Goal: Obtain resource: Obtain resource

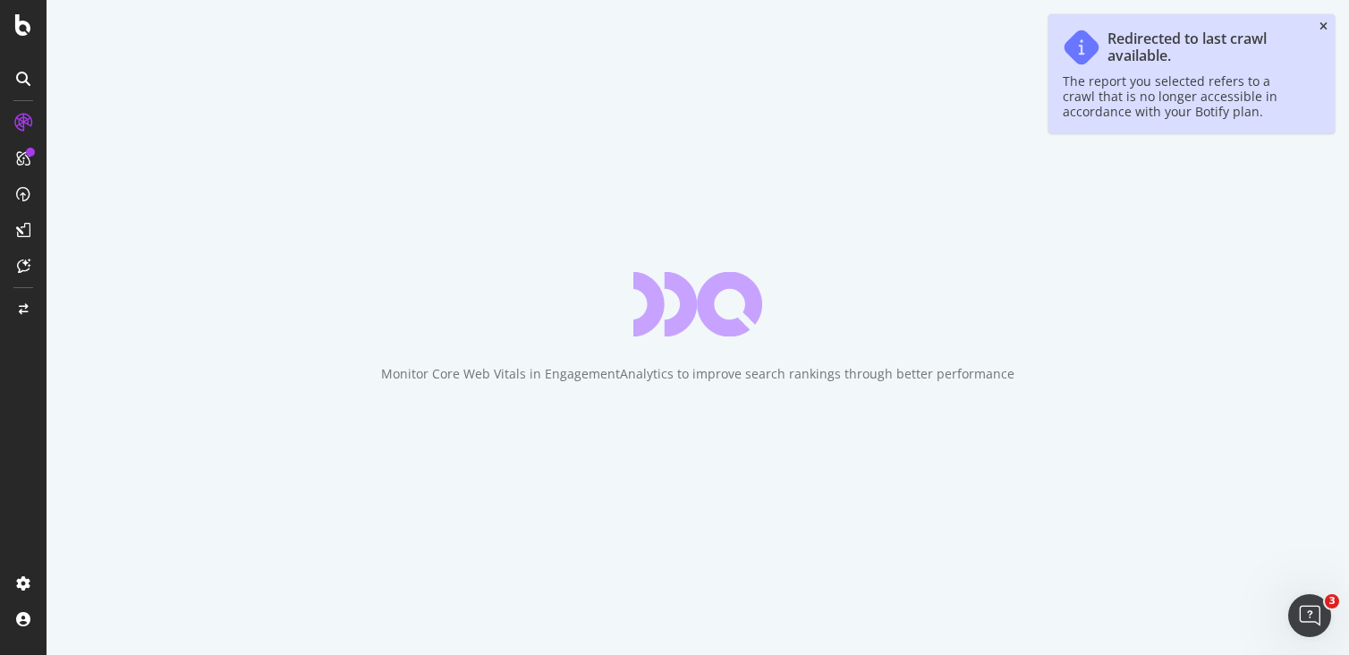
click at [1321, 26] on icon "close toast" at bounding box center [1324, 26] width 8 height 11
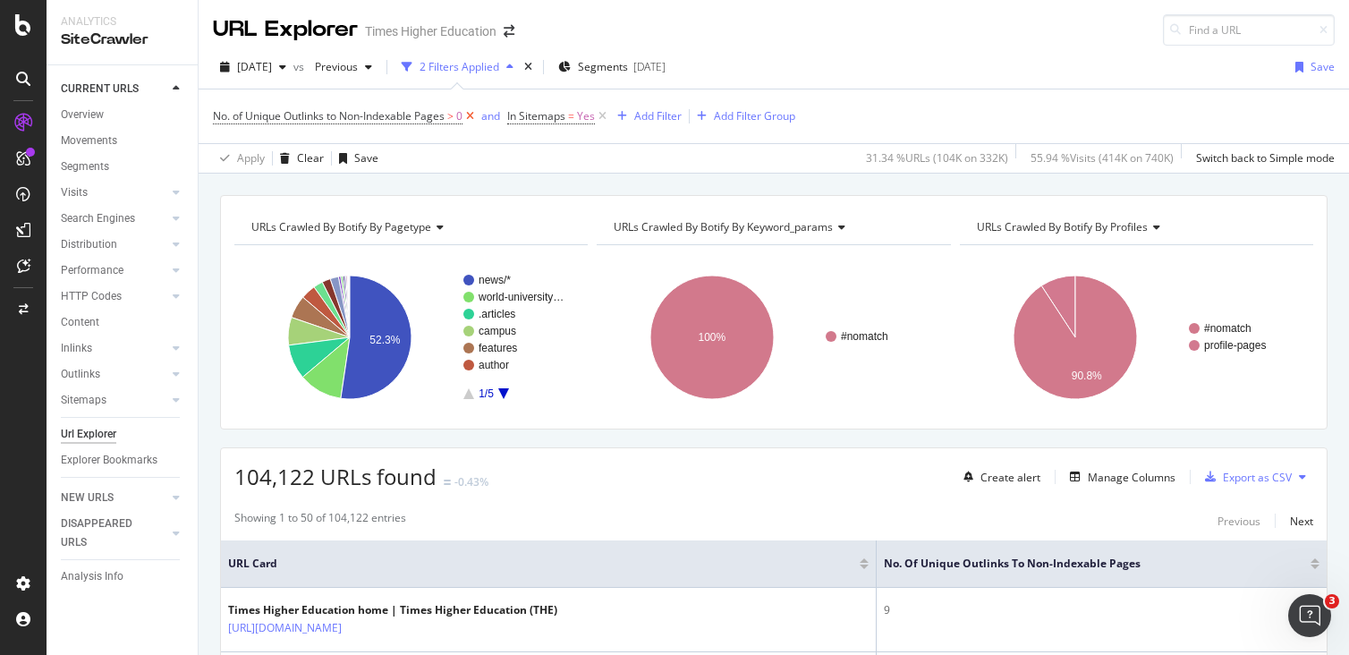
click at [471, 117] on icon at bounding box center [470, 116] width 15 height 18
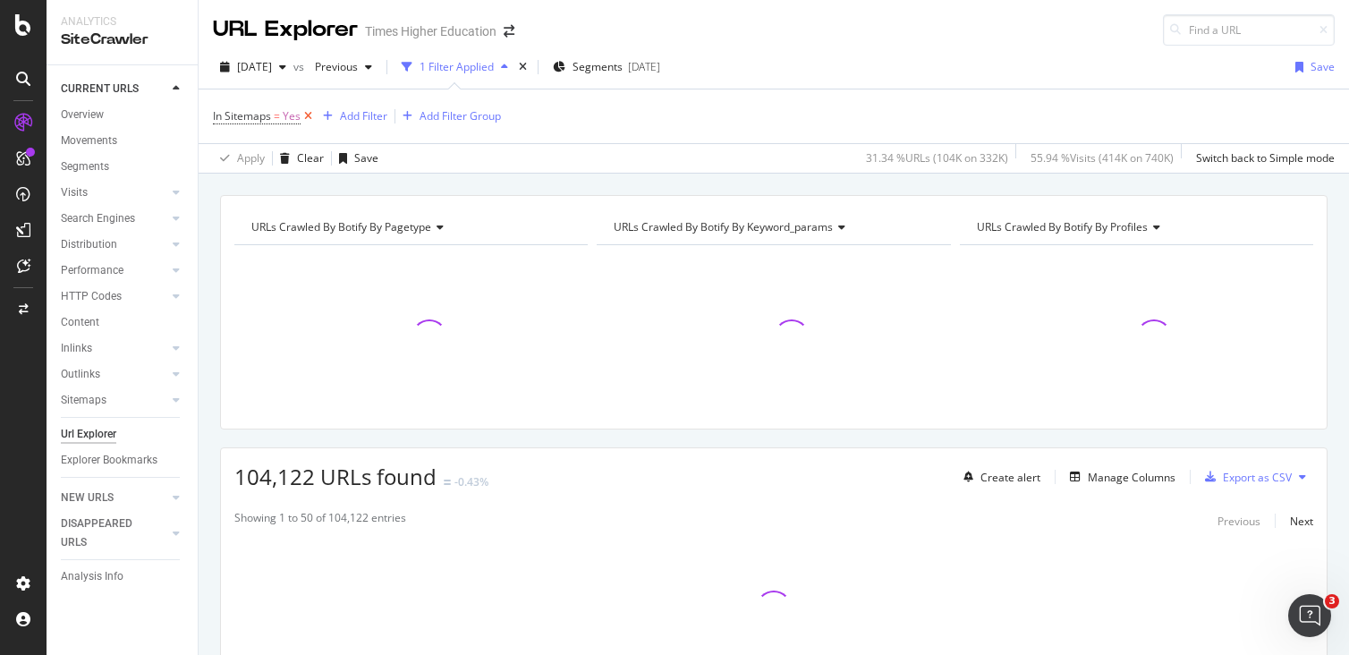
click at [303, 116] on icon at bounding box center [308, 116] width 15 height 18
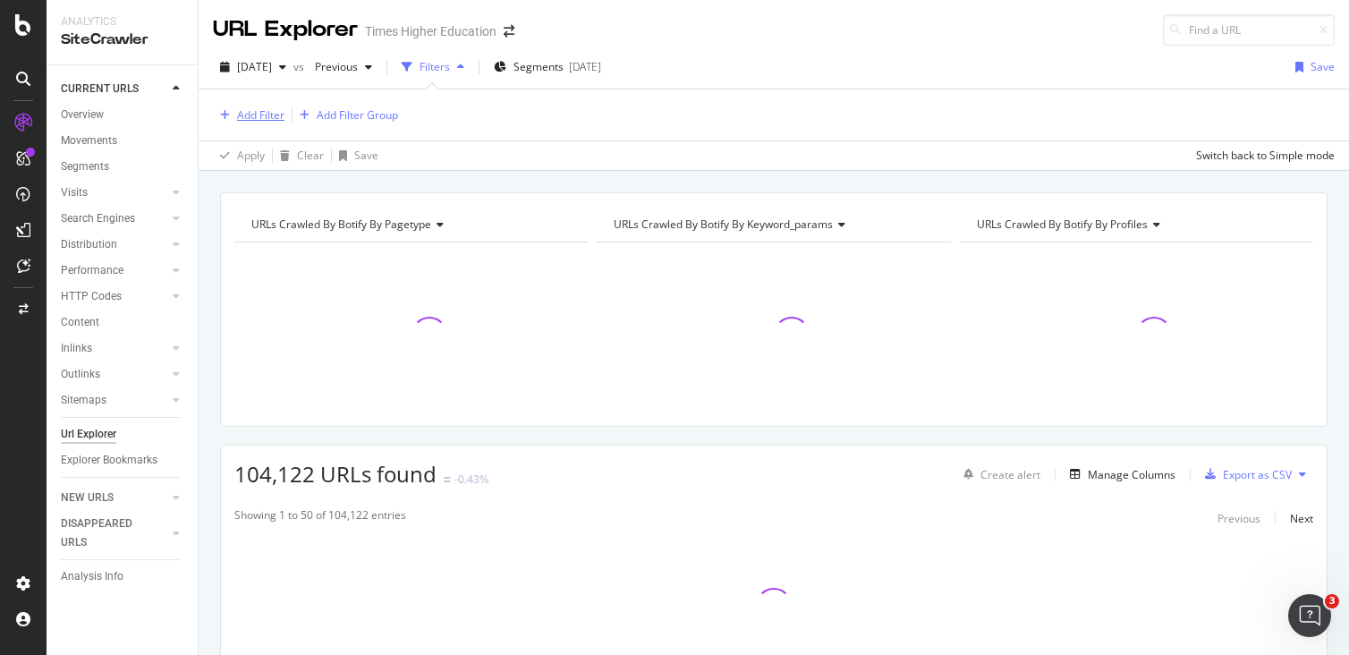
click at [260, 119] on div "Add Filter" at bounding box center [260, 114] width 47 height 15
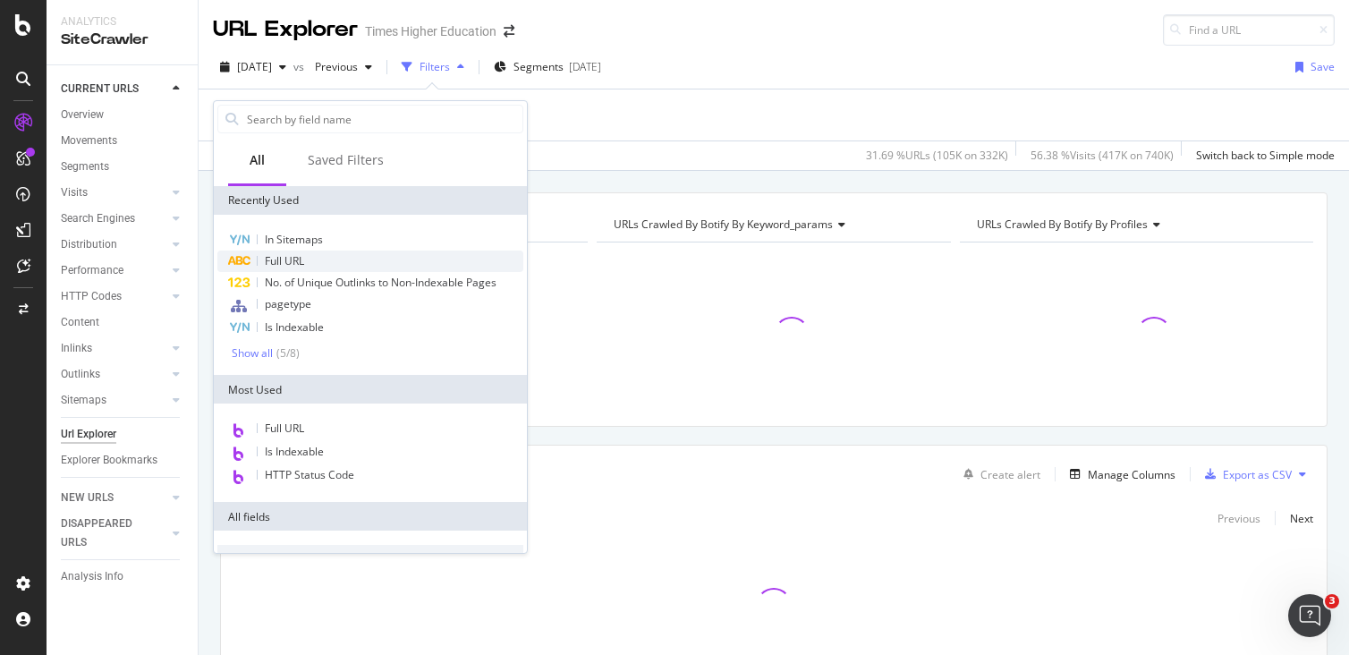
click at [273, 257] on span "Full URL" at bounding box center [284, 260] width 39 height 15
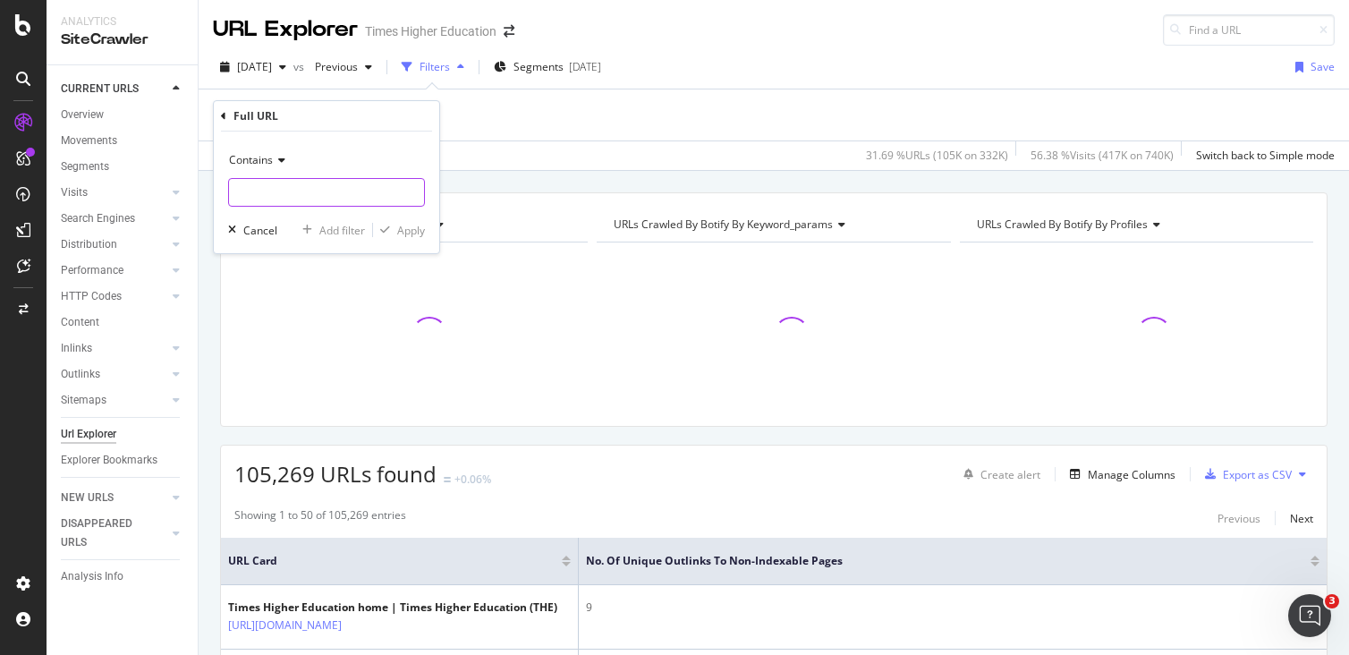
click at [258, 187] on input "text" at bounding box center [326, 192] width 195 height 29
paste input "?popupvideo=true"
type input "?popupvideo=true"
click at [413, 228] on div "Apply" at bounding box center [411, 230] width 28 height 15
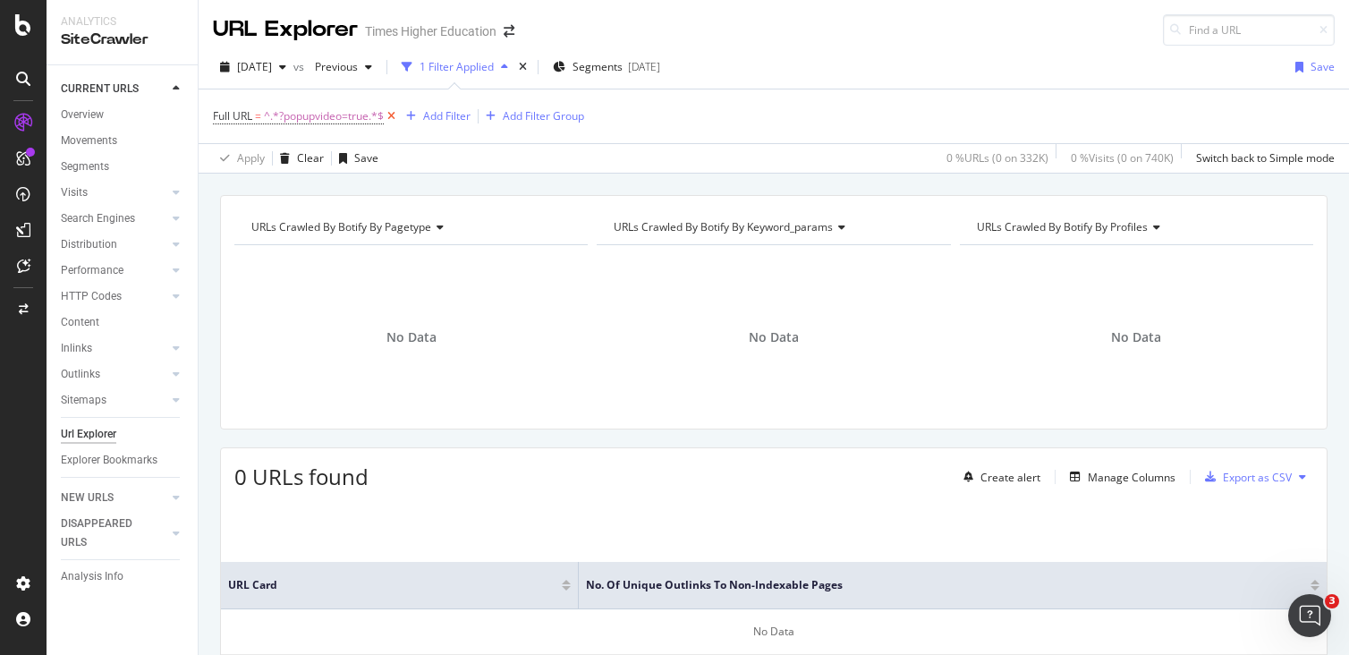
click at [395, 115] on icon at bounding box center [391, 116] width 15 height 18
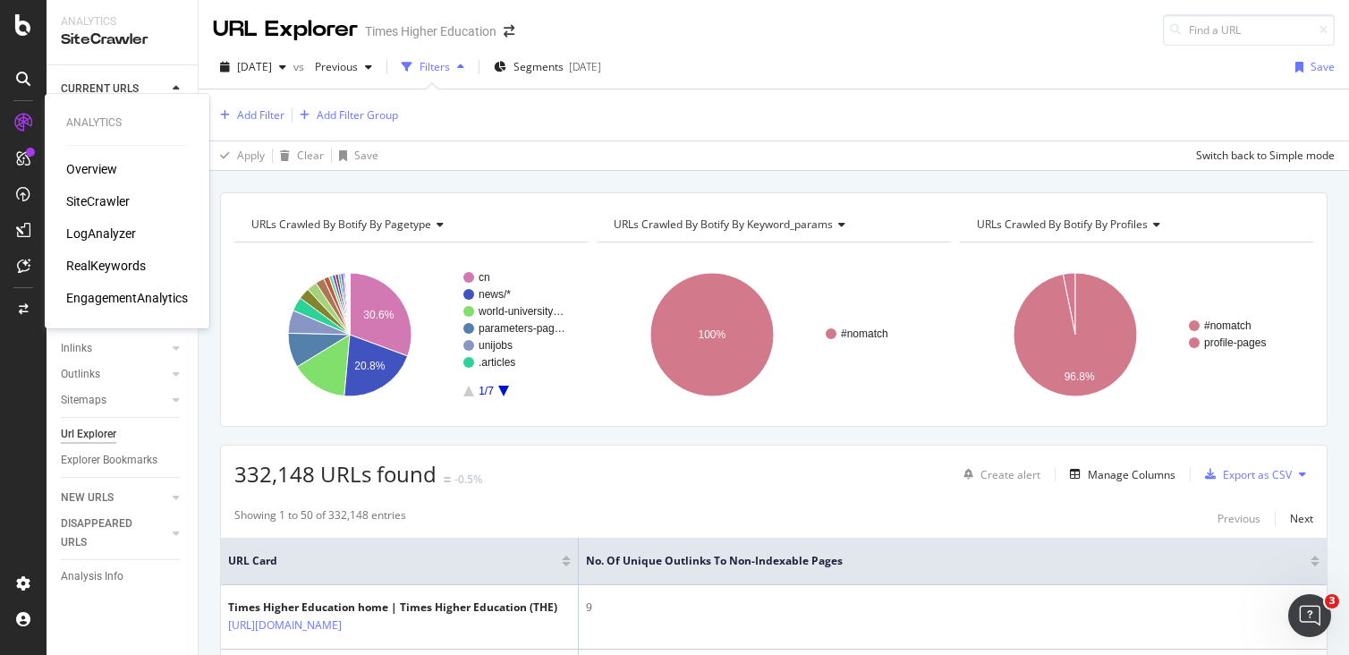
click at [104, 228] on div "LogAnalyzer" at bounding box center [101, 234] width 70 height 18
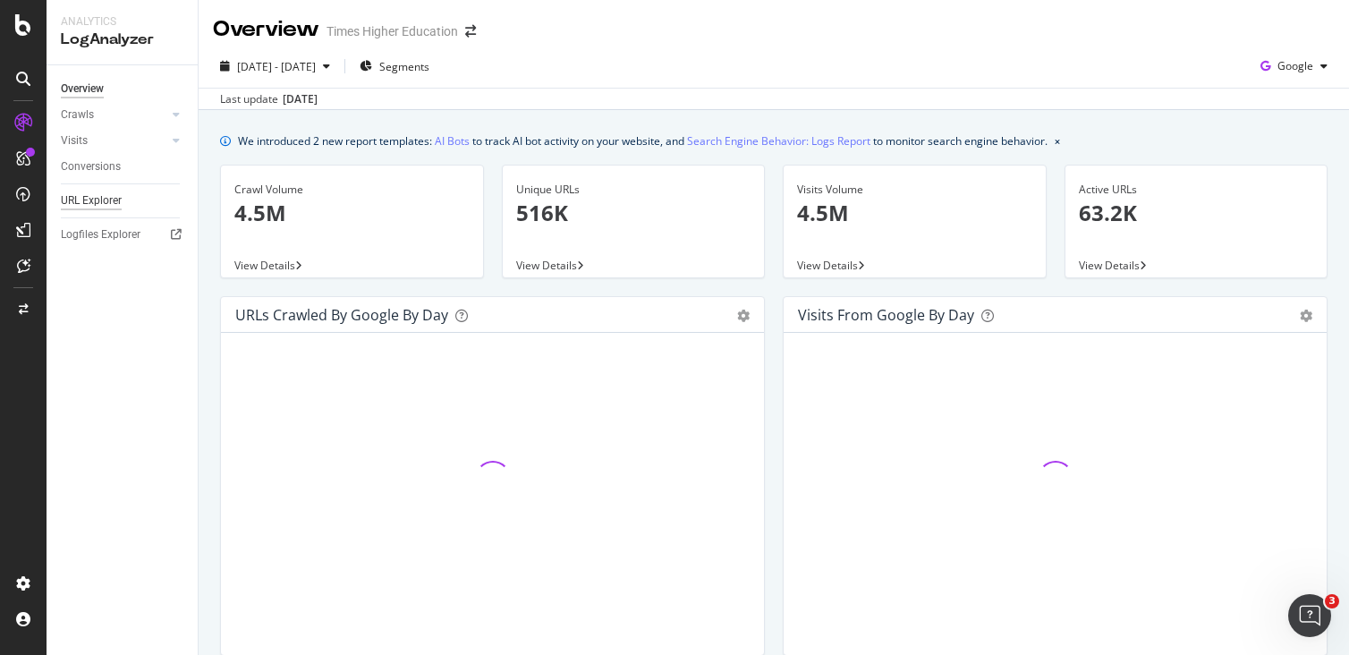
click at [94, 199] on div "URL Explorer" at bounding box center [91, 200] width 61 height 19
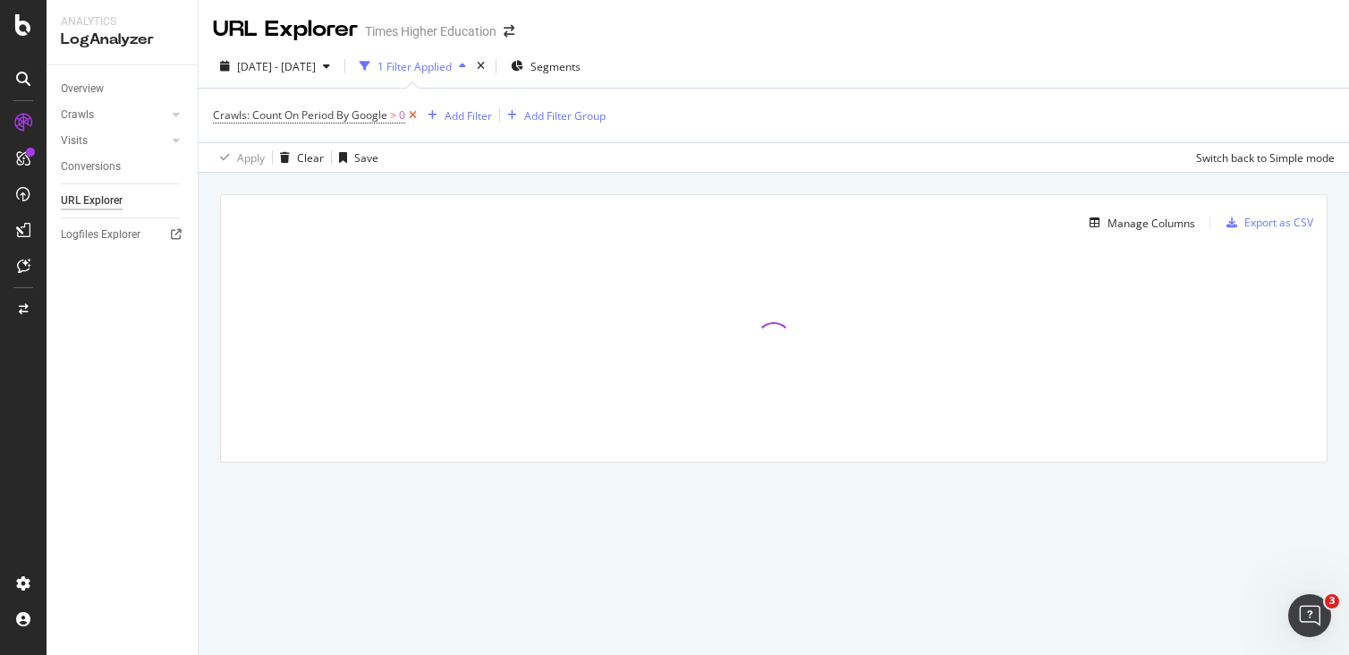
click at [412, 114] on icon at bounding box center [412, 115] width 15 height 18
click at [261, 114] on div "Add Filter" at bounding box center [260, 114] width 47 height 15
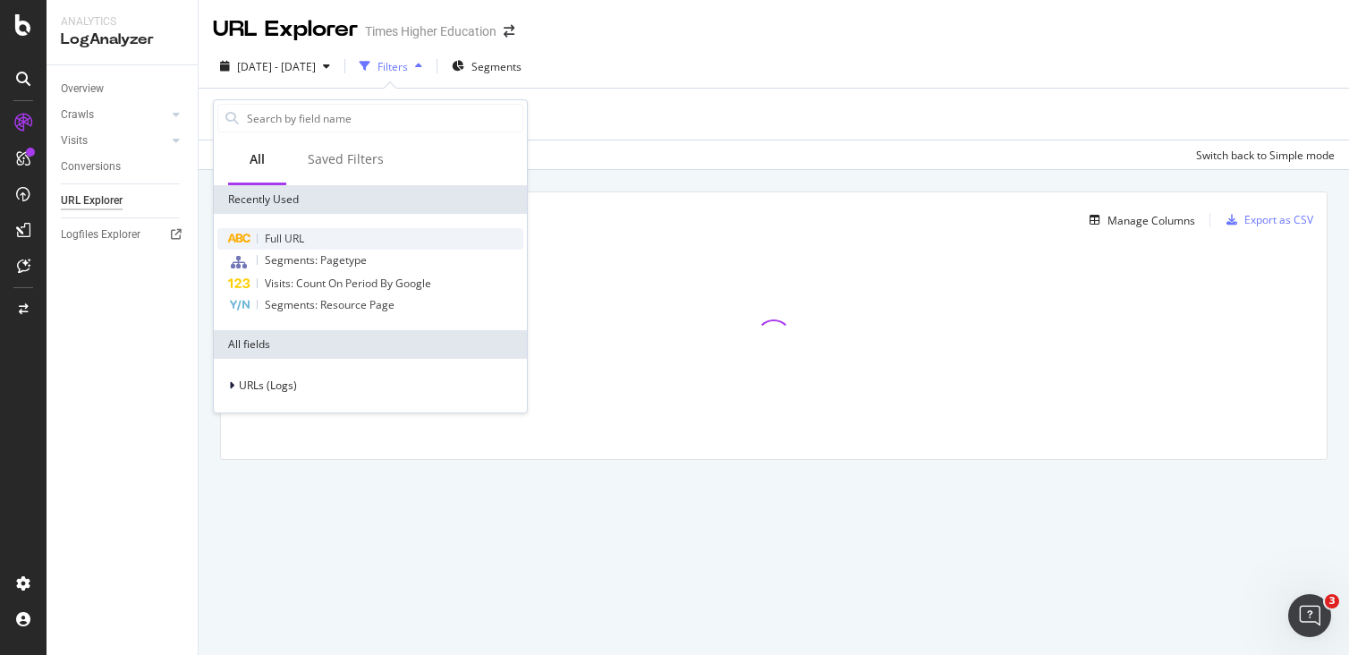
click at [272, 237] on span "Full URL" at bounding box center [284, 238] width 39 height 15
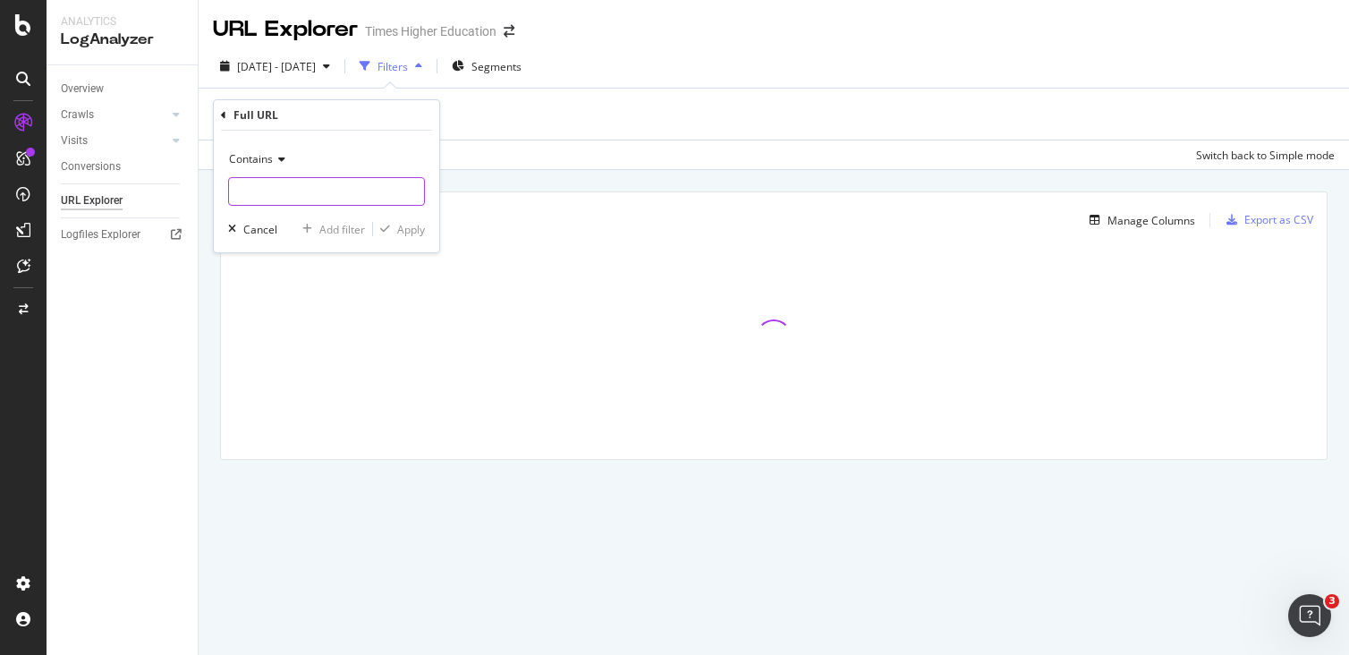
click at [251, 190] on input "text" at bounding box center [326, 191] width 195 height 29
paste input "?popupvideo=true"
type input "?popupvideo=true"
click at [407, 226] on div "Apply" at bounding box center [411, 229] width 28 height 15
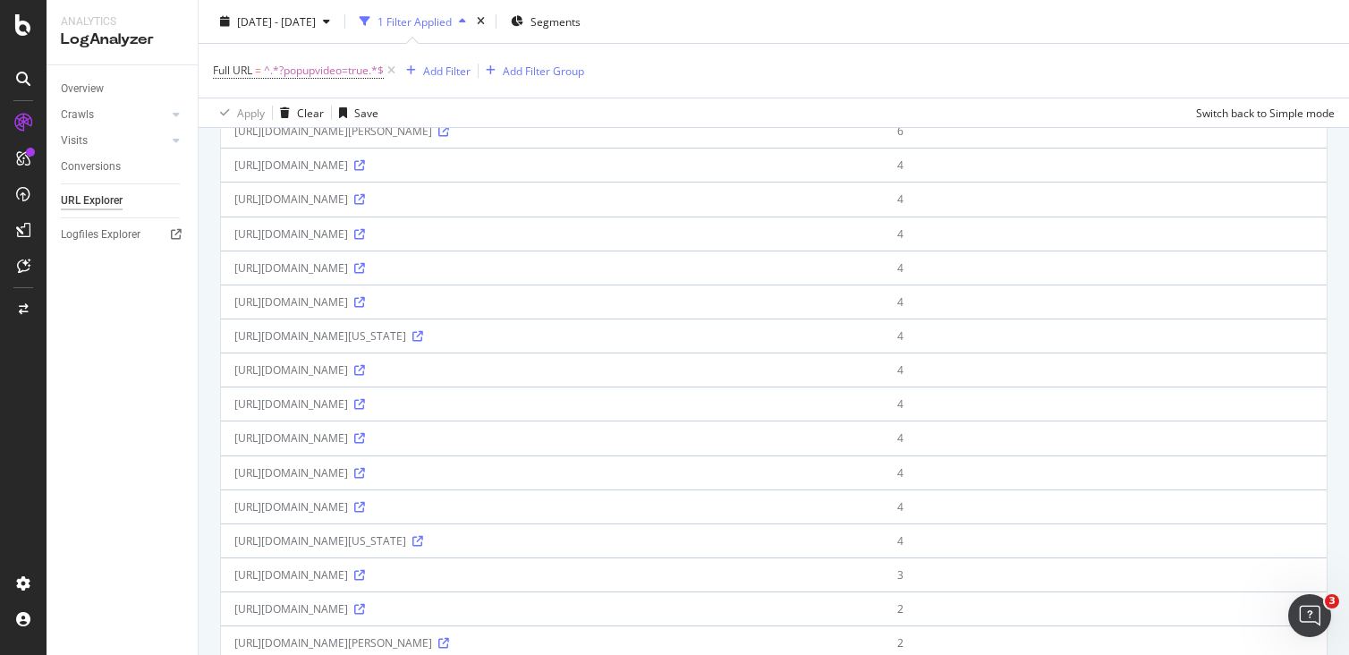
scroll to position [383, 0]
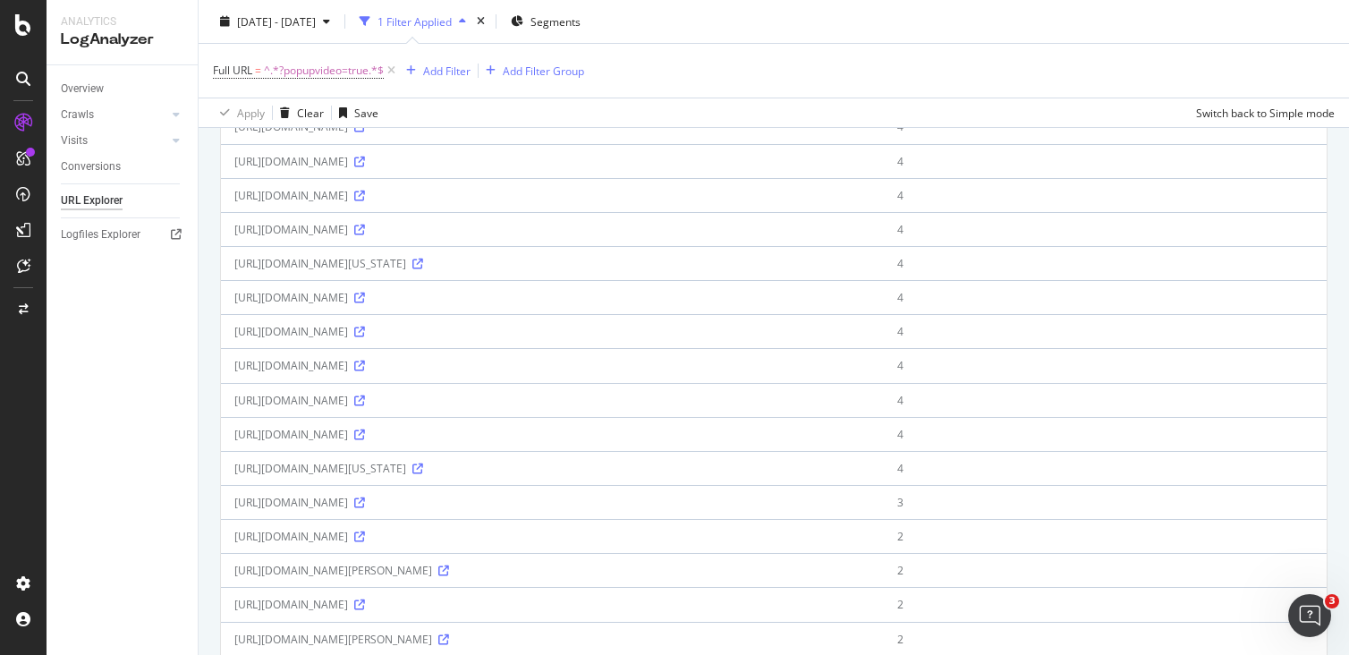
drag, startPoint x: 786, startPoint y: 504, endPoint x: 229, endPoint y: 495, distance: 557.4
click at [229, 495] on td "https://www.timeshighereducation.com/world-university-rankings/university-south…" at bounding box center [552, 502] width 663 height 34
copy div "https://www.timeshighereducation.com/world-university-rankings/university-south…"
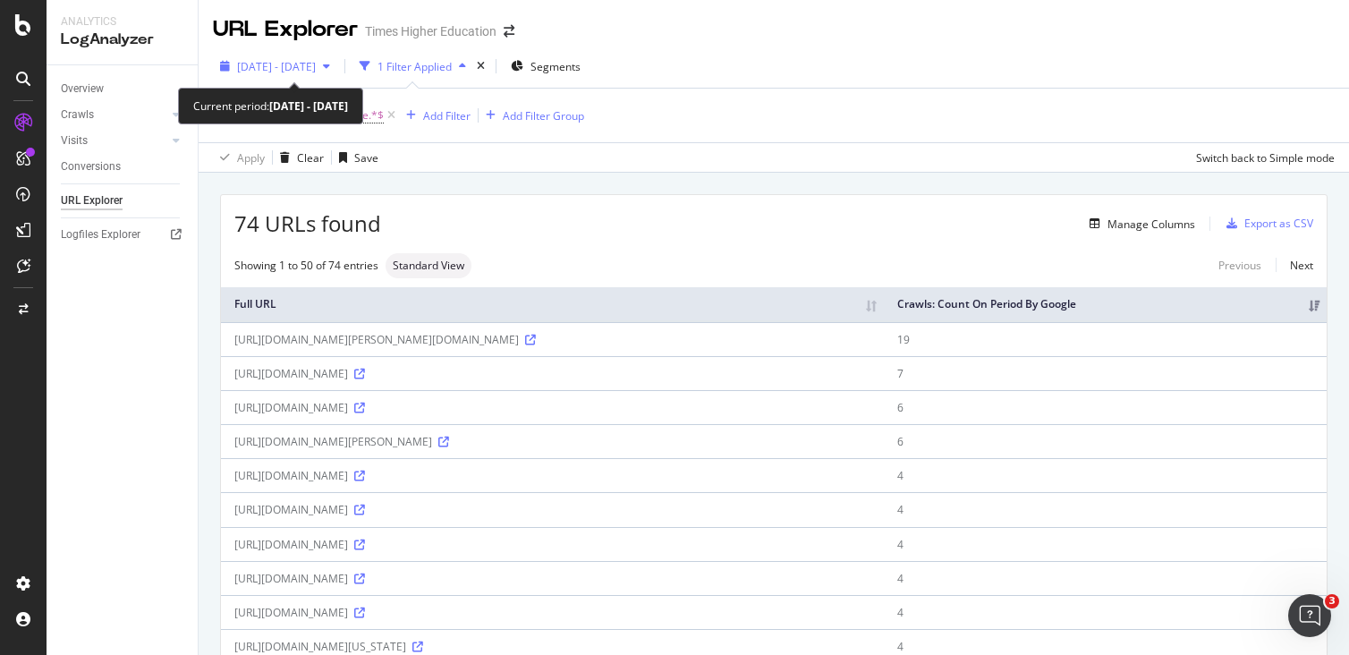
click at [312, 66] on span "2025 Aug. 3rd - Sep. 1st" at bounding box center [276, 66] width 79 height 15
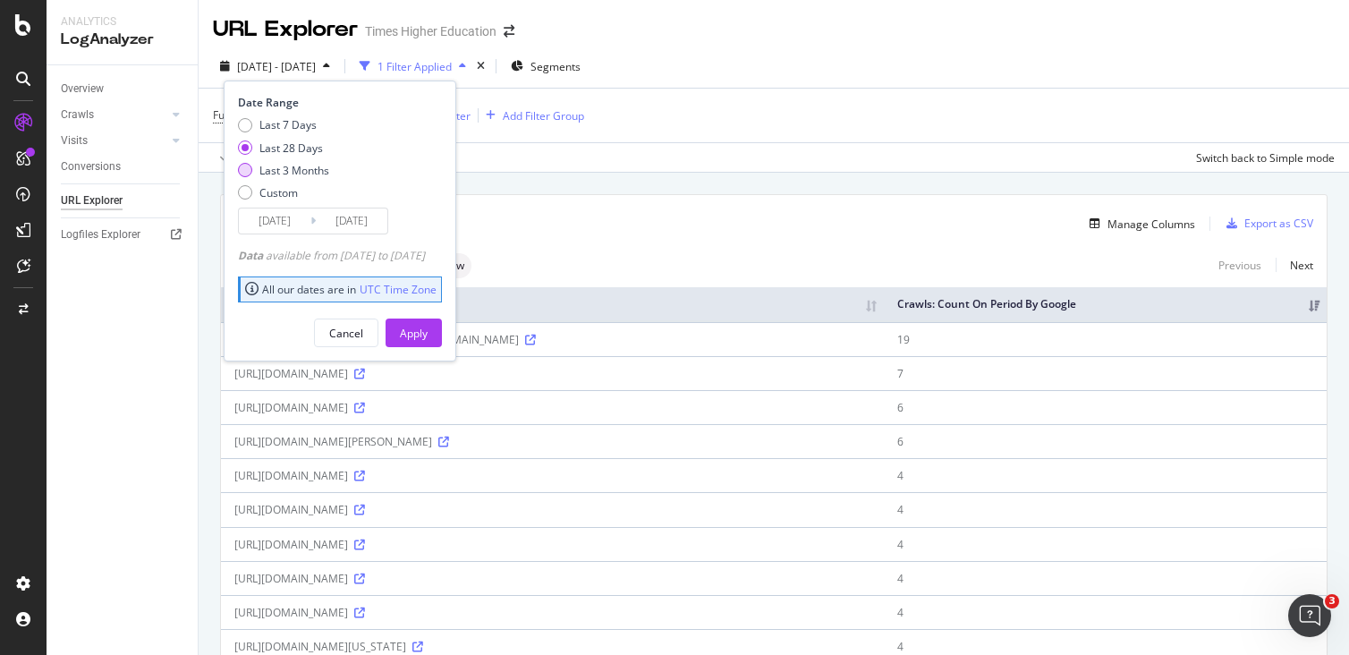
click at [247, 166] on div "Last 3 Months" at bounding box center [245, 170] width 14 height 14
click at [252, 148] on div "Last 28 Days" at bounding box center [283, 147] width 91 height 15
type input "2025/08/05"
click at [428, 331] on div "Apply" at bounding box center [414, 333] width 28 height 15
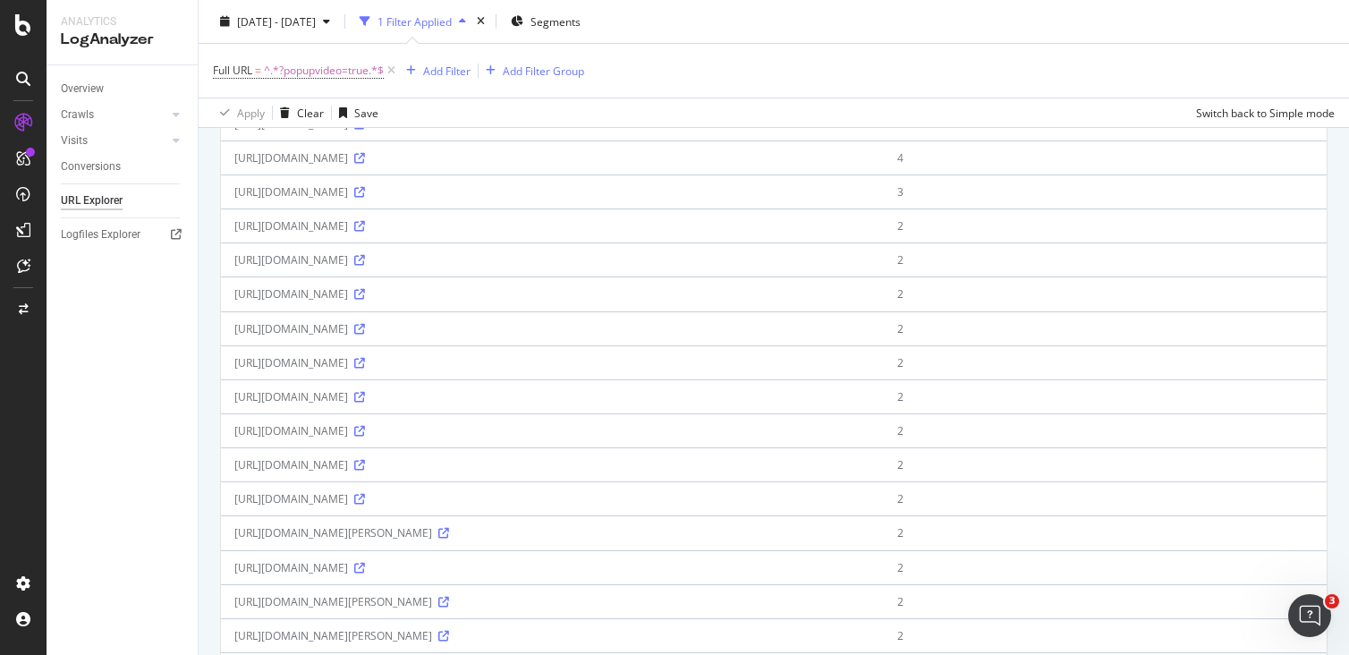
scroll to position [834, 0]
click at [365, 527] on icon at bounding box center [359, 529] width 11 height 11
click at [365, 361] on icon at bounding box center [359, 358] width 11 height 11
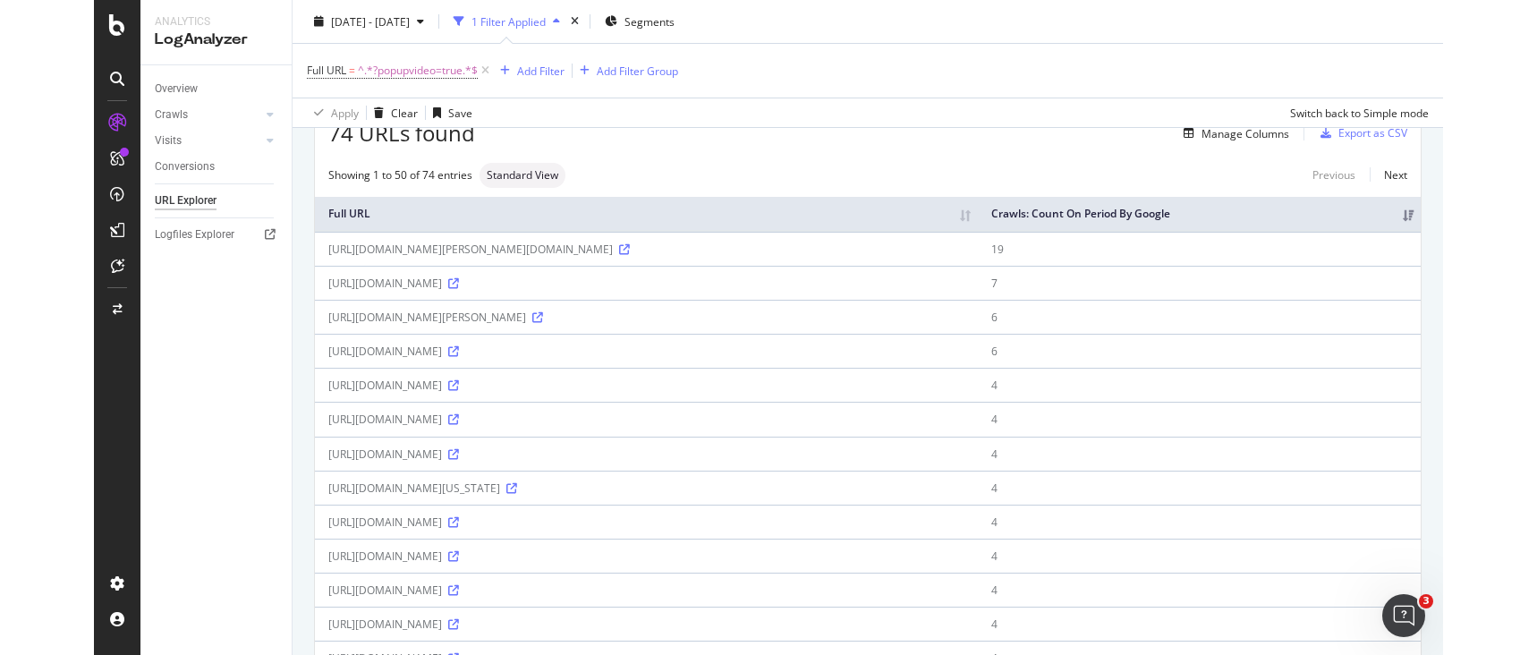
scroll to position [0, 0]
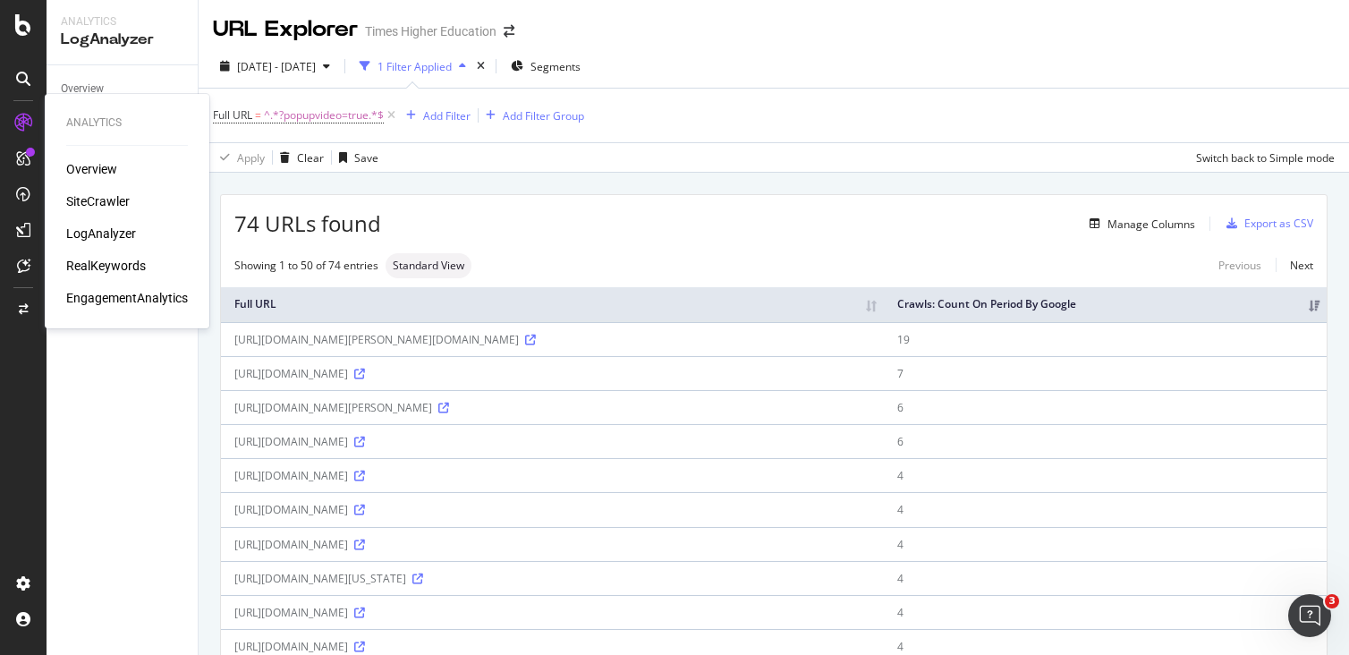
click at [103, 199] on div "SiteCrawler" at bounding box center [98, 201] width 64 height 18
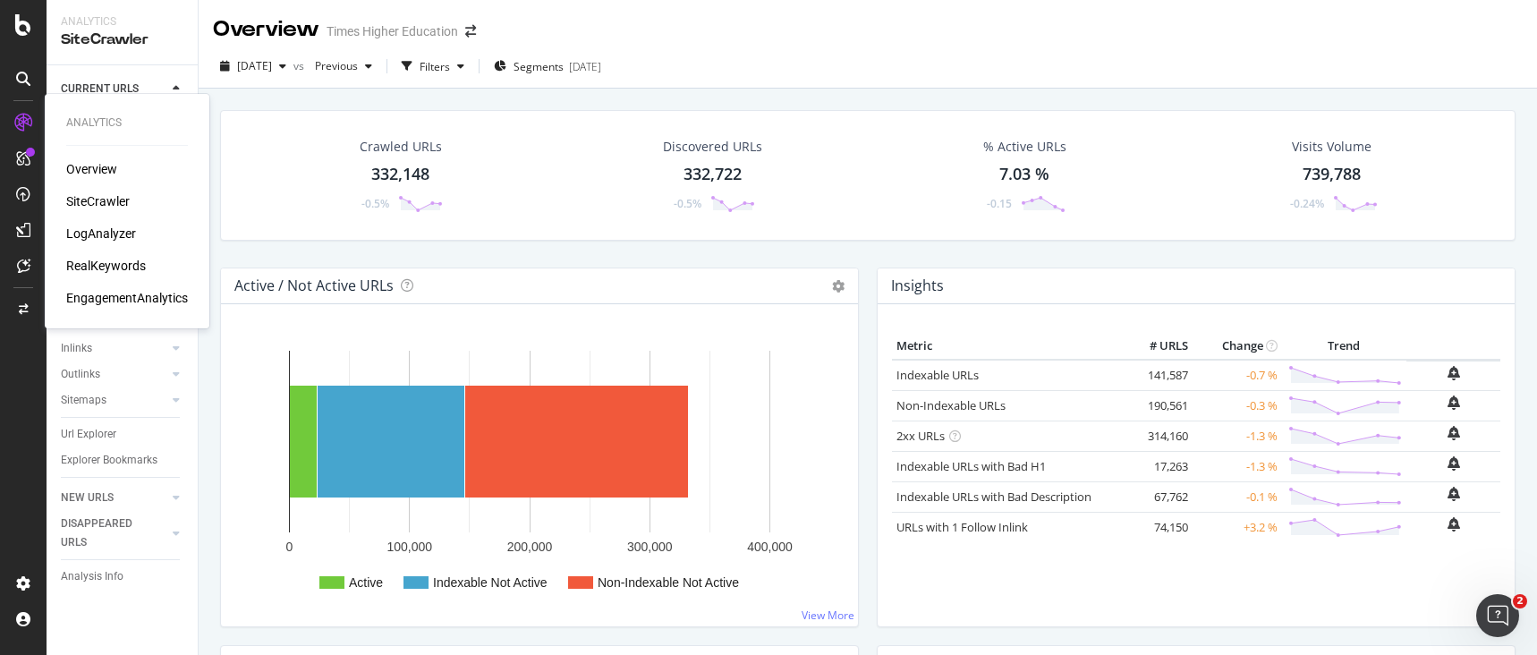
click at [110, 236] on div "LogAnalyzer" at bounding box center [101, 234] width 70 height 18
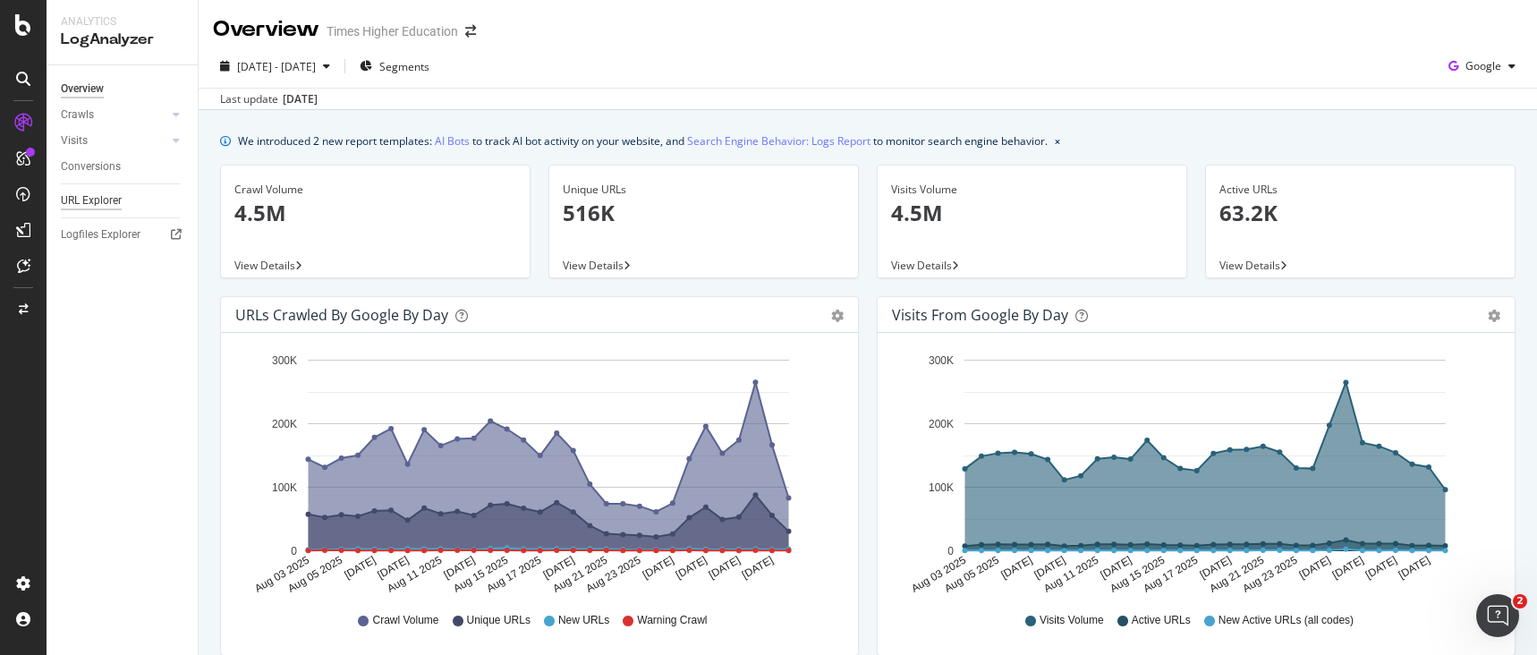
click at [104, 199] on div "URL Explorer" at bounding box center [91, 200] width 61 height 19
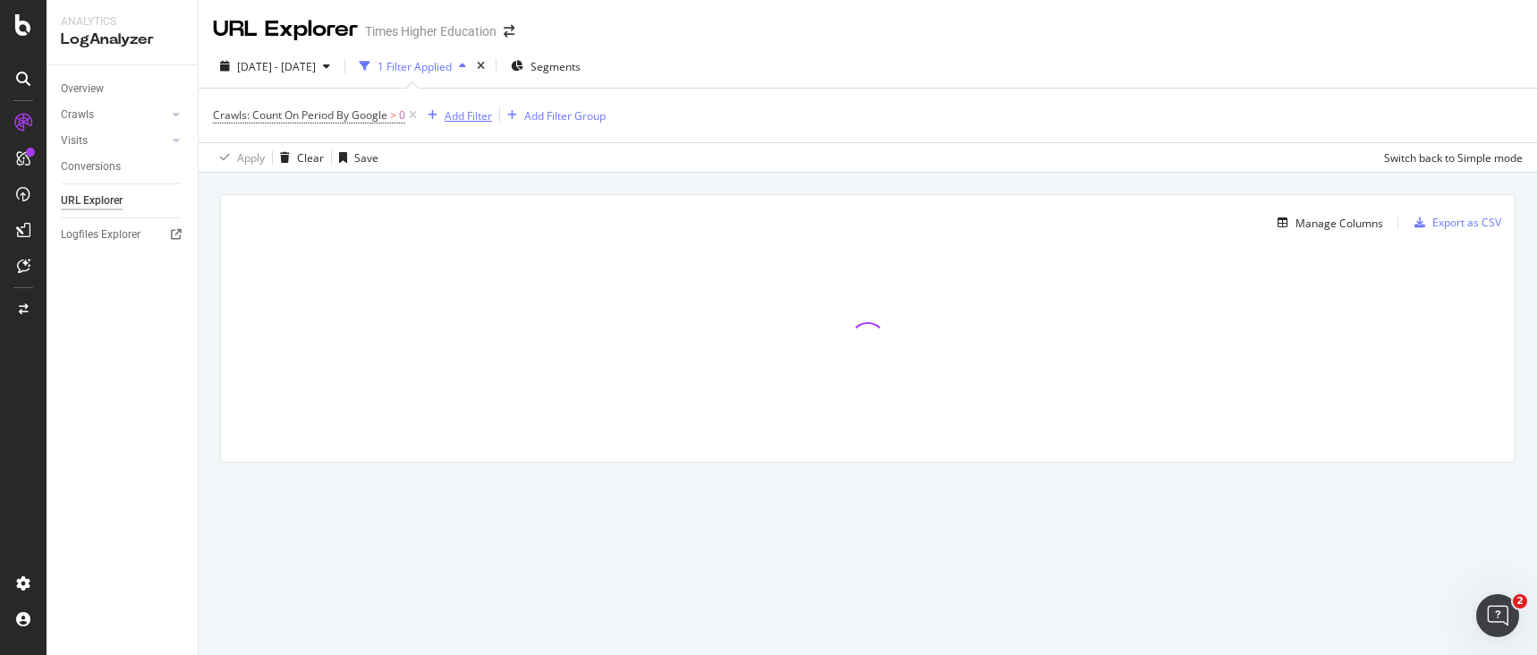
click at [472, 123] on div "Add Filter" at bounding box center [468, 115] width 47 height 15
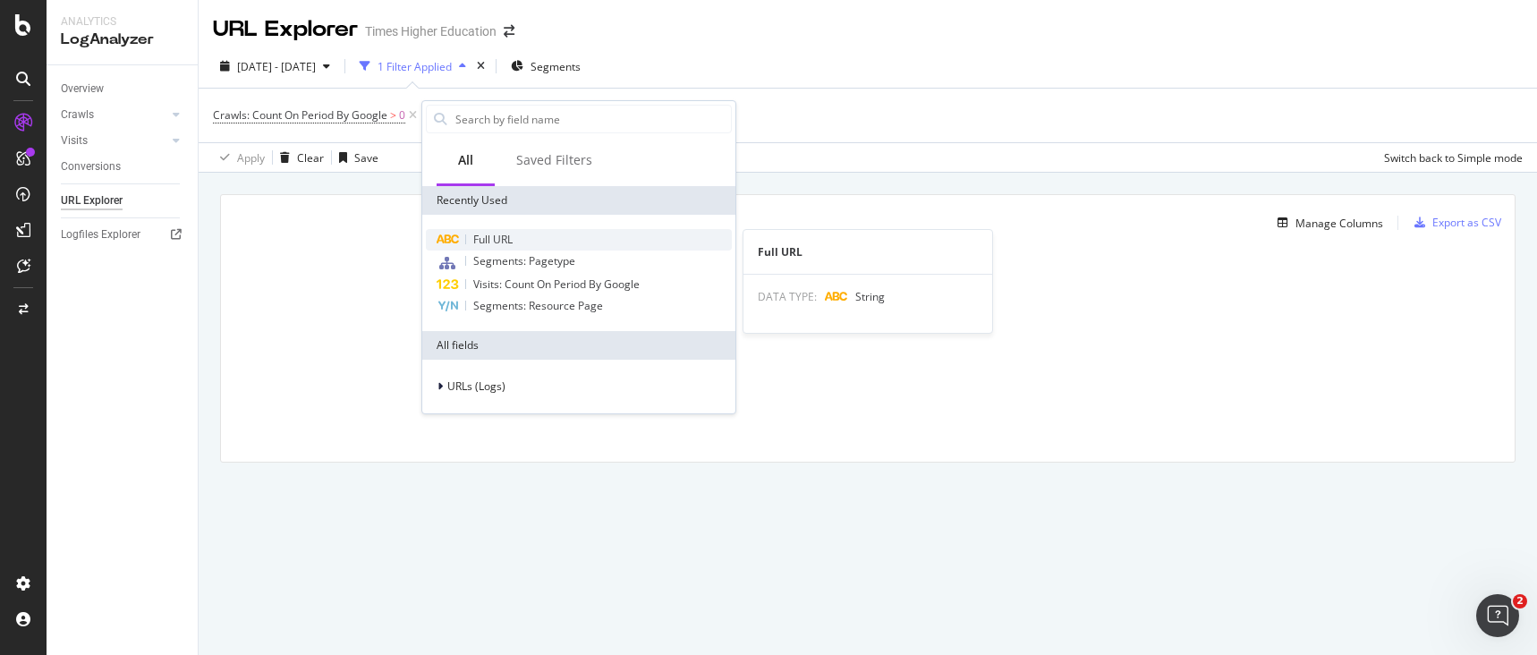
click at [489, 240] on span "Full URL" at bounding box center [492, 239] width 39 height 15
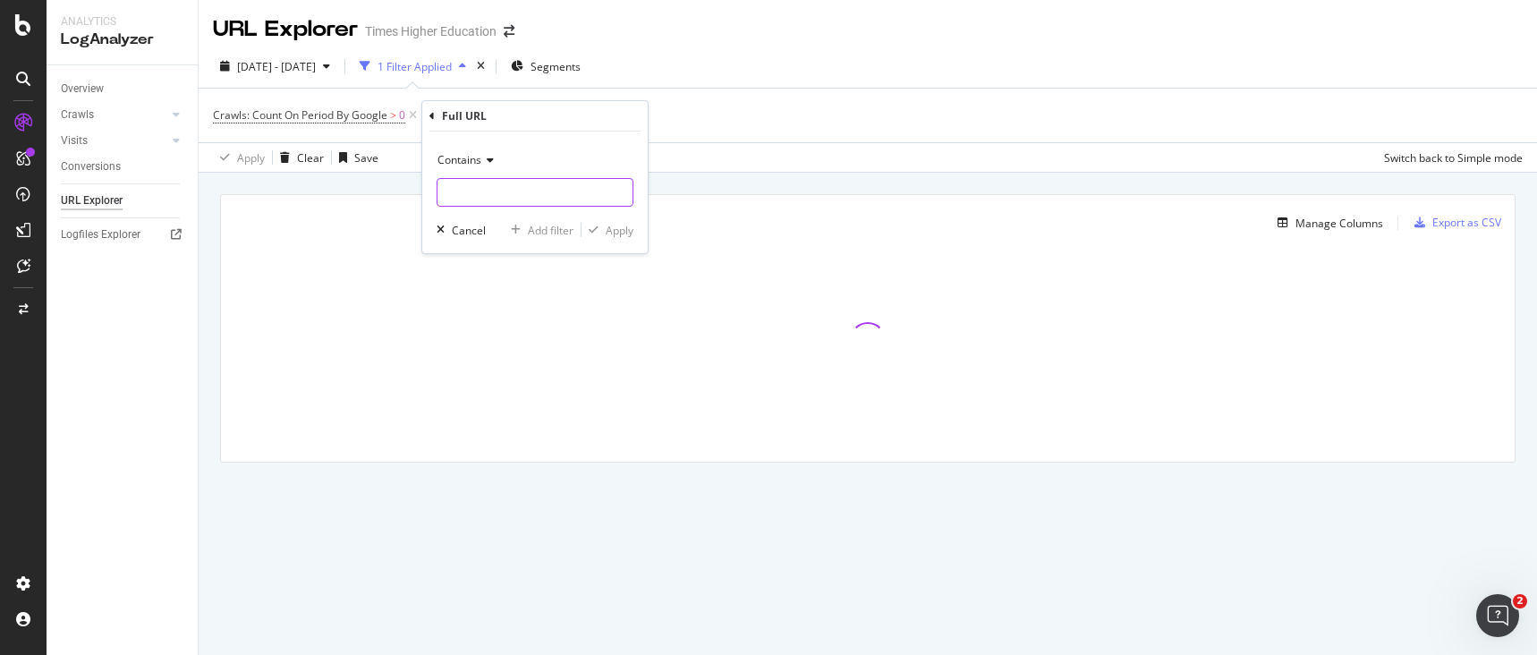
click at [446, 198] on input "text" at bounding box center [534, 192] width 195 height 29
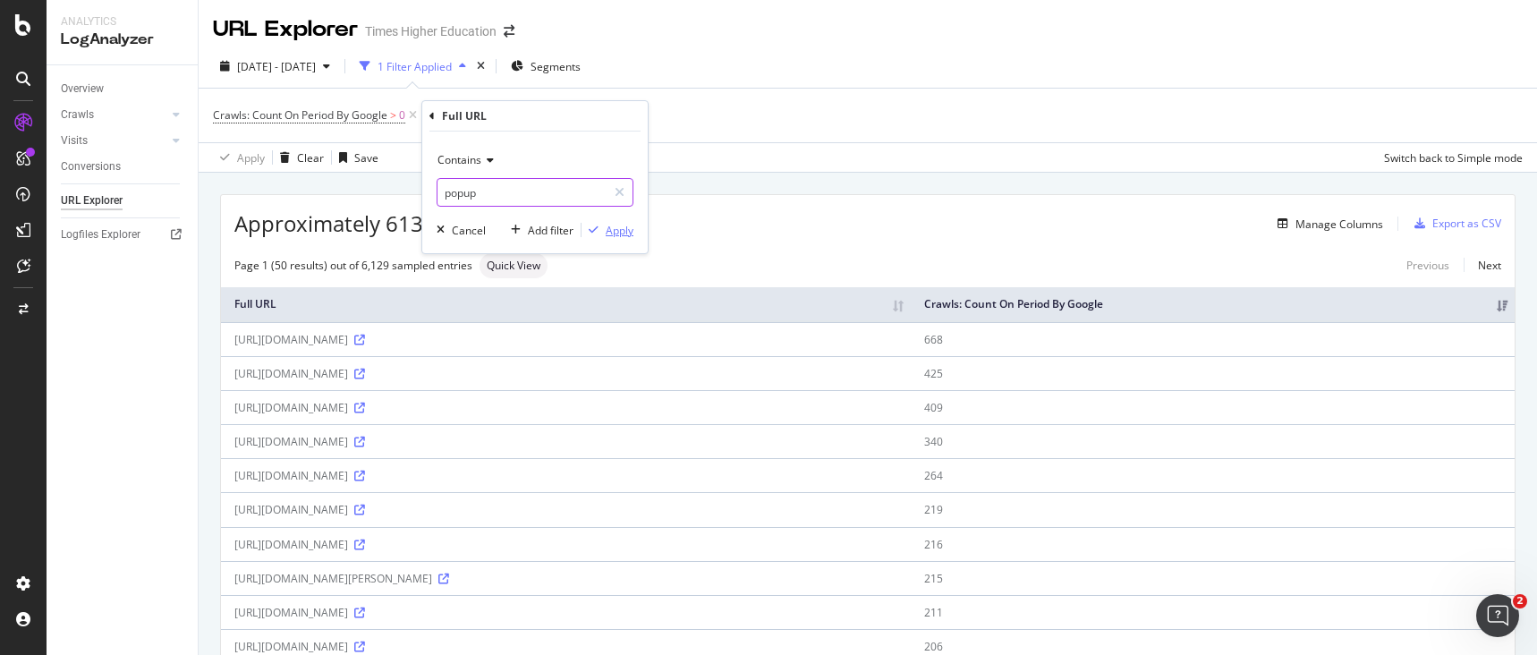
type input "popup"
click at [622, 236] on div "Apply" at bounding box center [620, 230] width 28 height 15
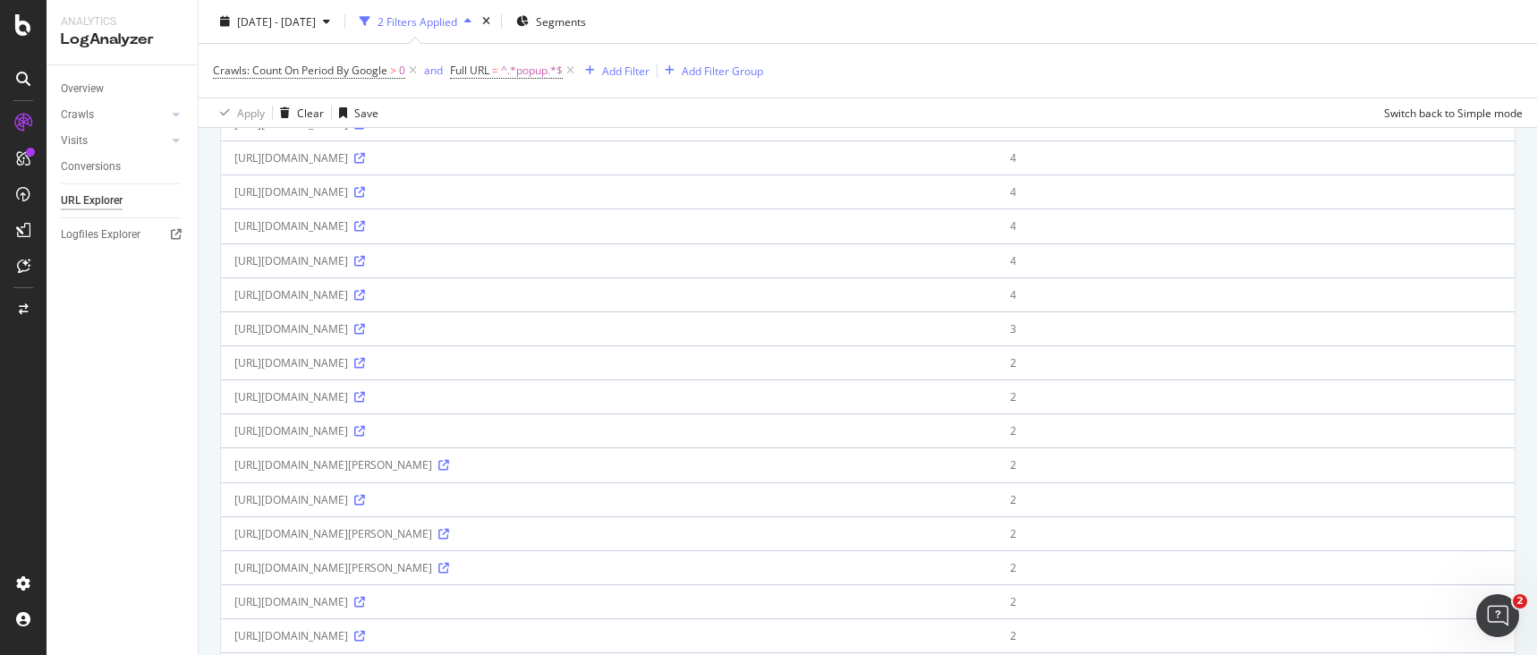
scroll to position [1198, 0]
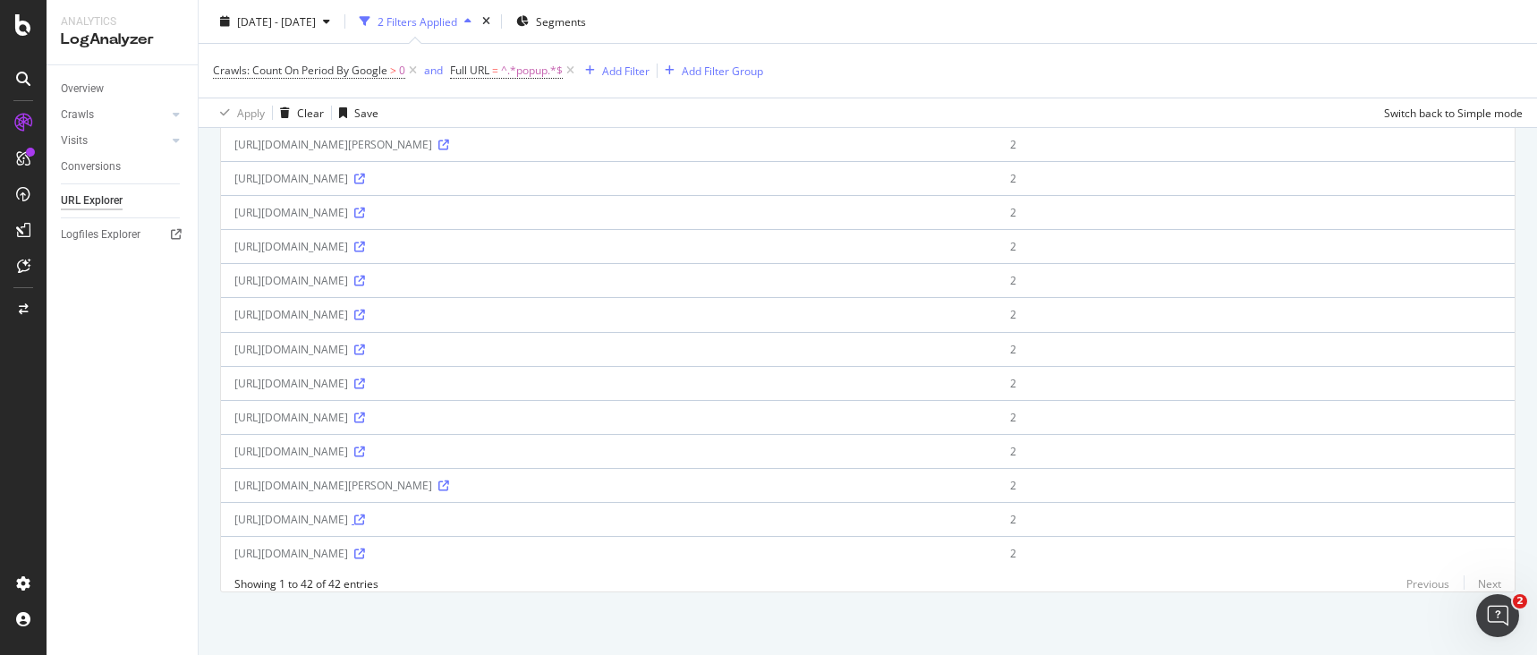
click at [365, 514] on icon at bounding box center [359, 519] width 11 height 11
click at [365, 242] on icon at bounding box center [359, 247] width 11 height 11
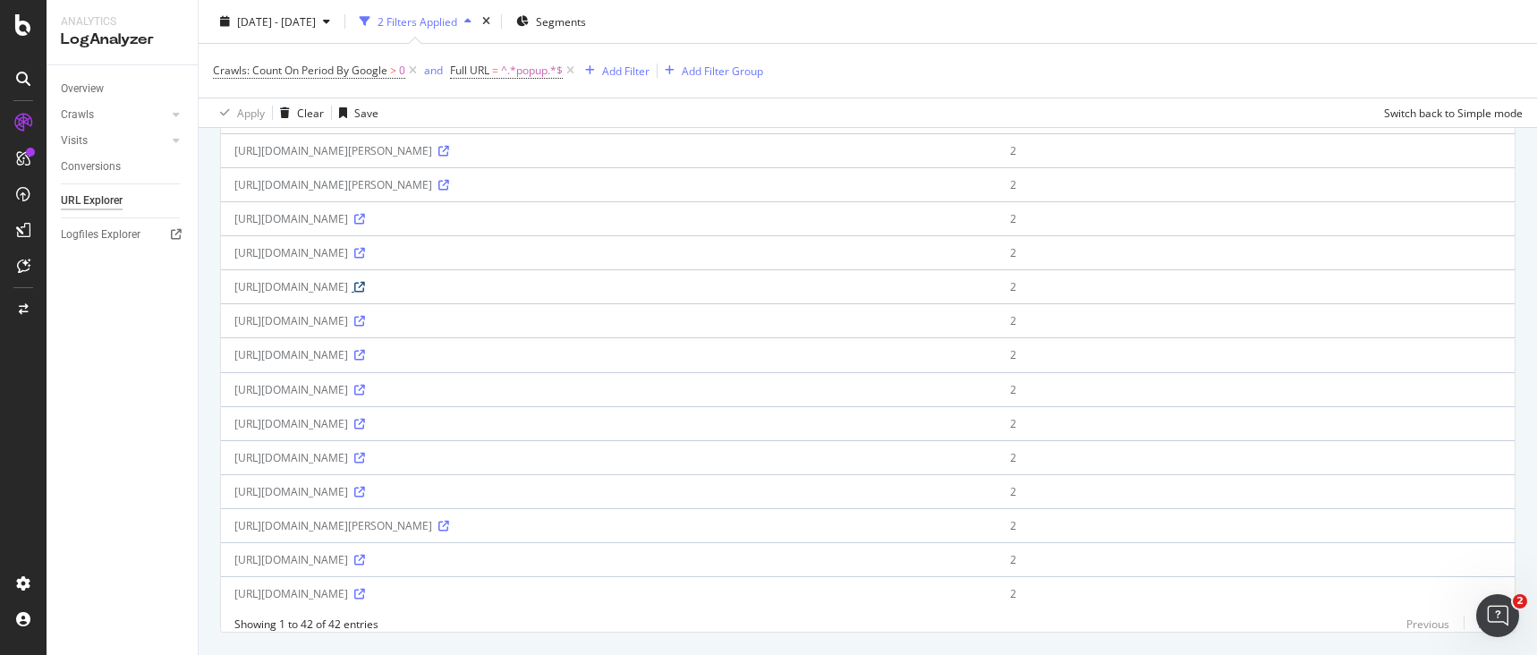
scroll to position [988, 0]
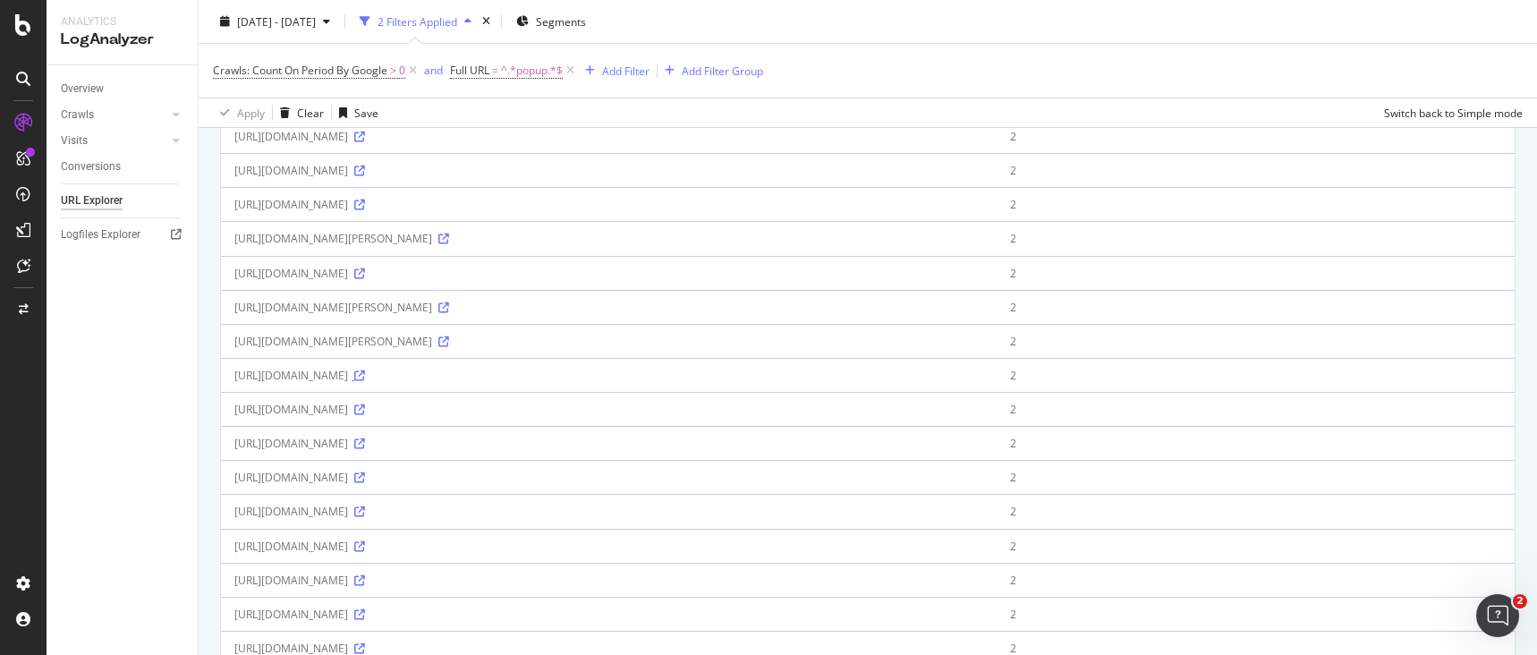
click at [365, 377] on icon at bounding box center [359, 375] width 11 height 11
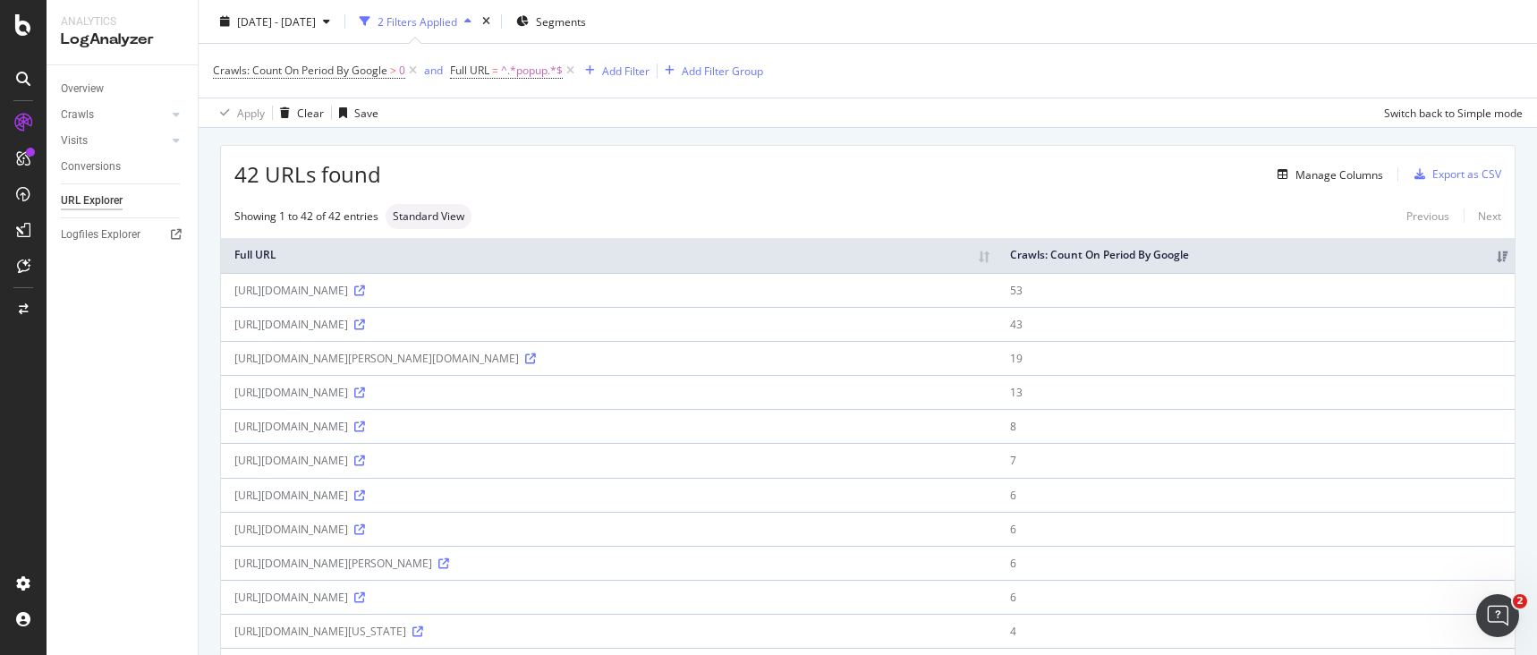
scroll to position [0, 0]
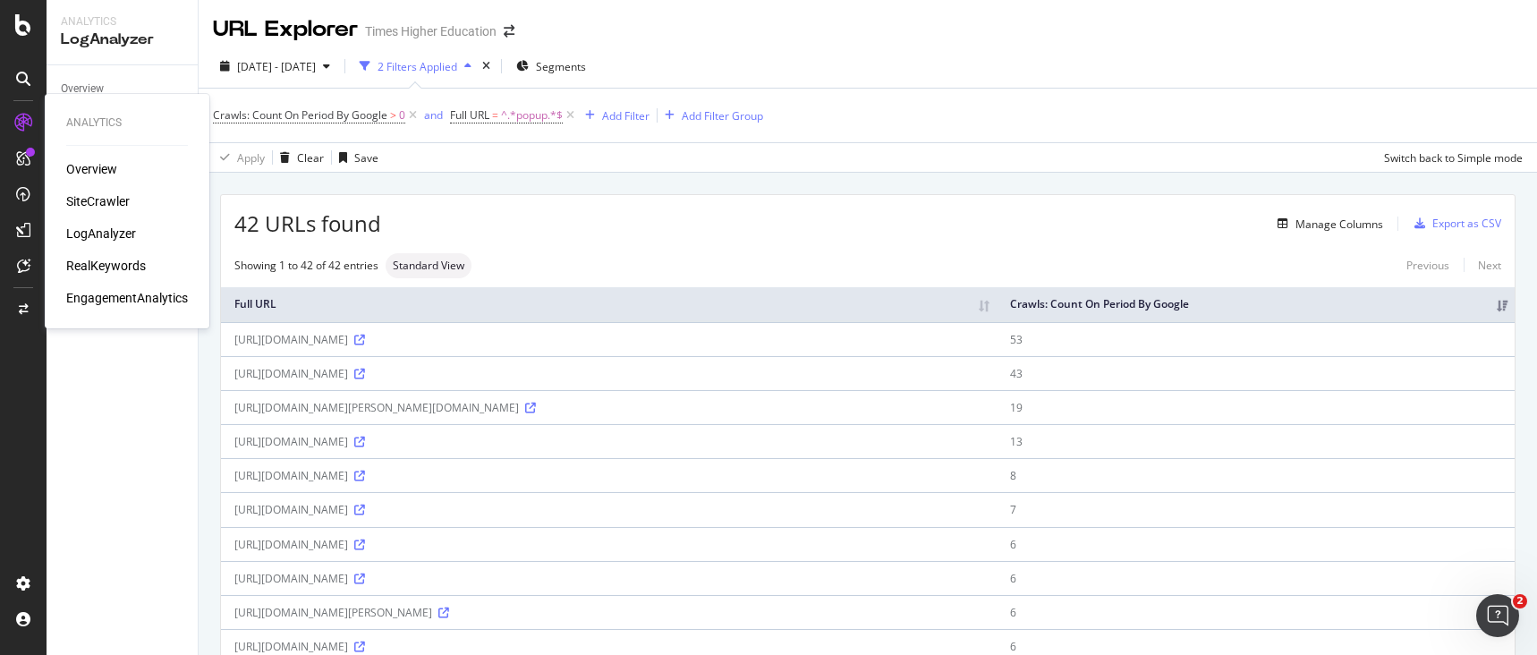
click at [93, 197] on div "SiteCrawler" at bounding box center [98, 201] width 64 height 18
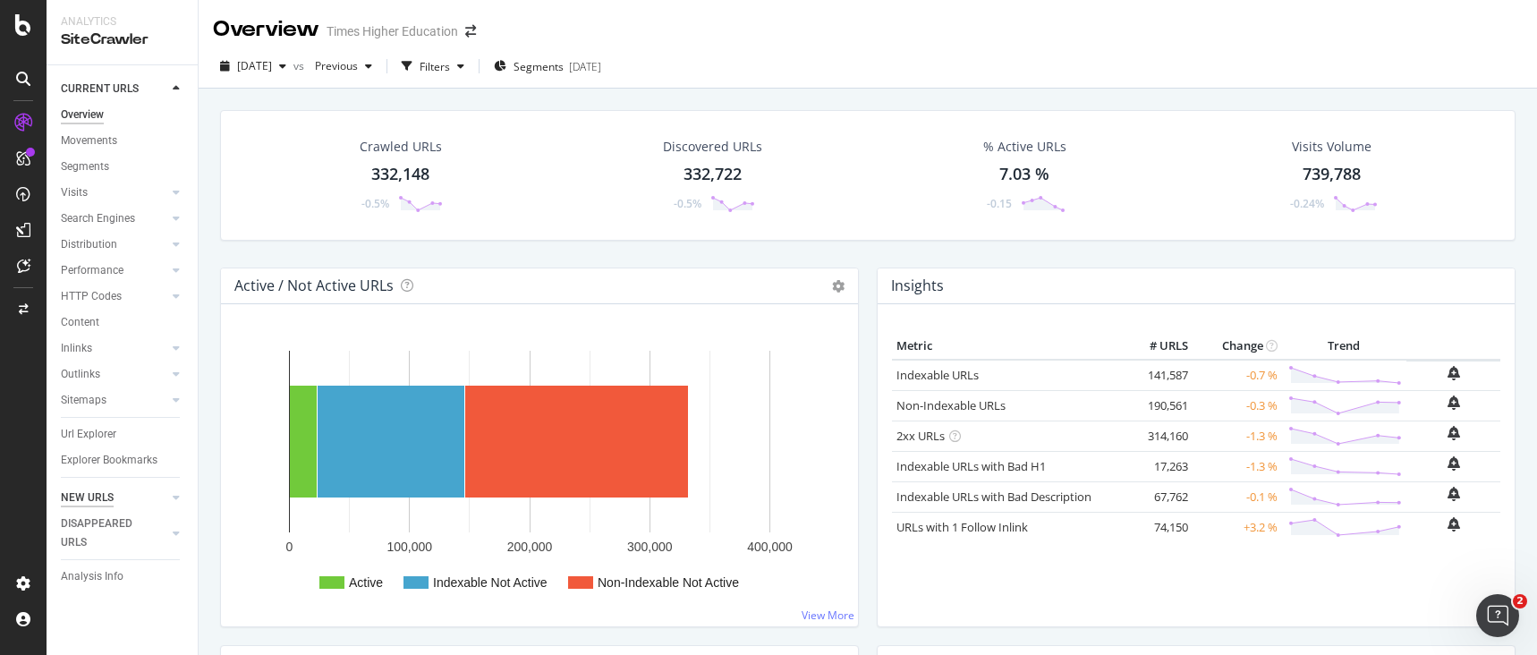
click at [93, 498] on div "NEW URLS" at bounding box center [87, 497] width 53 height 19
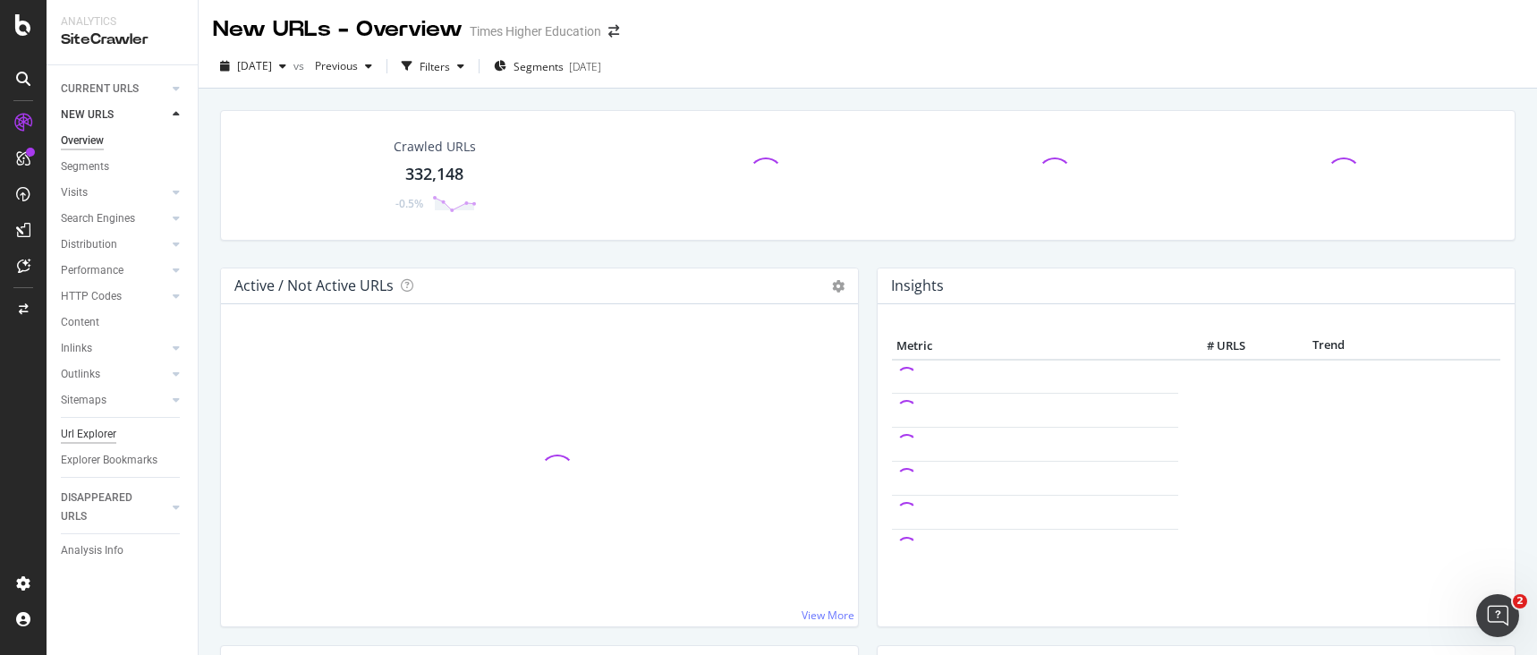
click at [88, 435] on div "Url Explorer" at bounding box center [88, 434] width 55 height 19
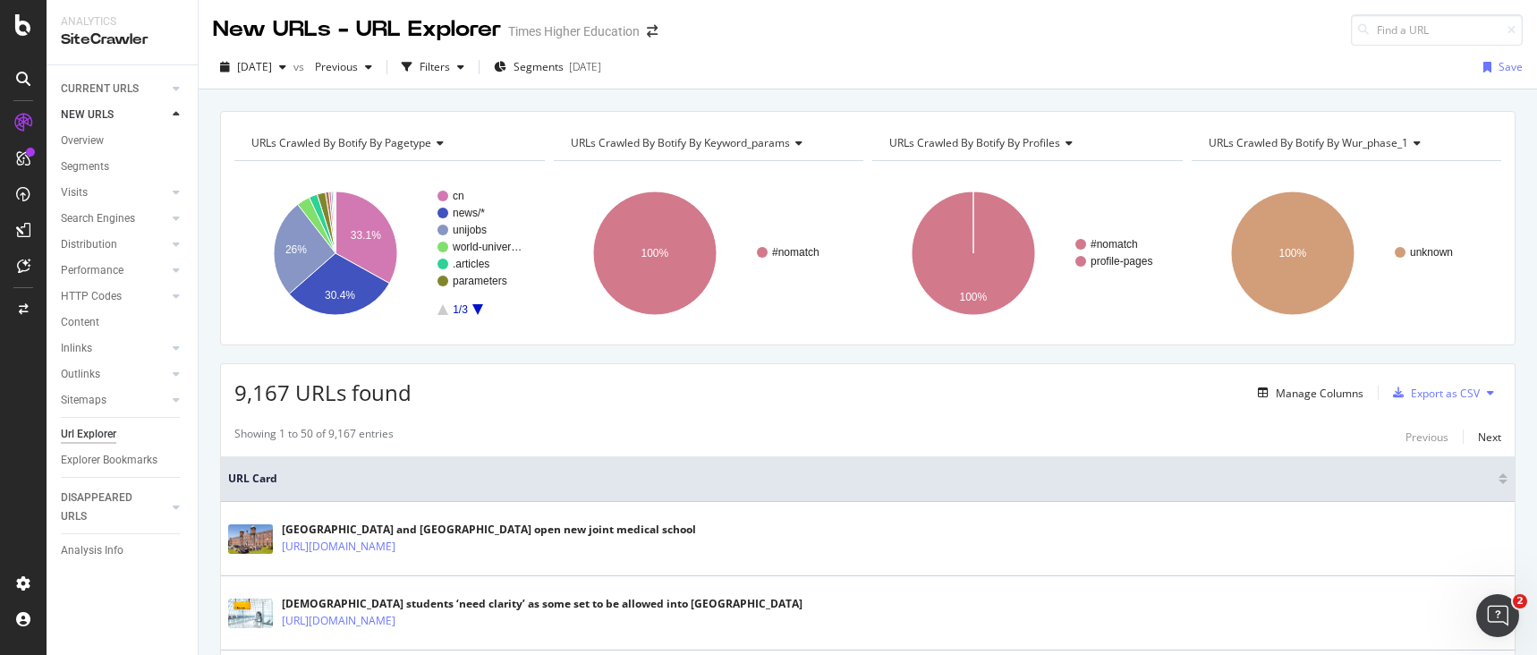
click at [88, 437] on div "Url Explorer" at bounding box center [88, 434] width 55 height 19
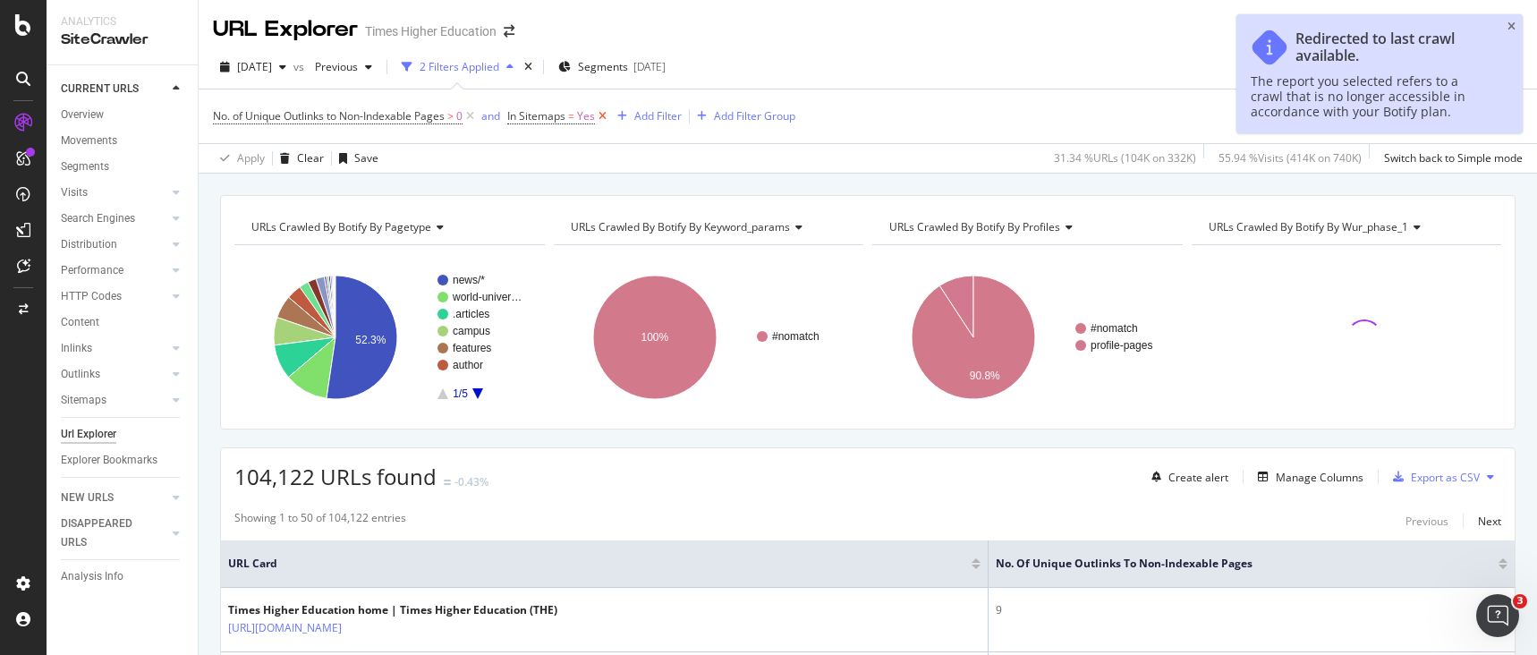
click at [604, 116] on icon at bounding box center [602, 116] width 15 height 18
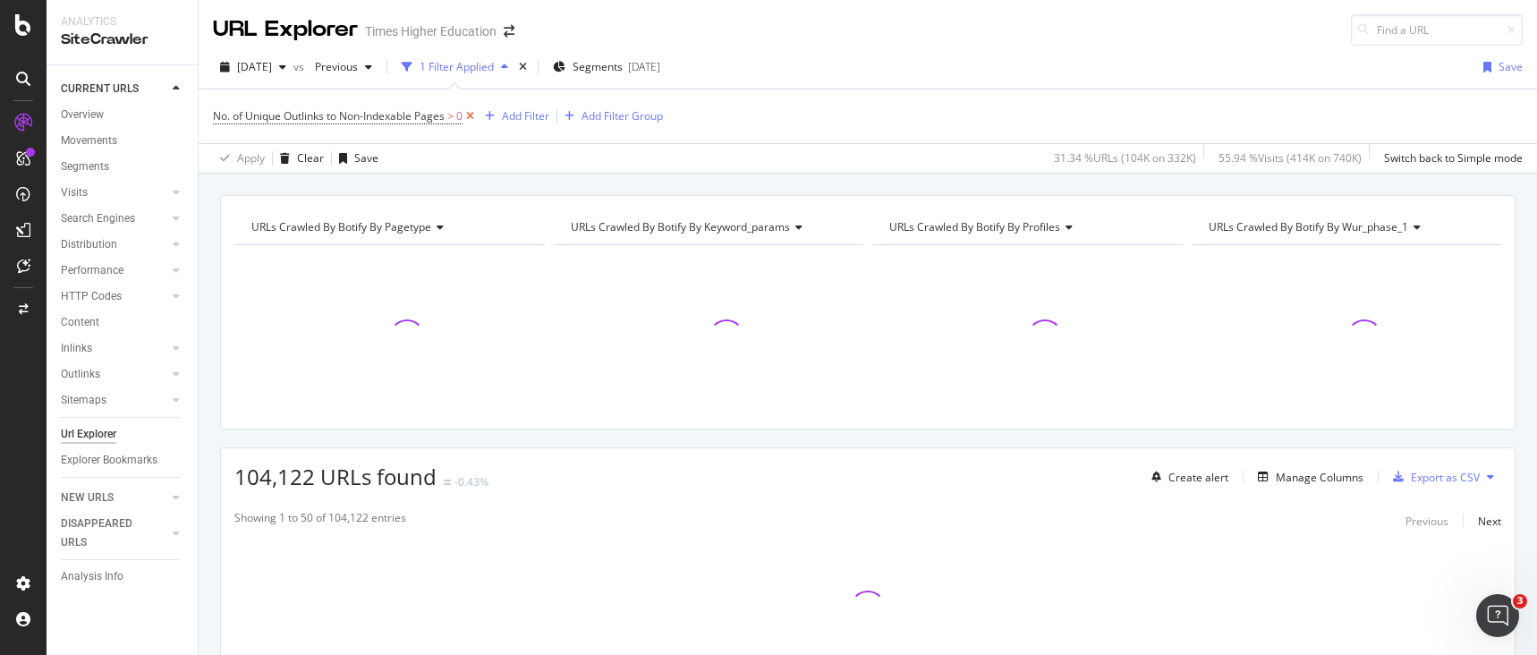
click at [475, 114] on icon at bounding box center [470, 116] width 15 height 18
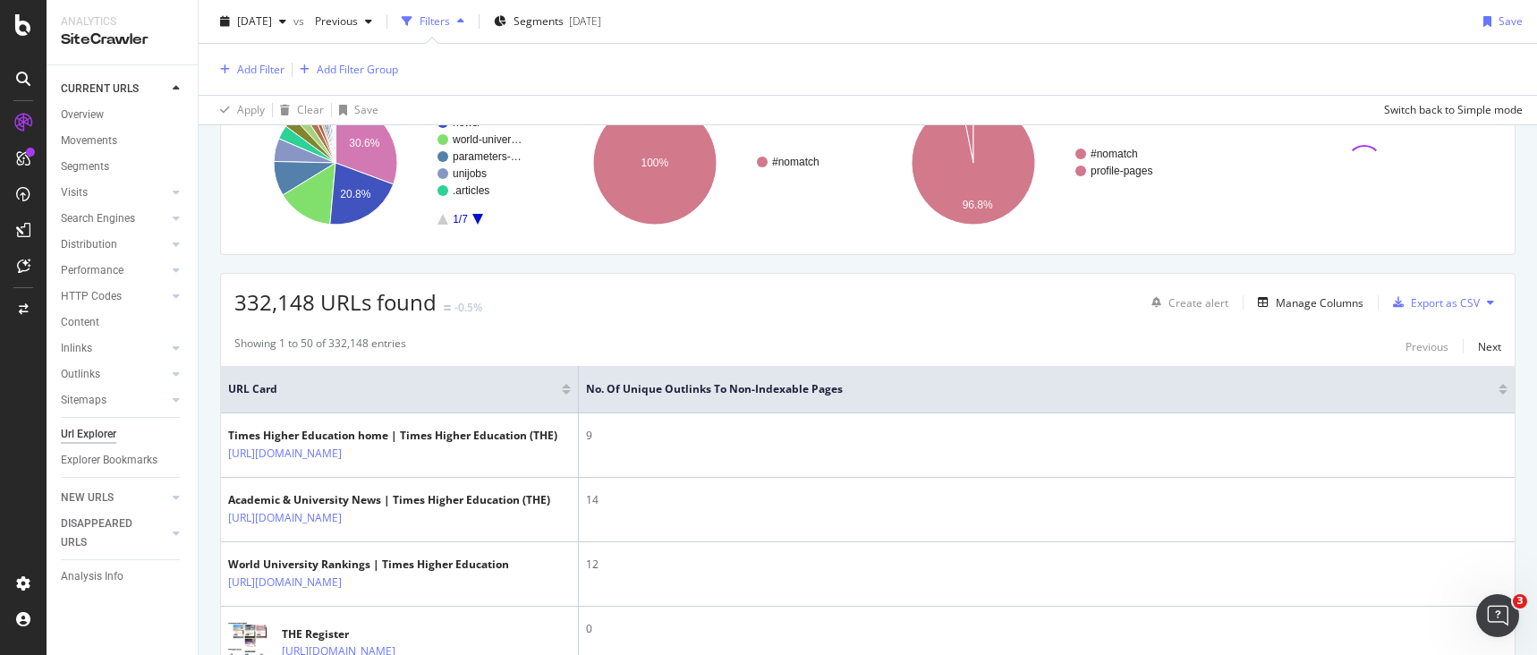
scroll to position [185, 0]
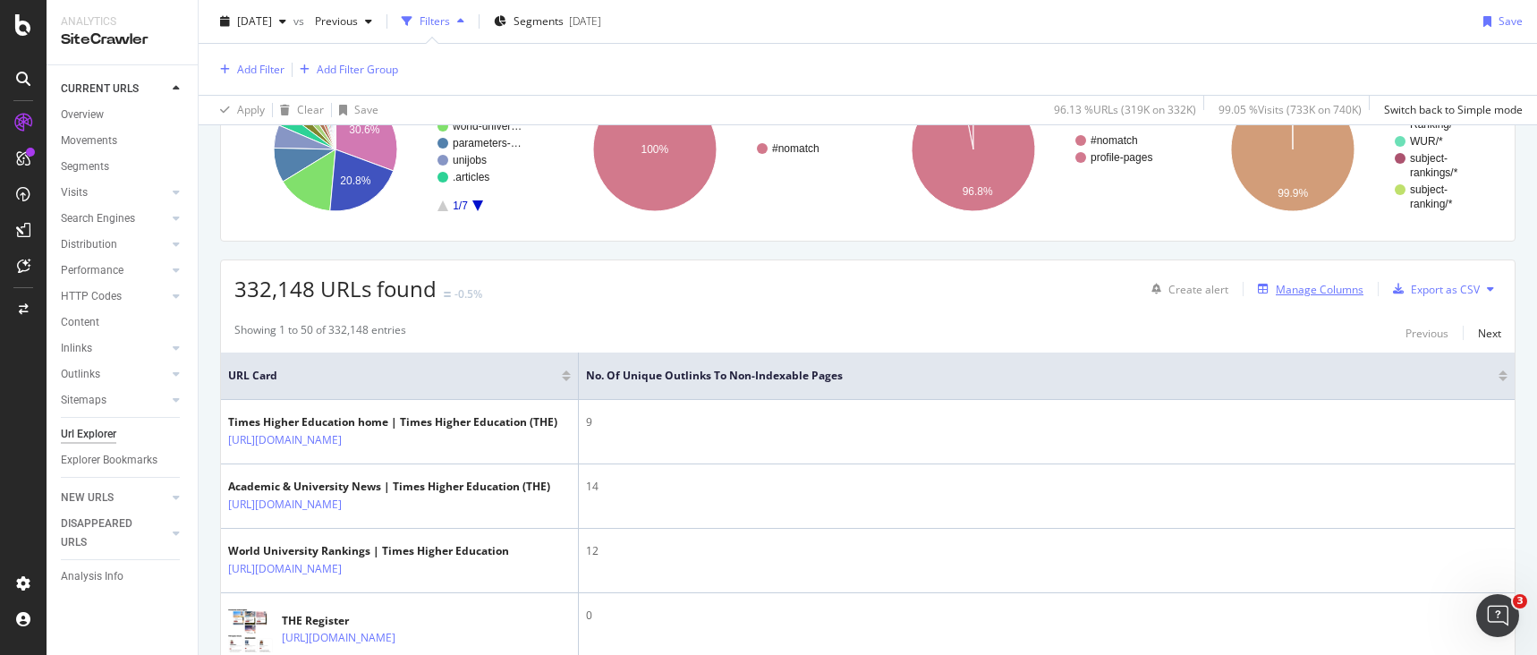
click at [1282, 285] on div "Manage Columns" at bounding box center [1320, 289] width 88 height 15
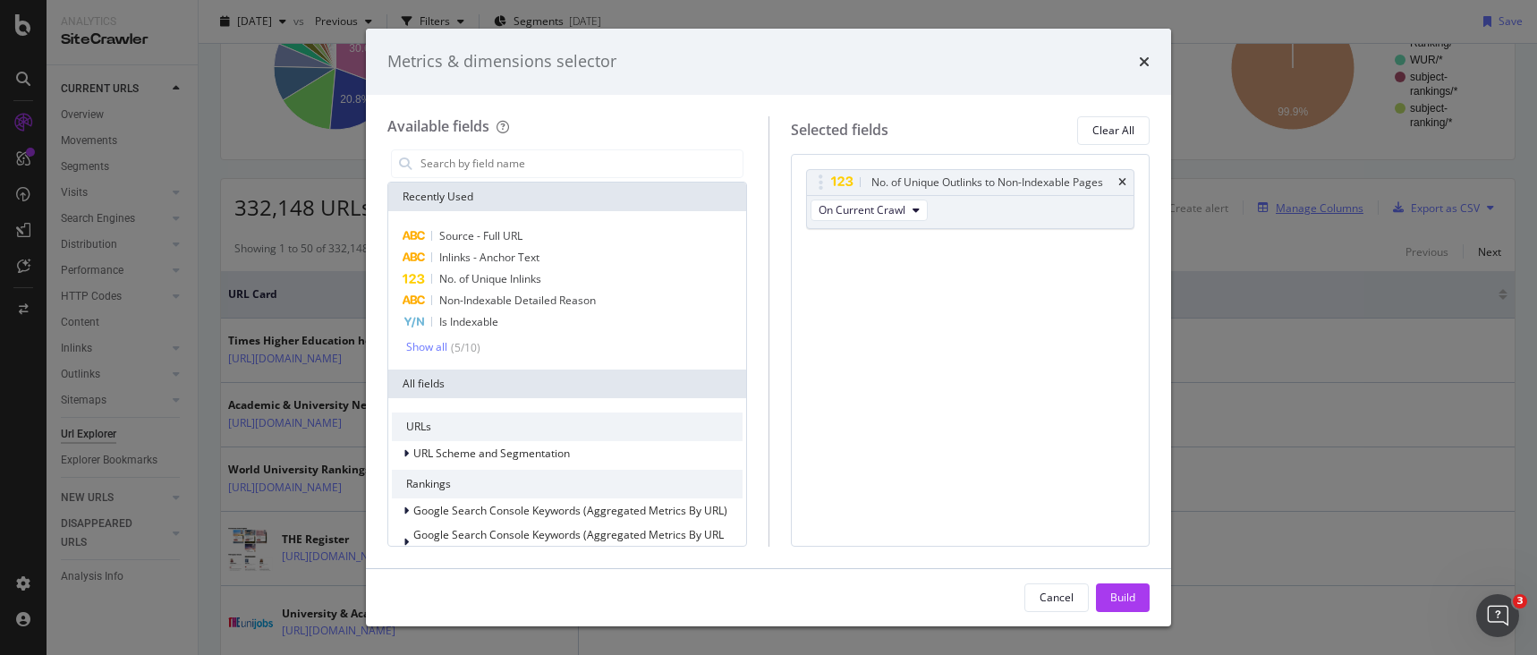
scroll to position [104, 0]
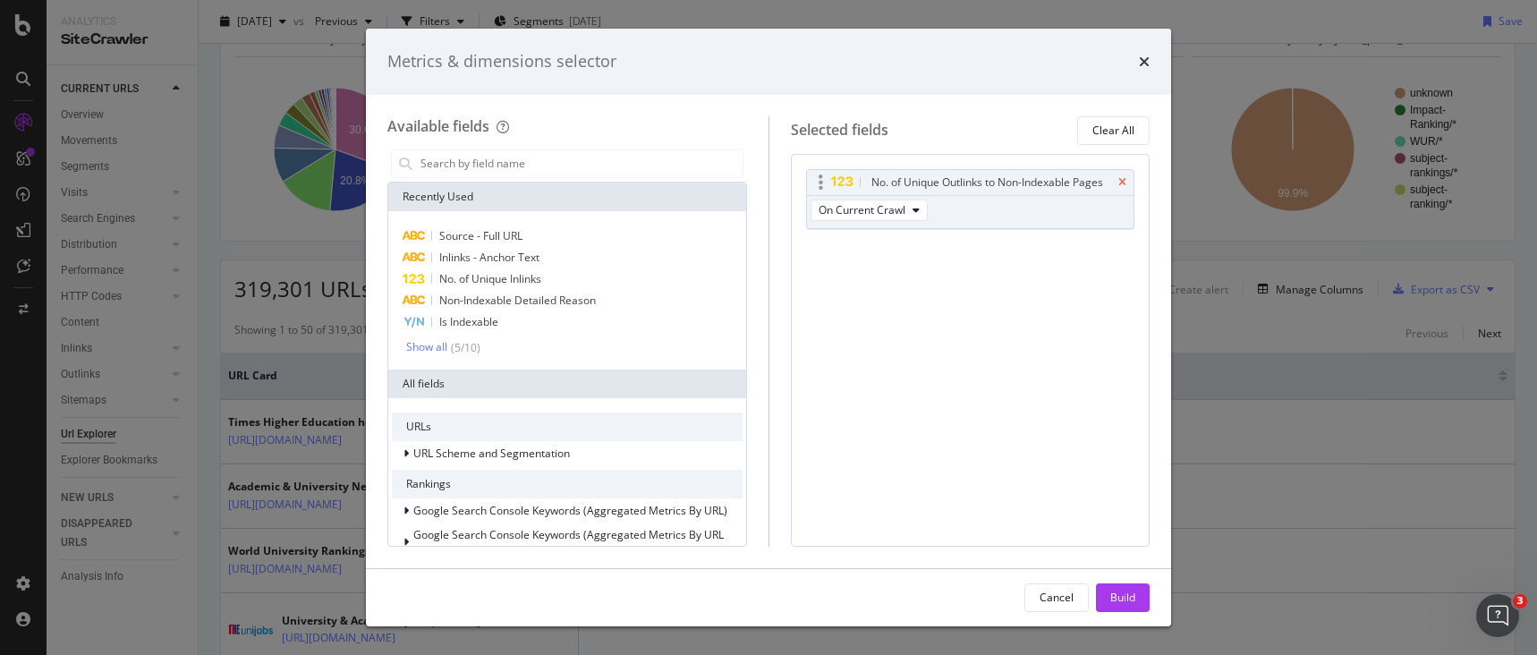
click at [1118, 181] on icon "times" at bounding box center [1122, 182] width 8 height 11
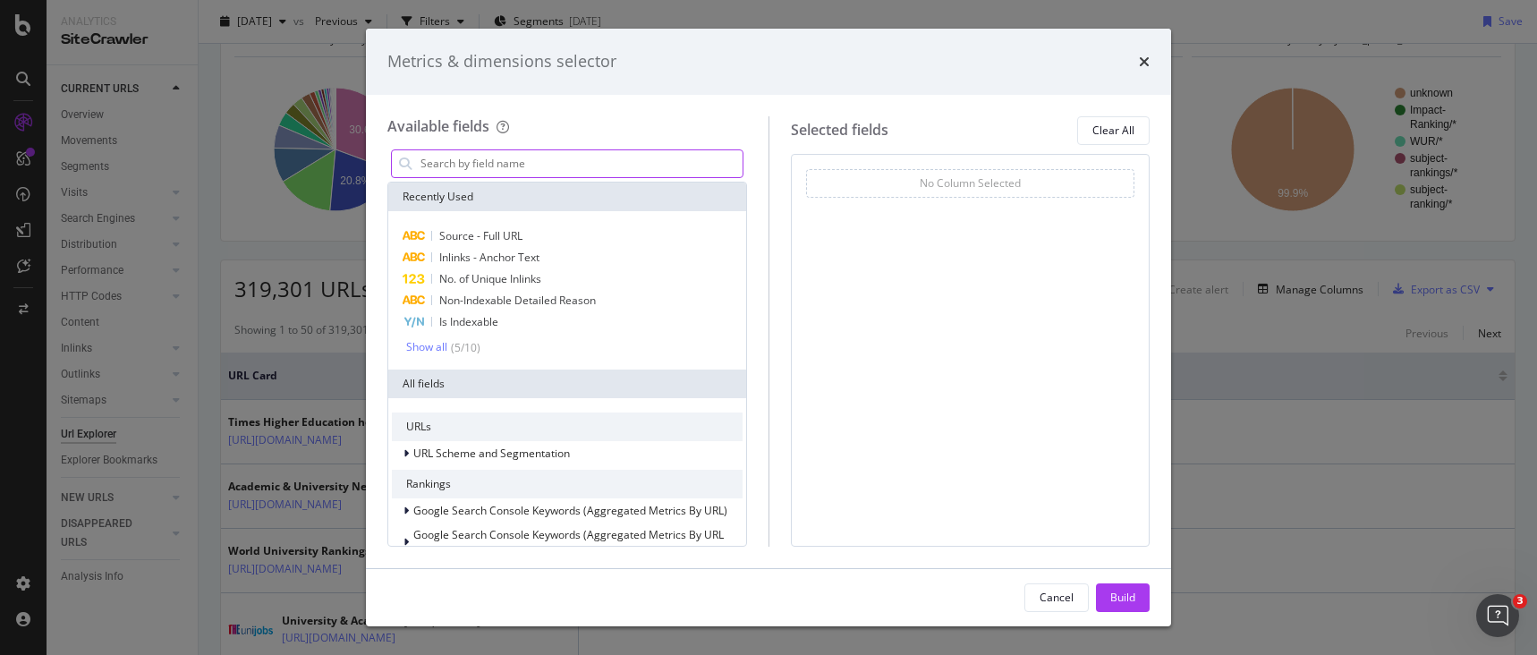
click at [429, 167] on input "modal" at bounding box center [581, 163] width 324 height 27
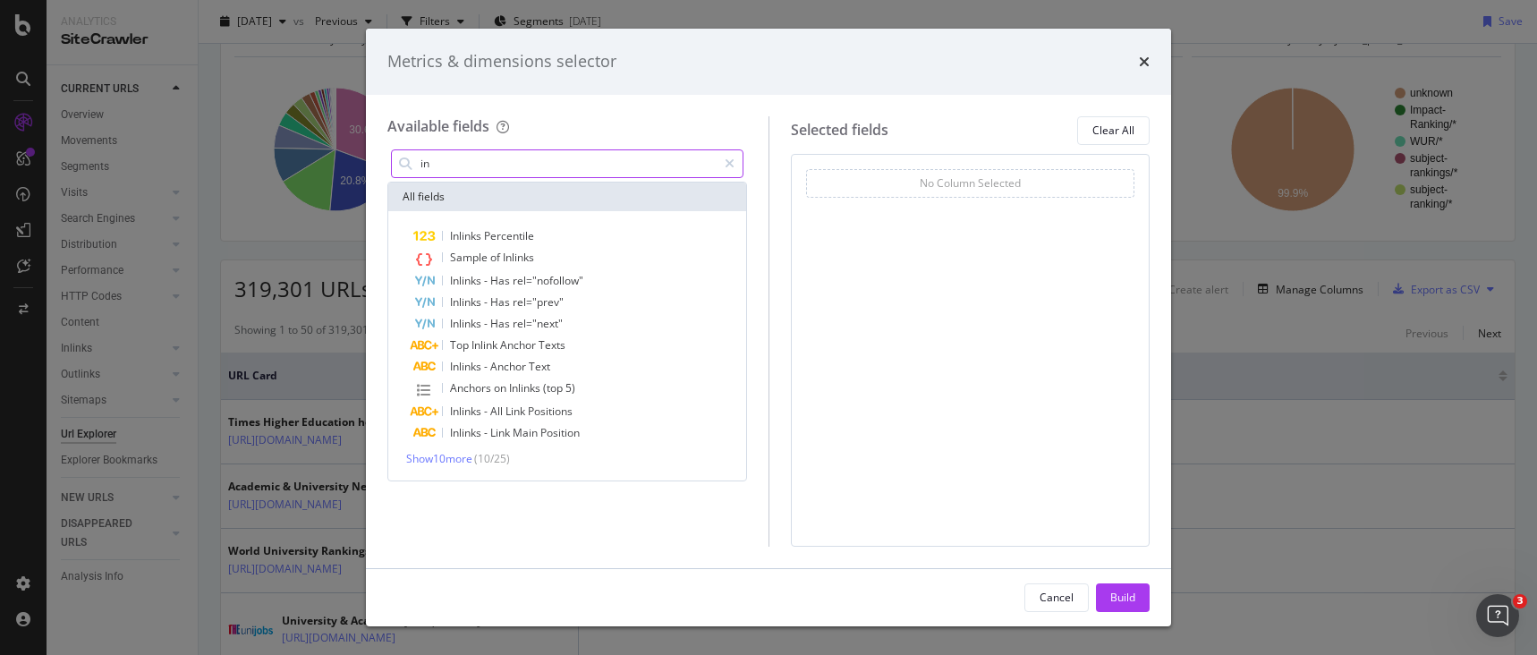
type input "i"
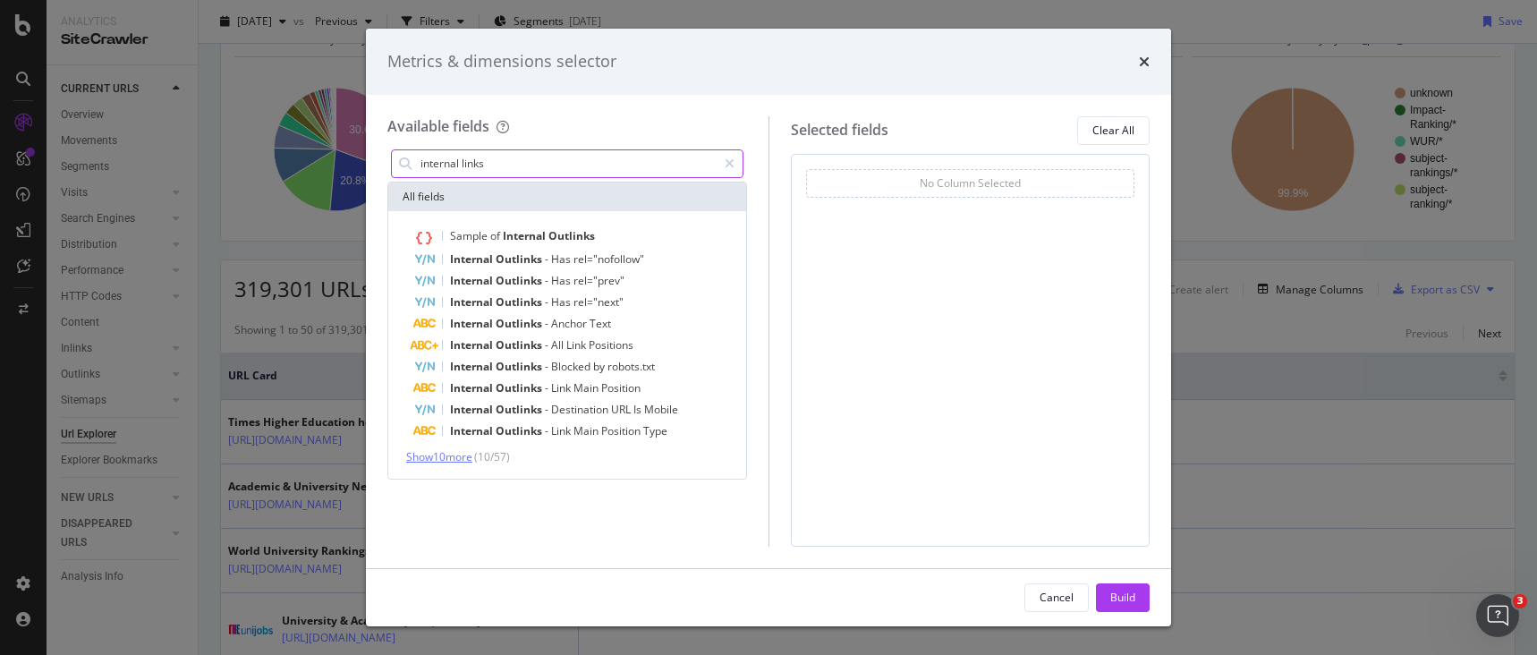
type input "internal links"
click at [458, 461] on span "Show 10 more" at bounding box center [439, 456] width 66 height 15
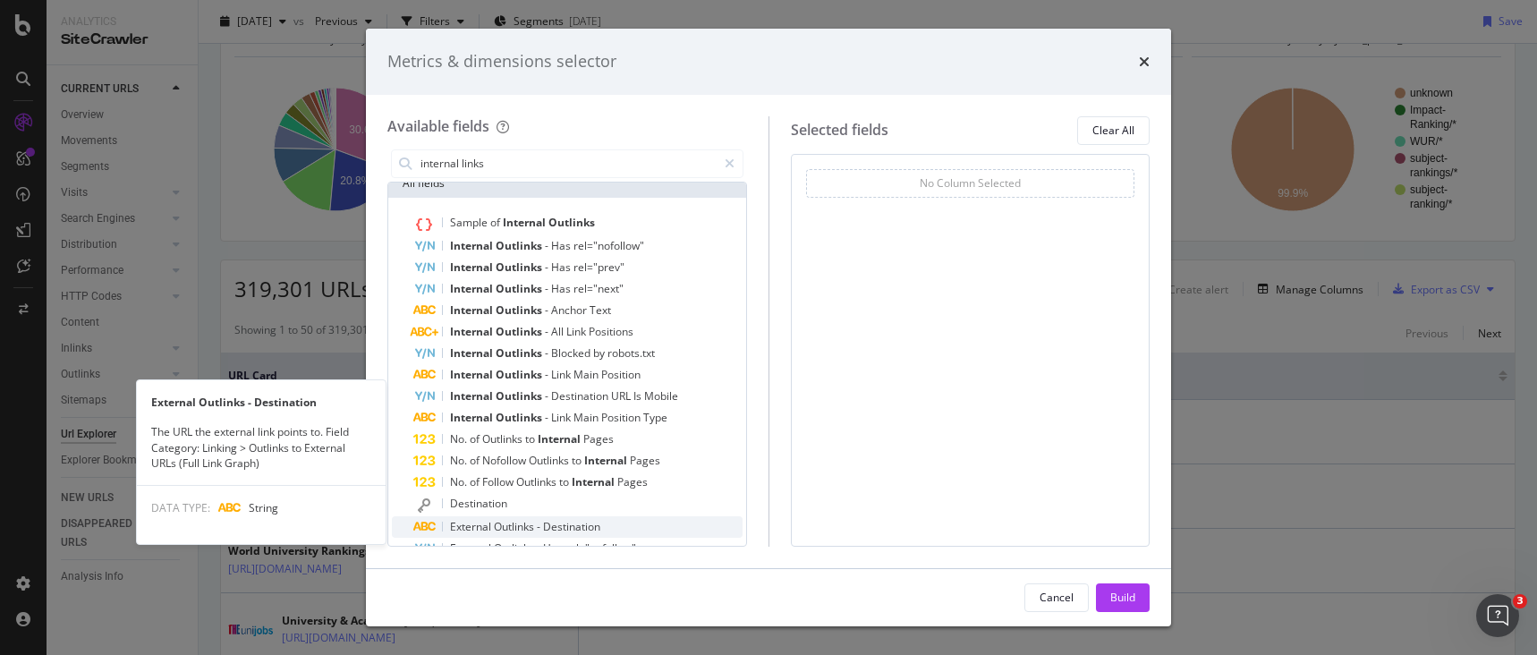
scroll to position [0, 0]
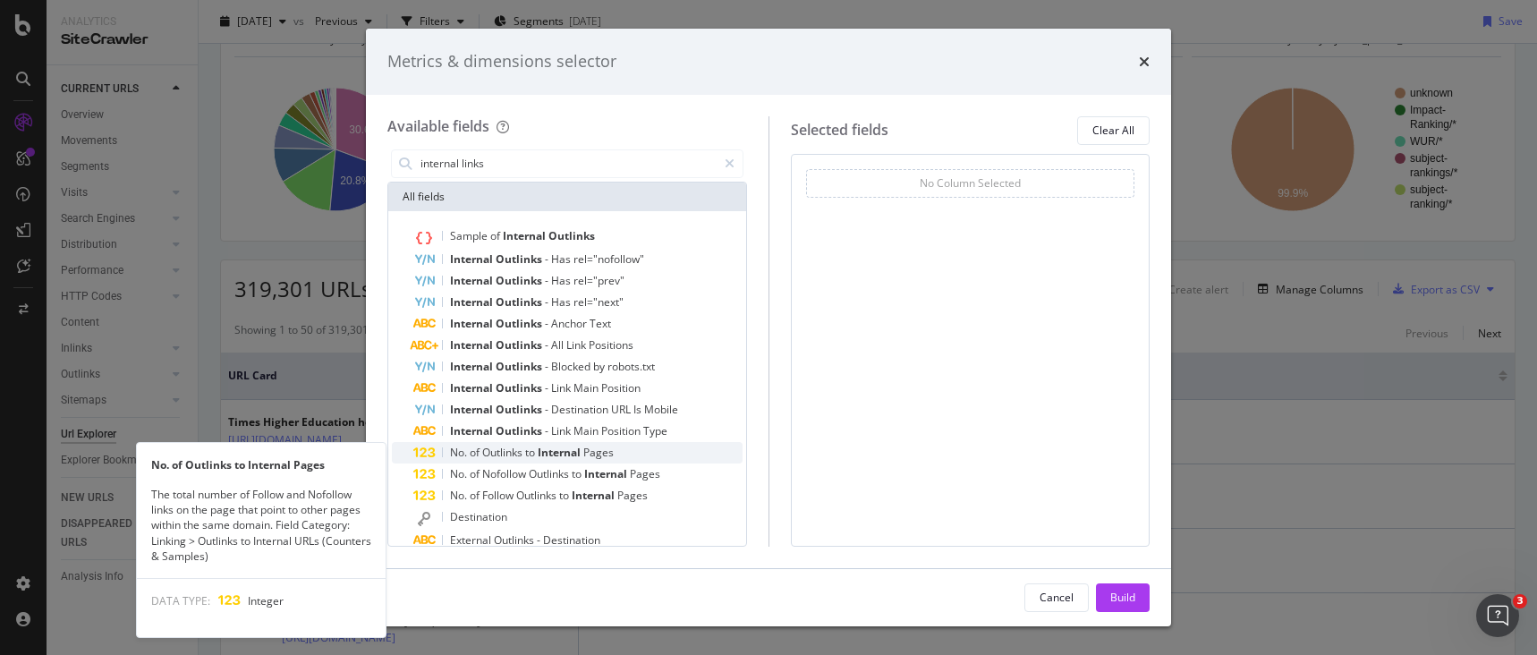
click at [479, 451] on span "of" at bounding box center [476, 452] width 13 height 15
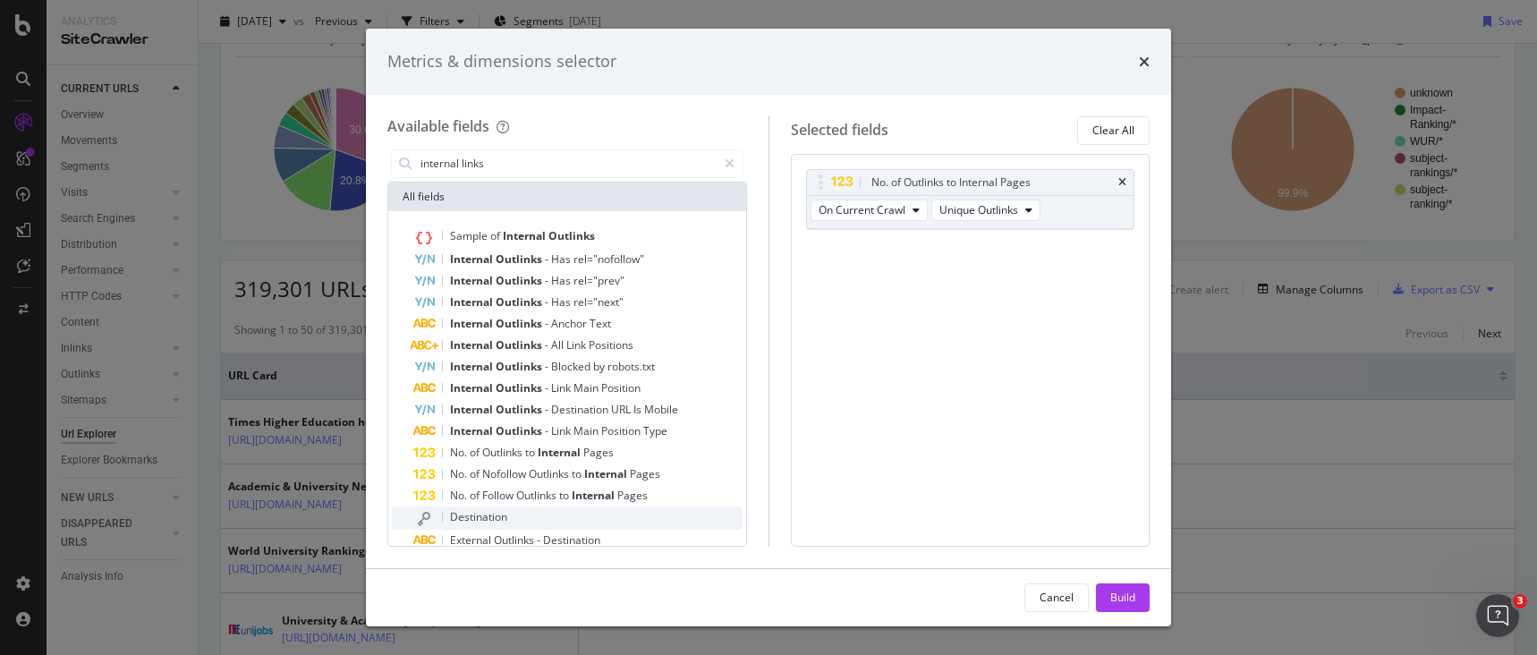
click at [490, 517] on span "Destination" at bounding box center [478, 516] width 57 height 15
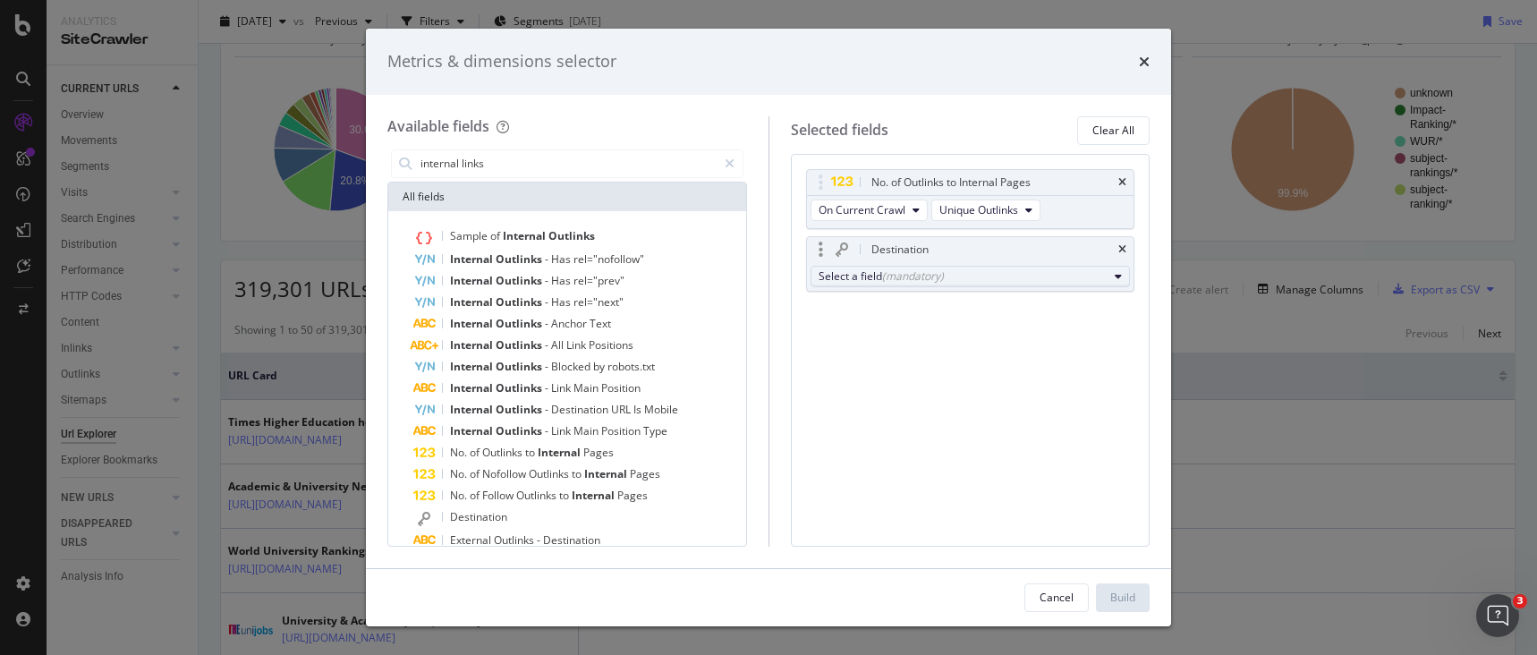
click at [866, 277] on div "Select a field (mandatory)" at bounding box center [964, 275] width 290 height 15
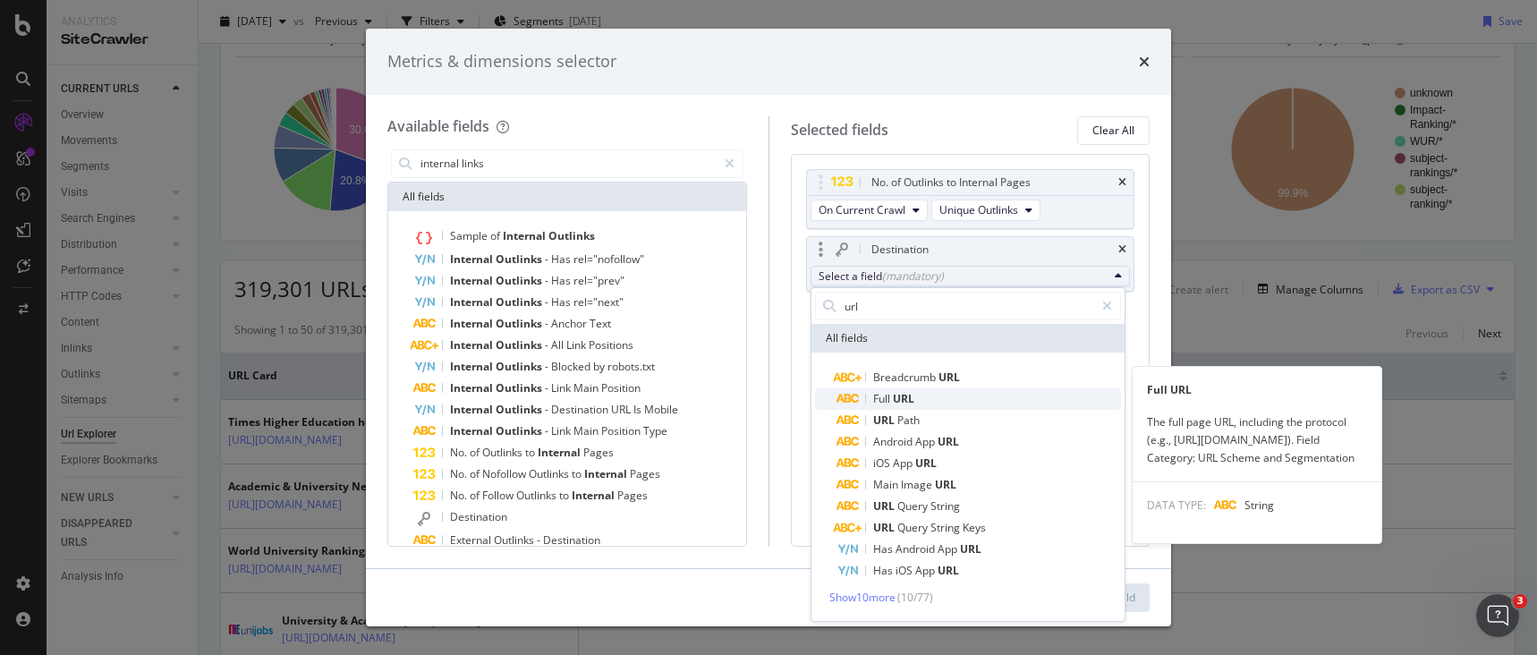
type input "url"
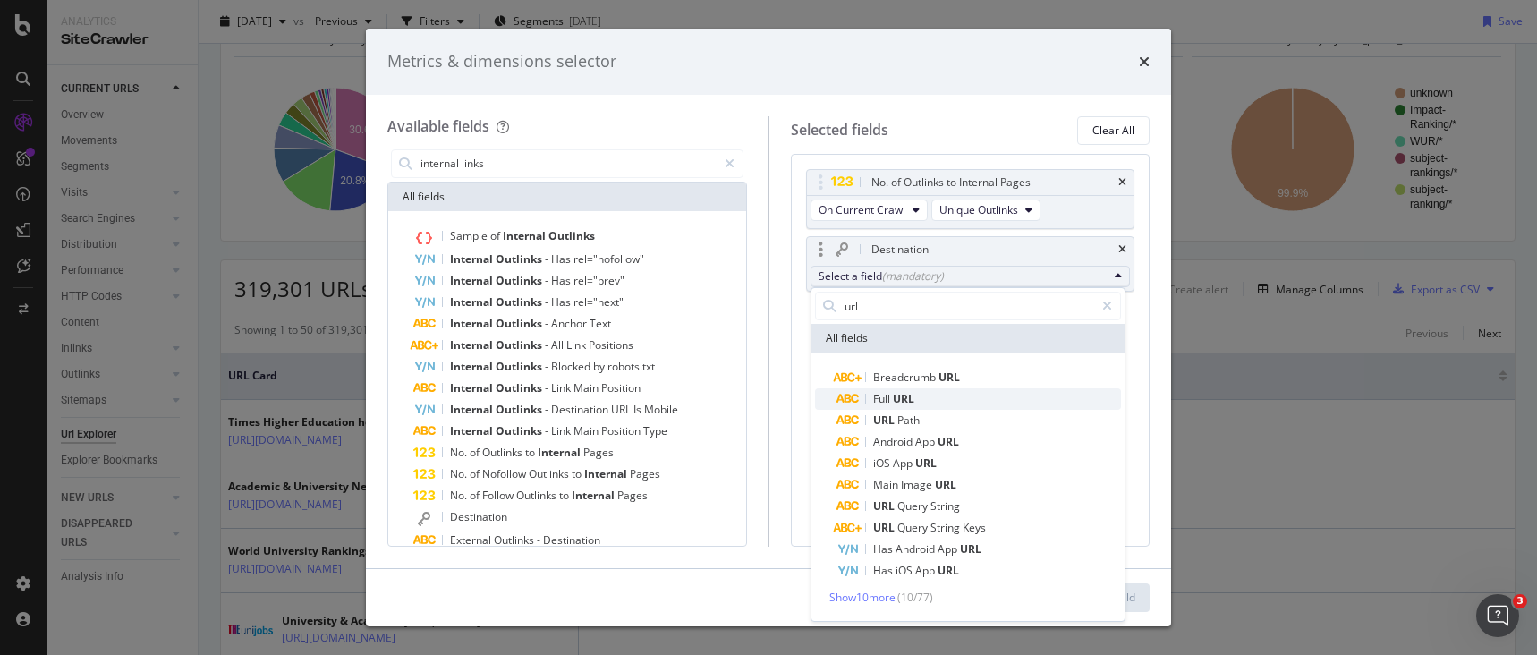
click at [900, 394] on span "URL" at bounding box center [903, 398] width 21 height 15
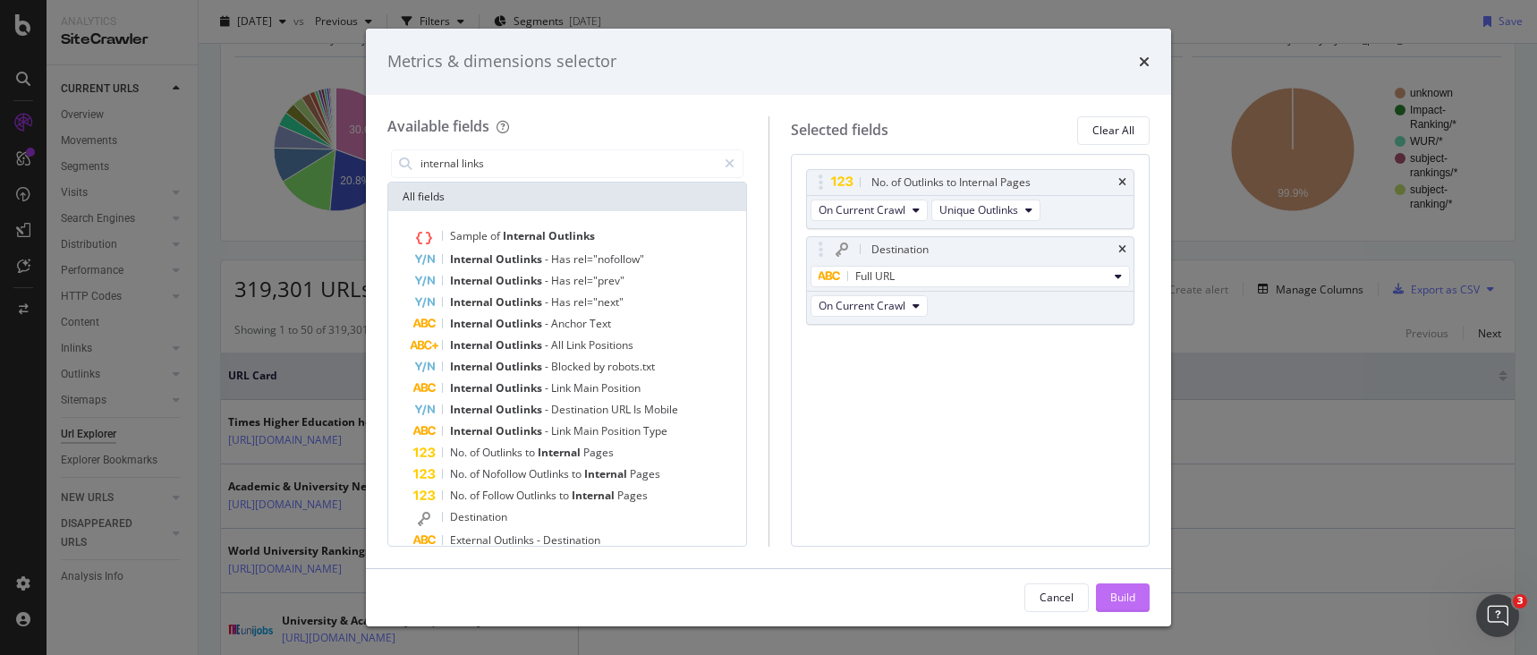
click at [1119, 597] on div "Build" at bounding box center [1122, 597] width 25 height 15
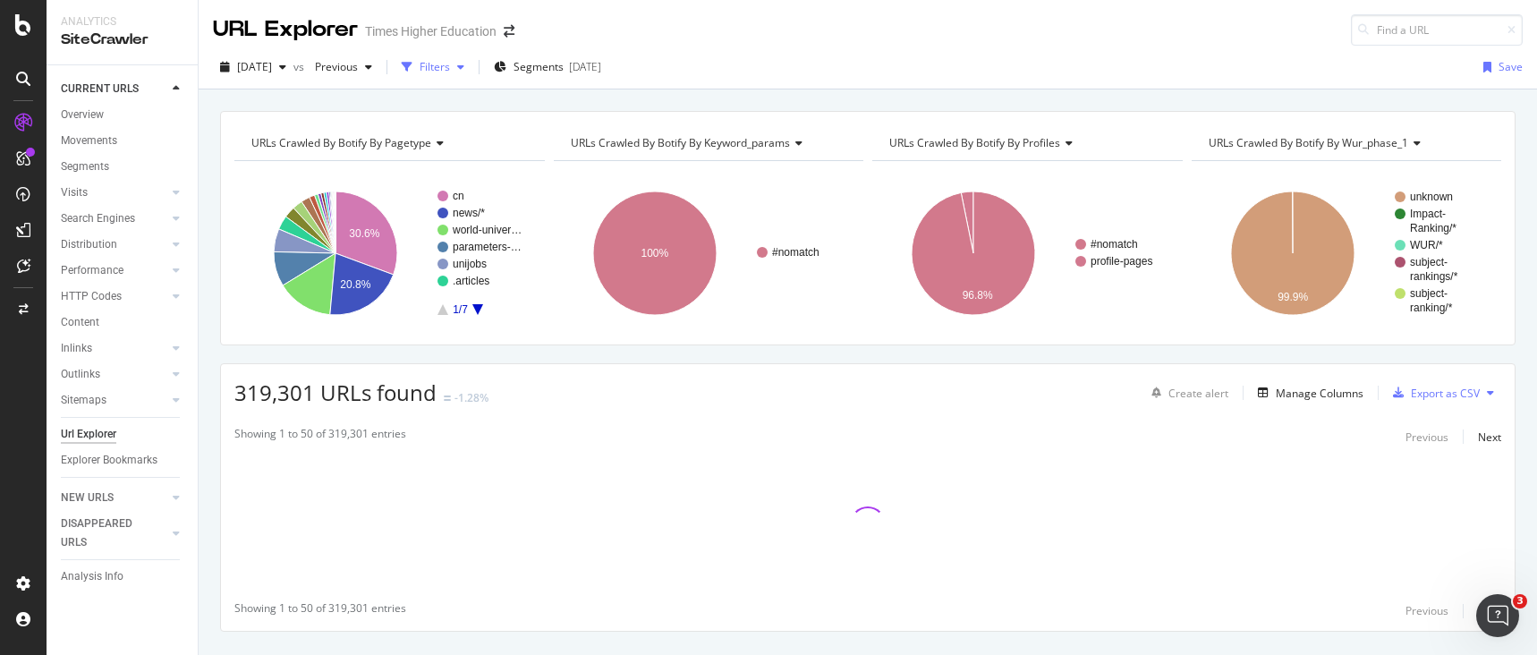
click at [450, 65] on div "Filters" at bounding box center [435, 66] width 30 height 15
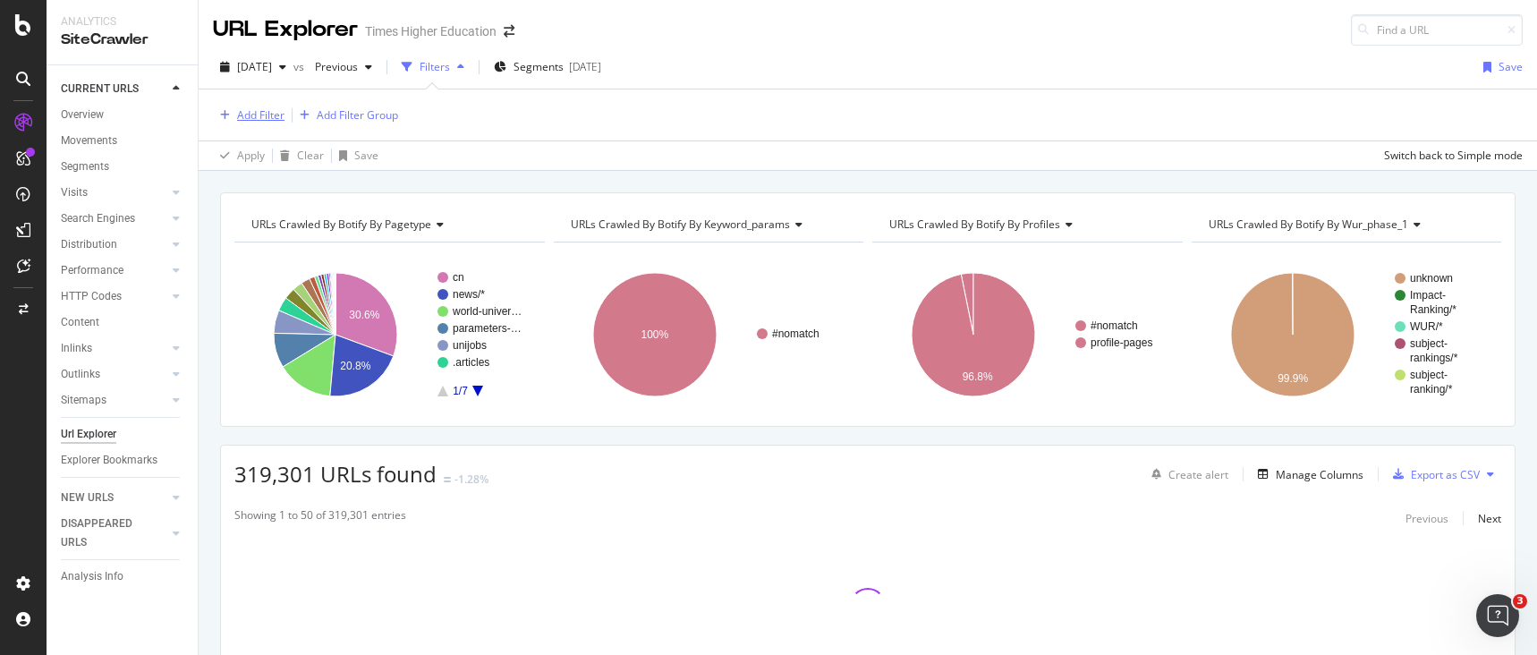
click at [248, 123] on div "Add Filter" at bounding box center [249, 116] width 72 height 20
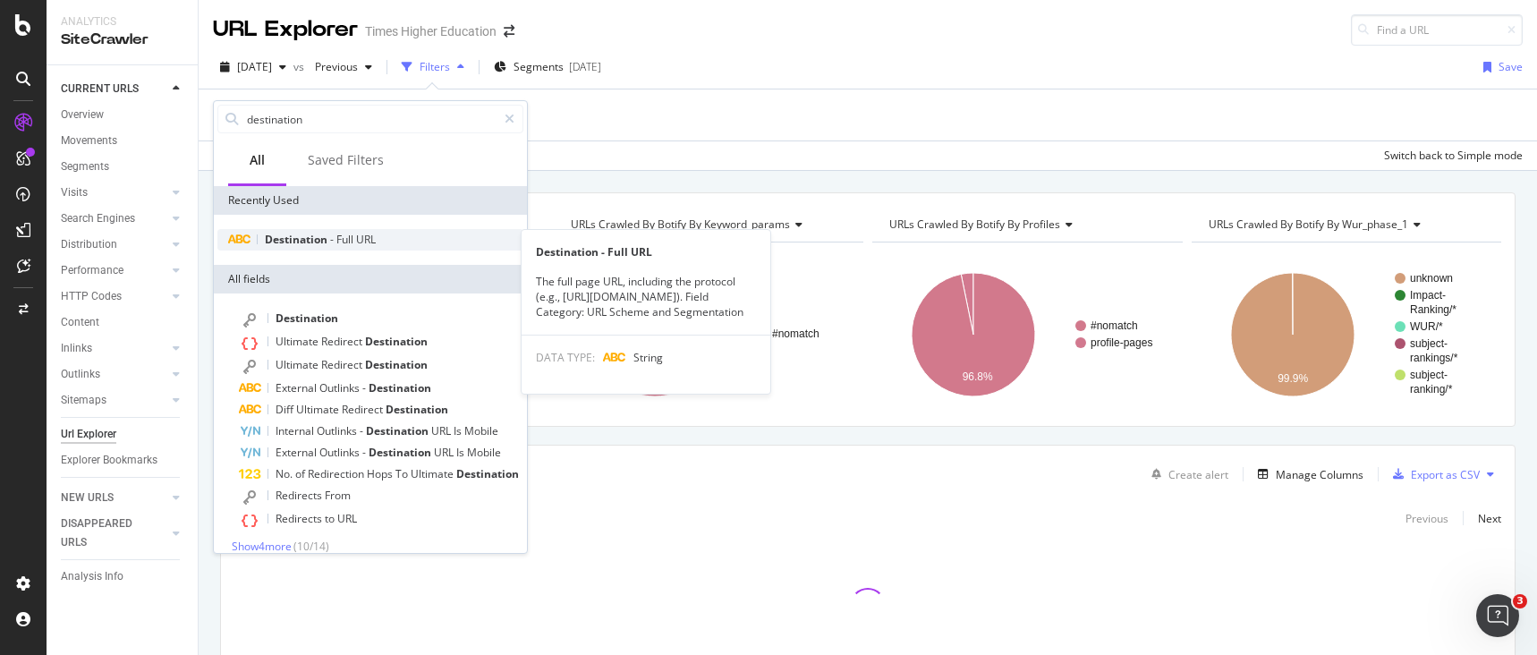
type input "destination"
click at [286, 241] on span "Destination" at bounding box center [297, 239] width 65 height 15
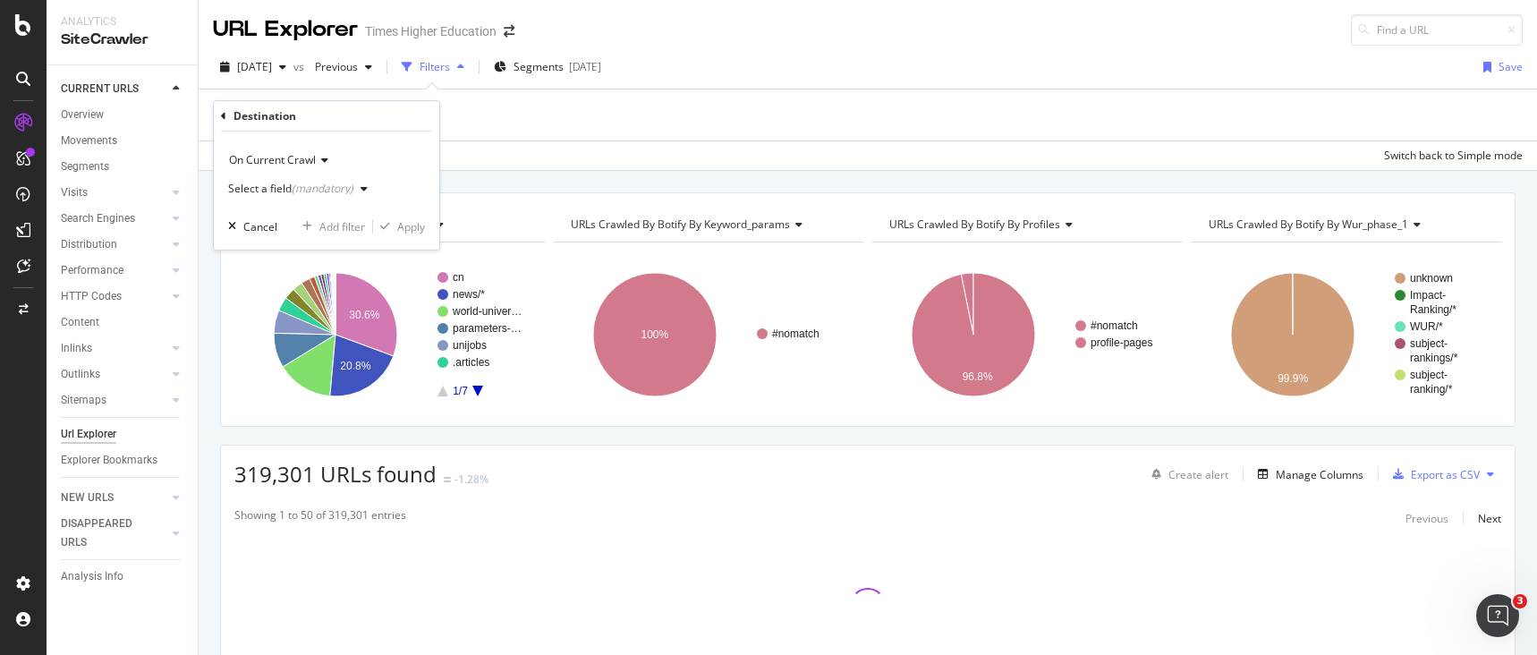
click at [273, 187] on div "Select a field (mandatory)" at bounding box center [290, 188] width 125 height 11
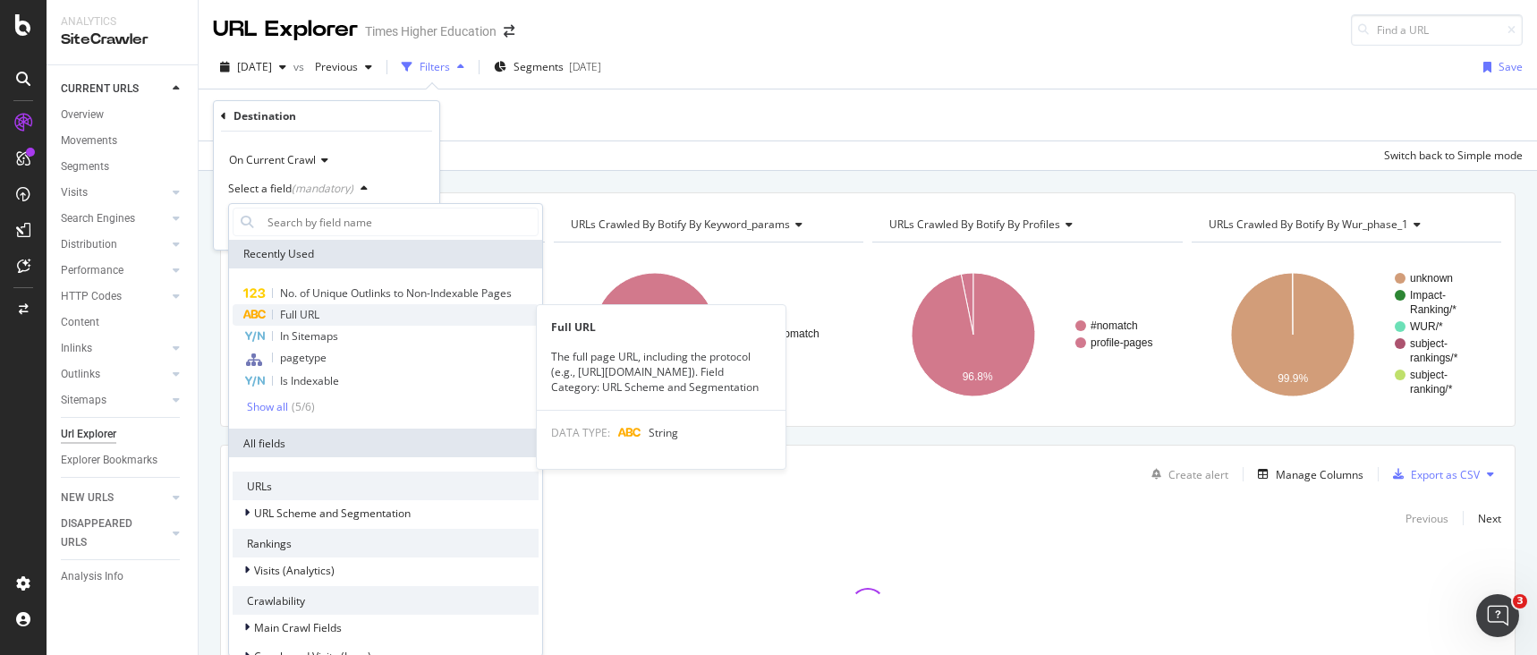
click at [282, 314] on span "Full URL" at bounding box center [299, 314] width 39 height 15
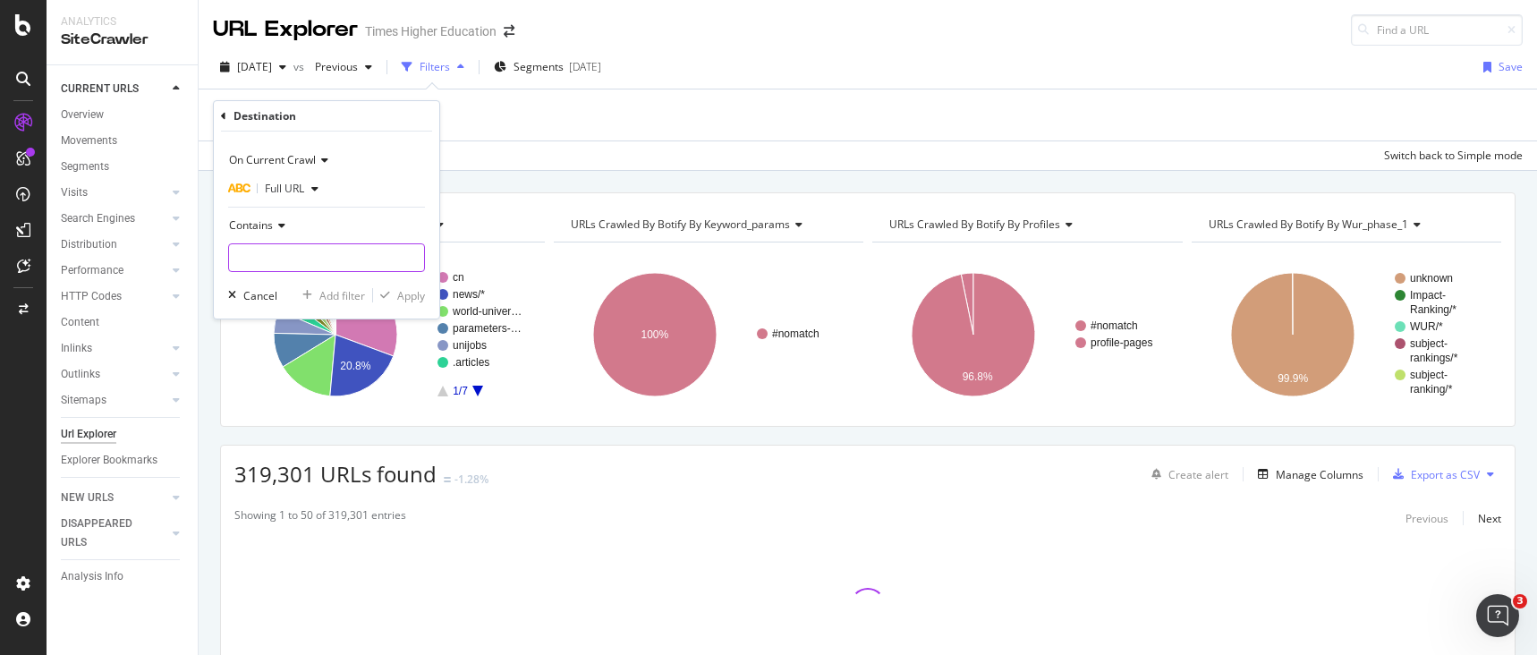
click at [269, 251] on input "text" at bounding box center [326, 257] width 195 height 29
type input "popup"
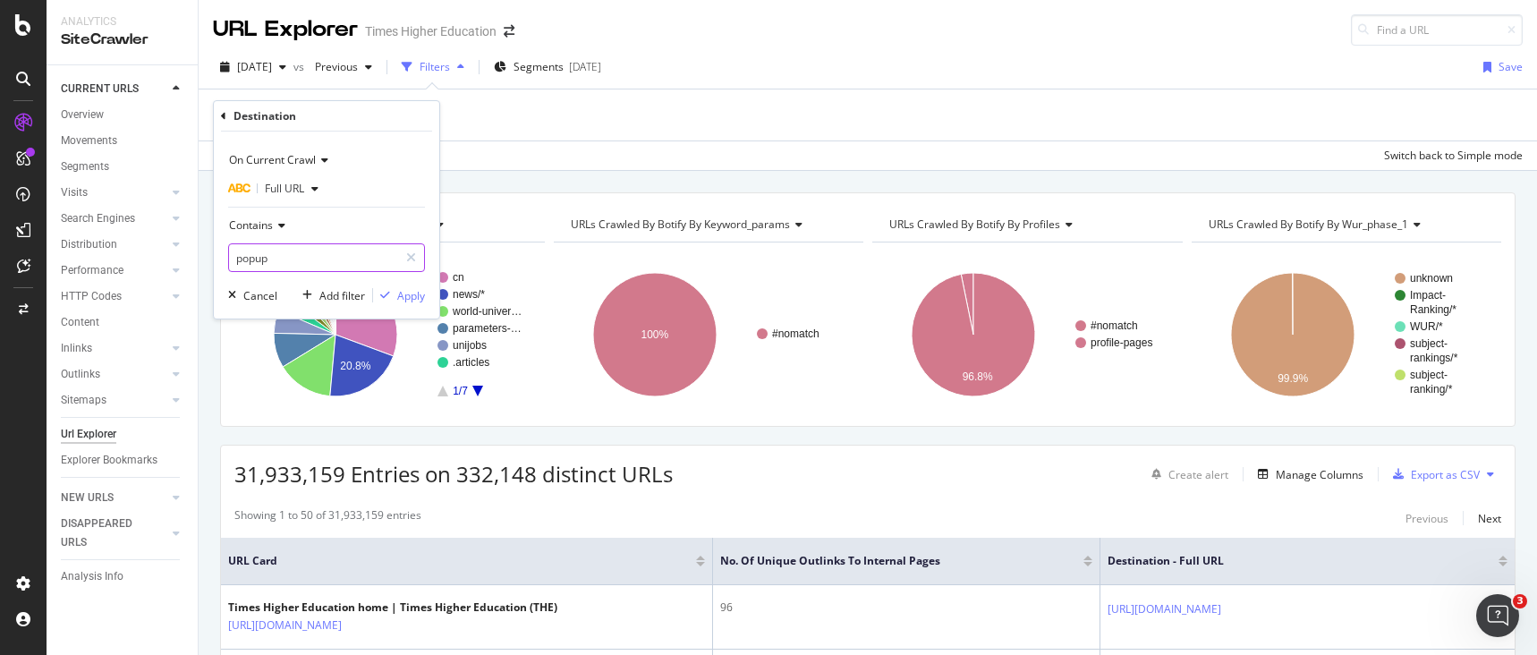
click at [313, 259] on input "popup" at bounding box center [313, 257] width 169 height 29
drag, startPoint x: 280, startPoint y: 261, endPoint x: 218, endPoint y: 258, distance: 61.8
click at [218, 258] on div "On Current Crawl Full URL Contains popup Cancel Add filter Apply" at bounding box center [326, 225] width 225 height 187
paste input "?popupvideo="
type input "?popupvideo="
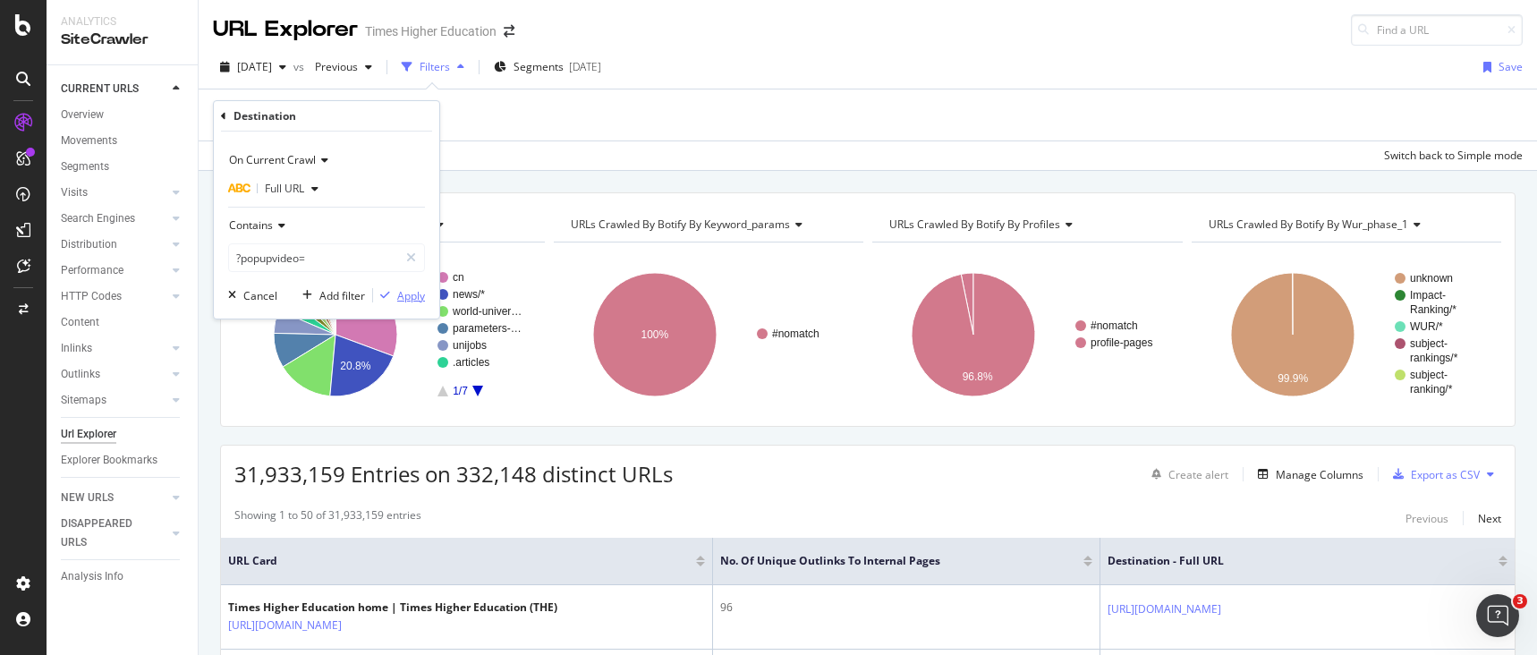
click at [412, 297] on div "Apply" at bounding box center [411, 295] width 28 height 15
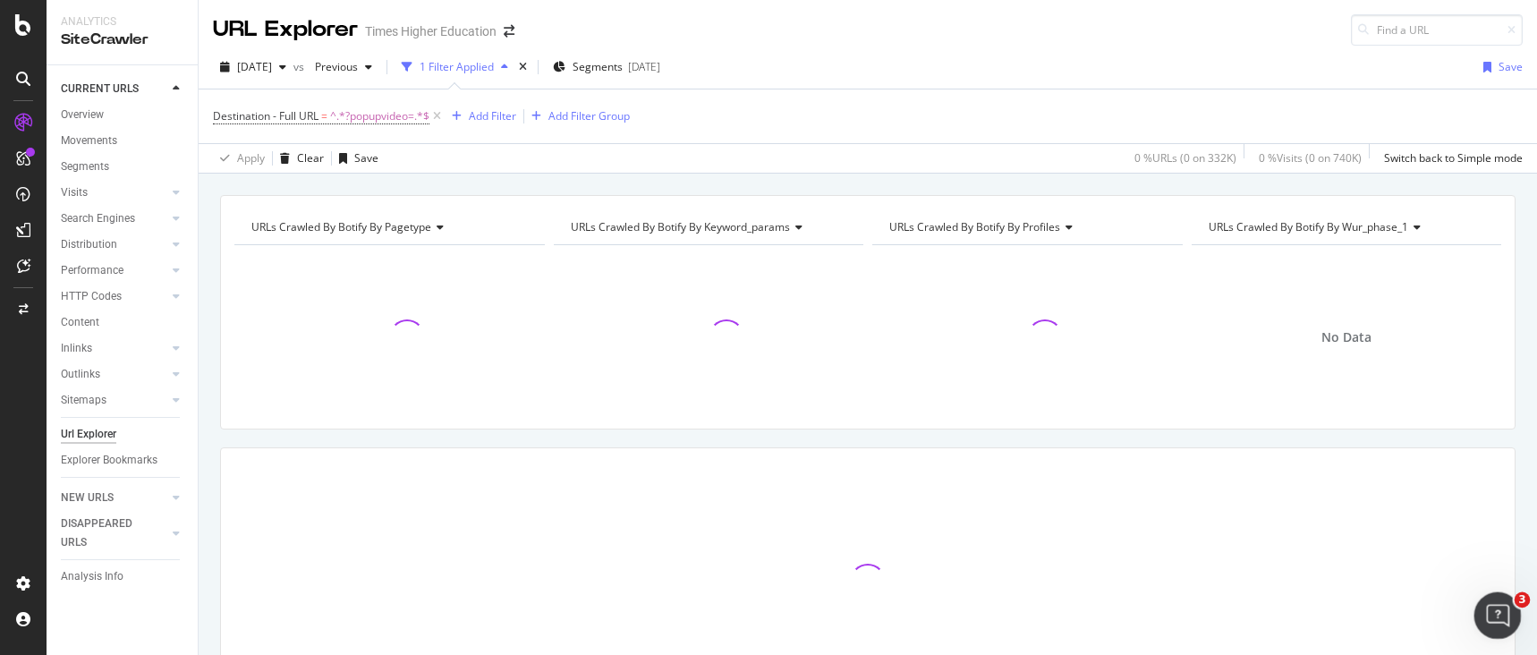
click at [1501, 607] on icon "Open Intercom Messenger" at bounding box center [1496, 614] width 30 height 30
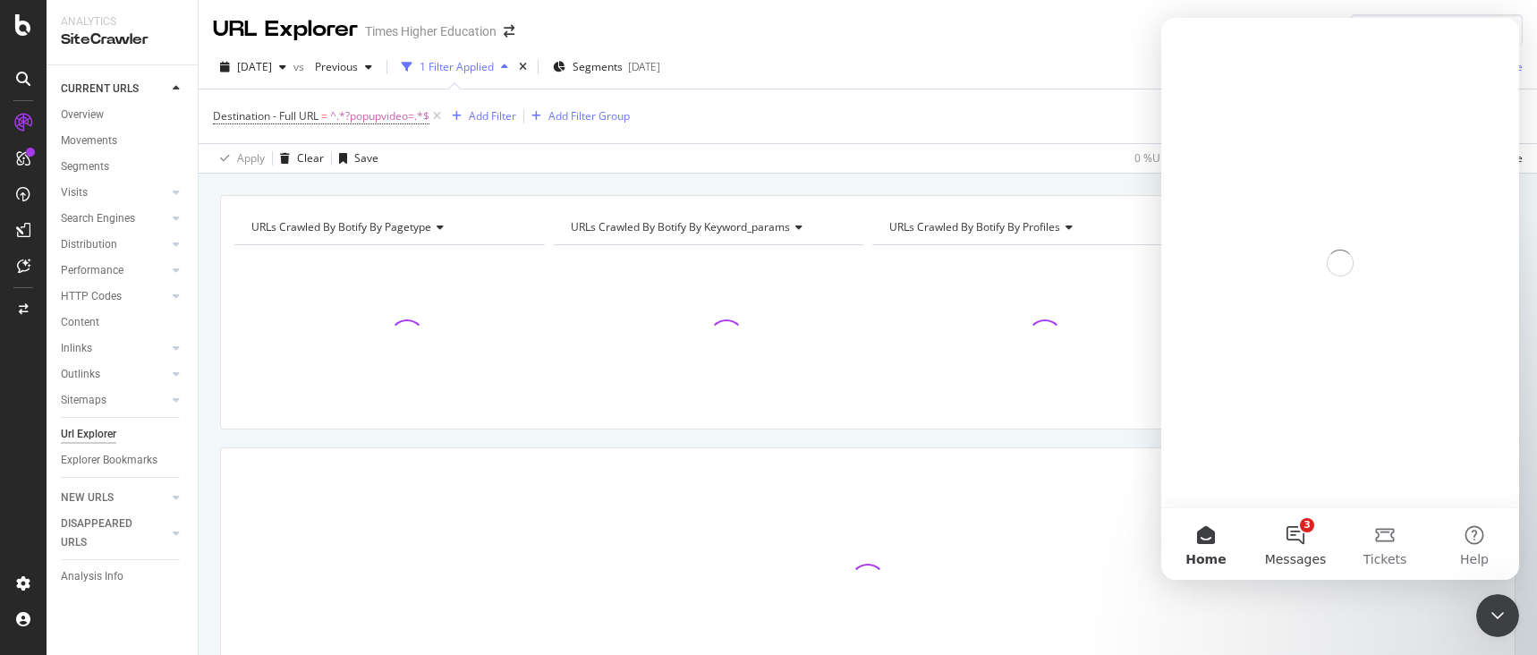
click at [1291, 534] on button "3 Messages" at bounding box center [1295, 544] width 89 height 72
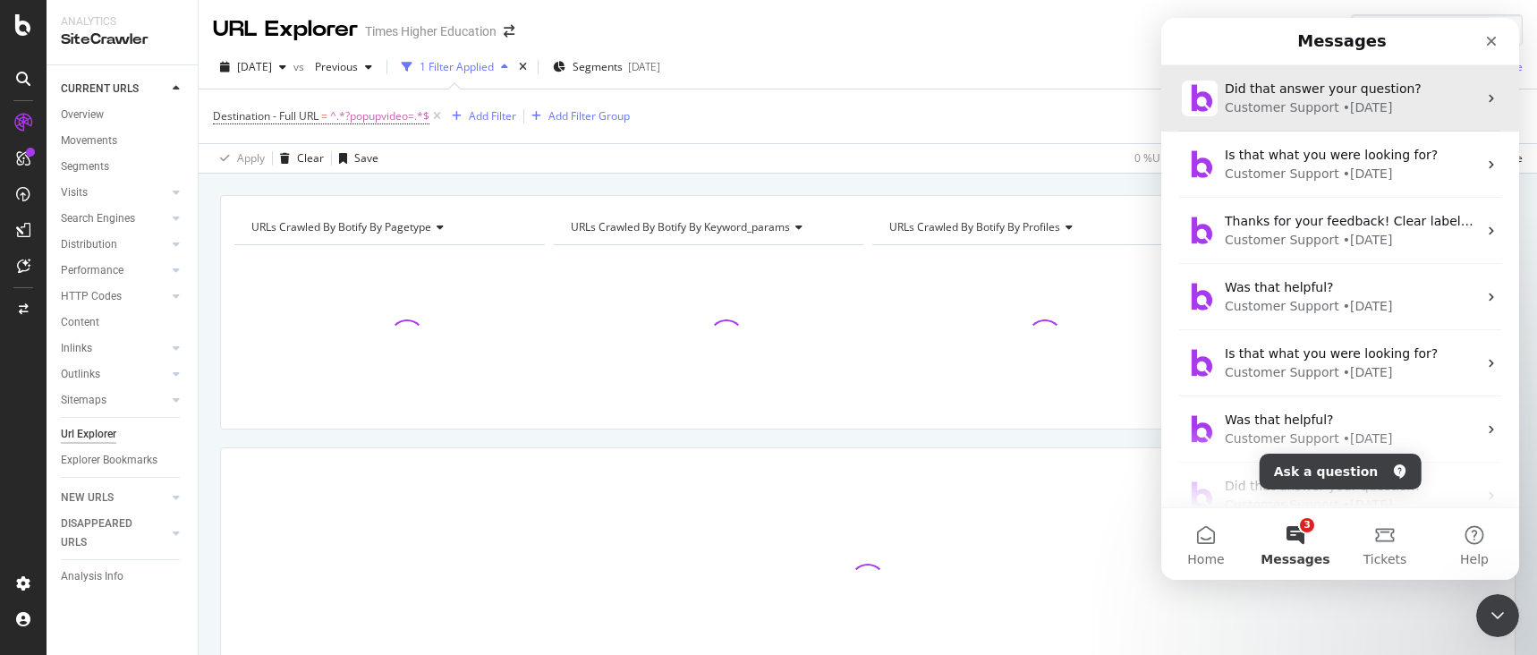
click at [1286, 103] on div "Customer Support" at bounding box center [1282, 107] width 115 height 19
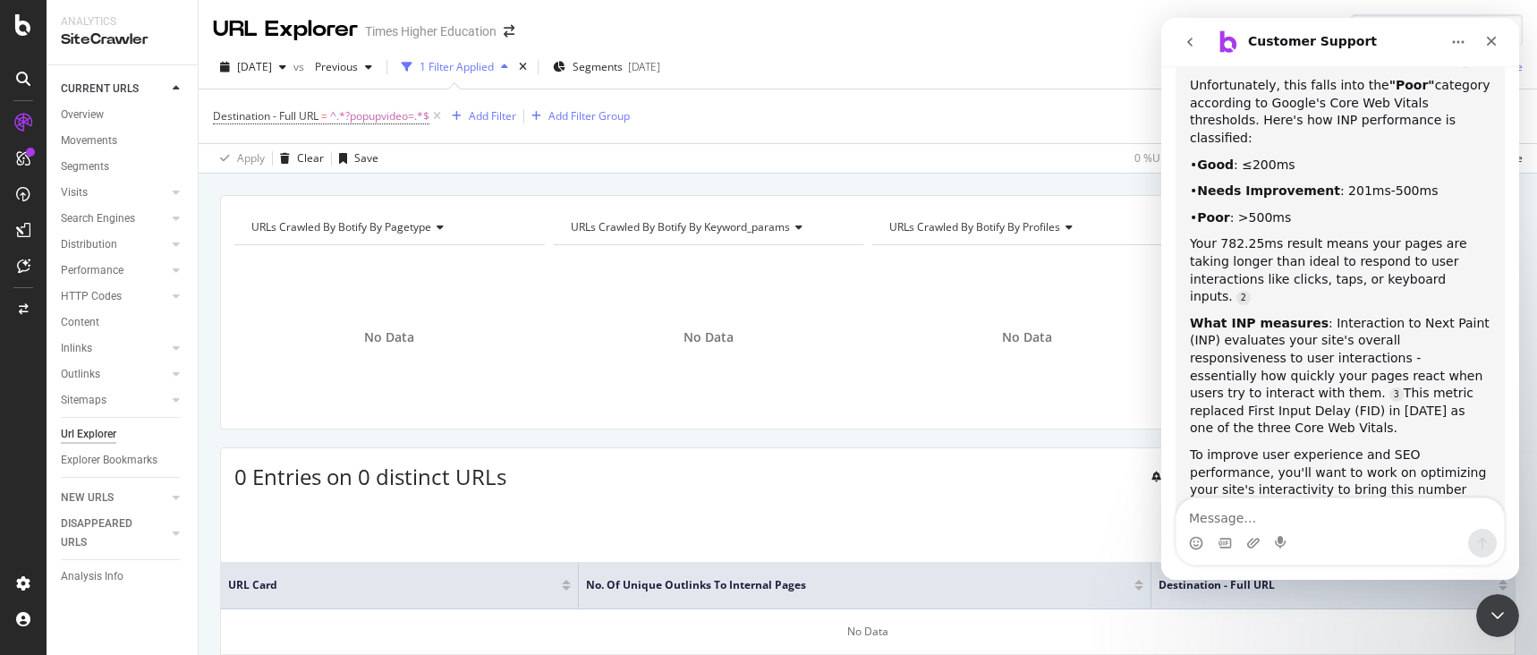
scroll to position [1513, 0]
click at [1186, 44] on icon "go back" at bounding box center [1190, 42] width 14 height 14
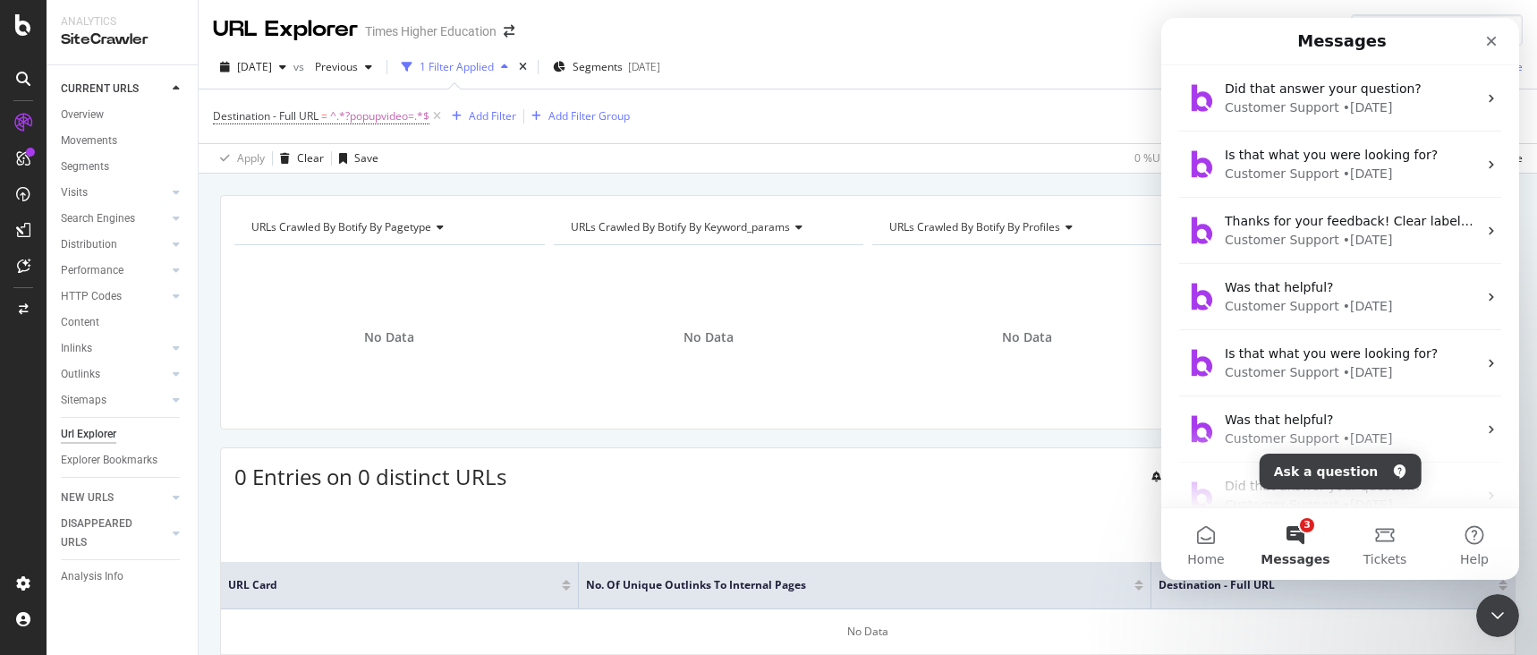
scroll to position [0, 0]
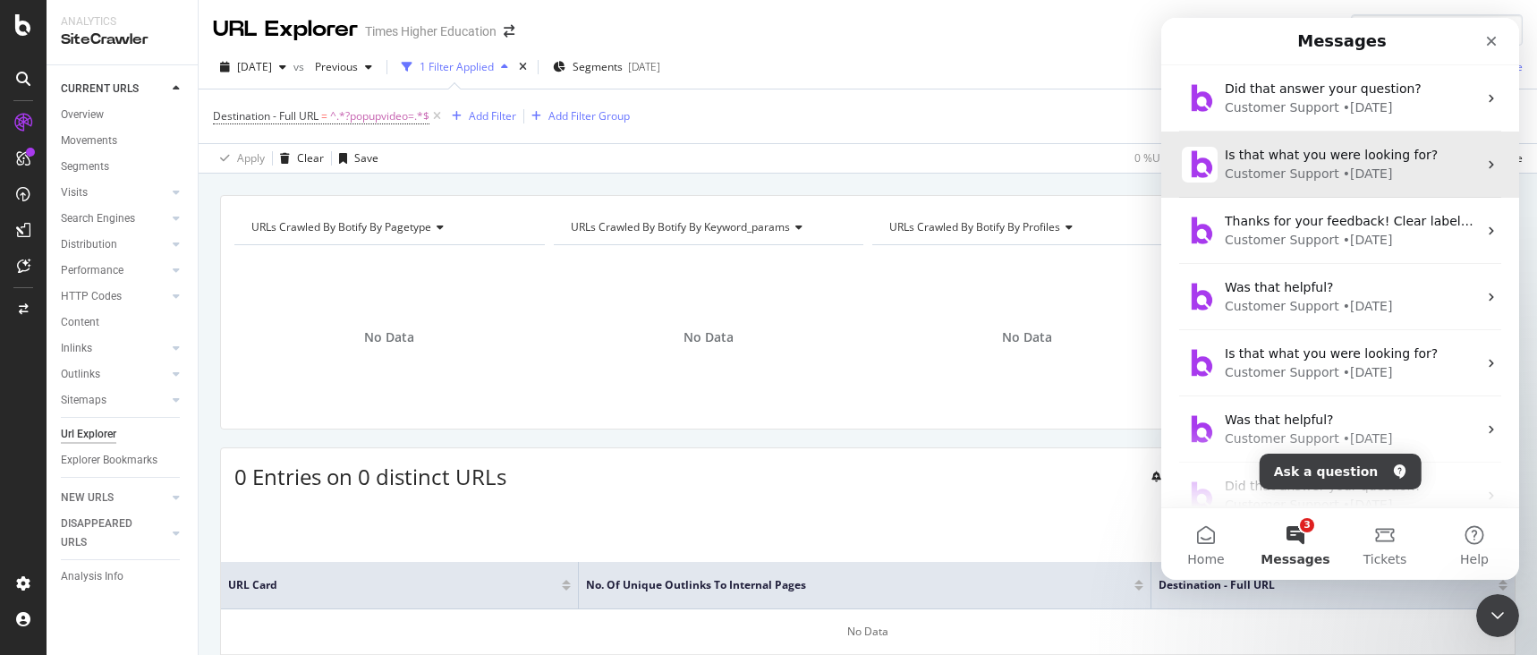
click at [1276, 160] on span "Is that what you were looking for?" at bounding box center [1331, 155] width 213 height 14
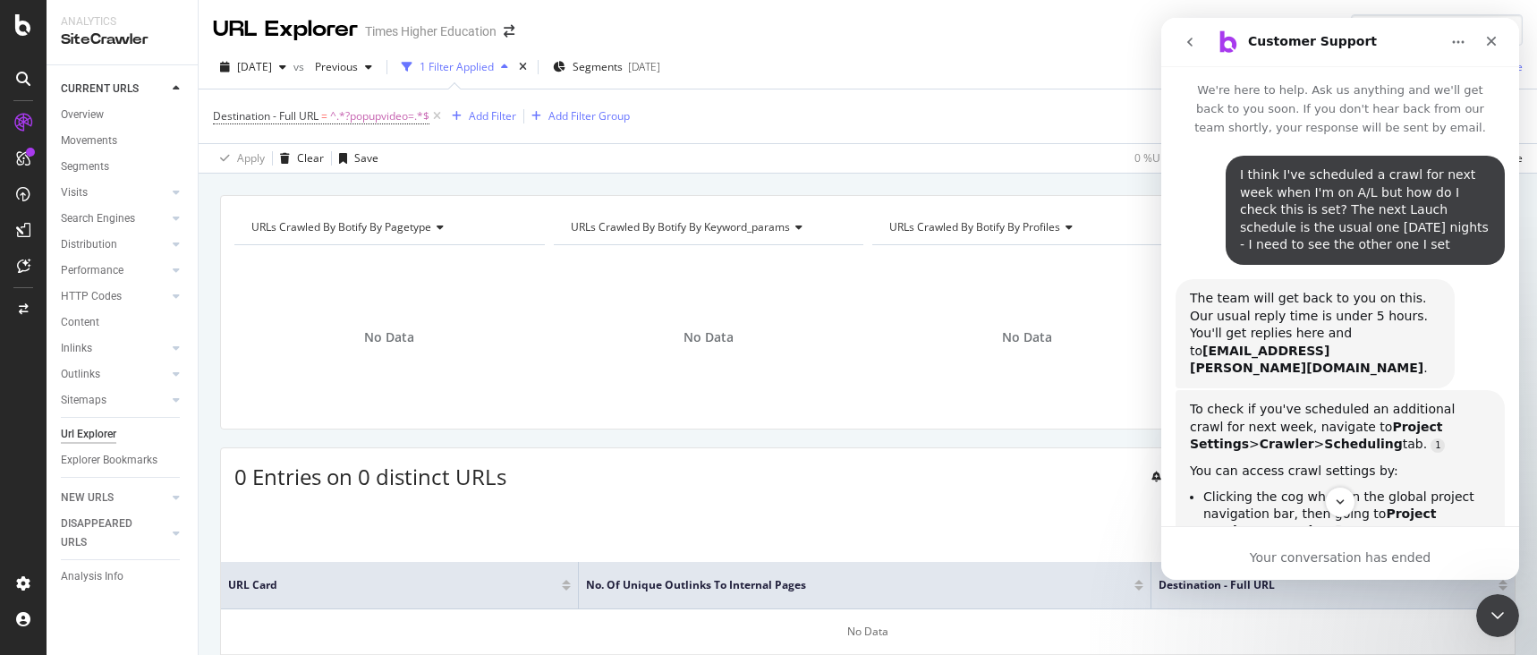
scroll to position [11, 0]
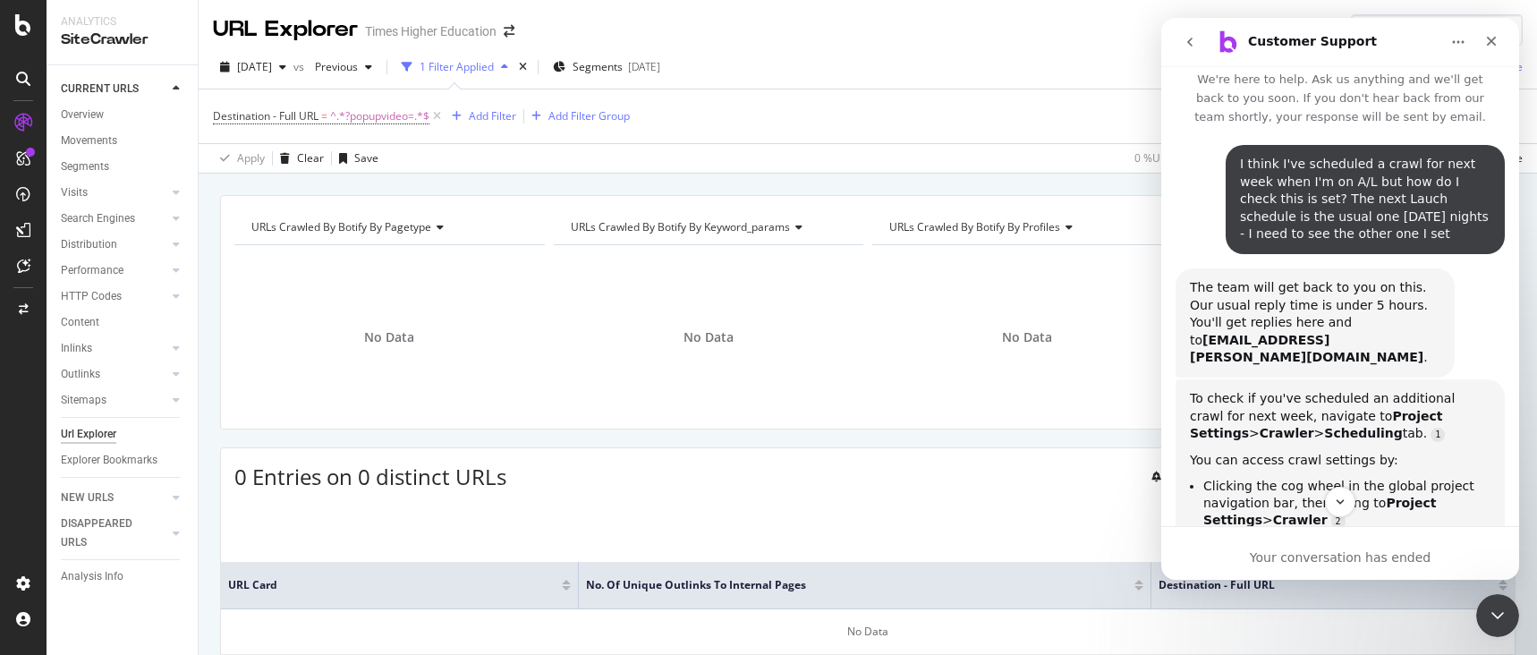
click at [1193, 42] on icon "go back" at bounding box center [1190, 42] width 14 height 14
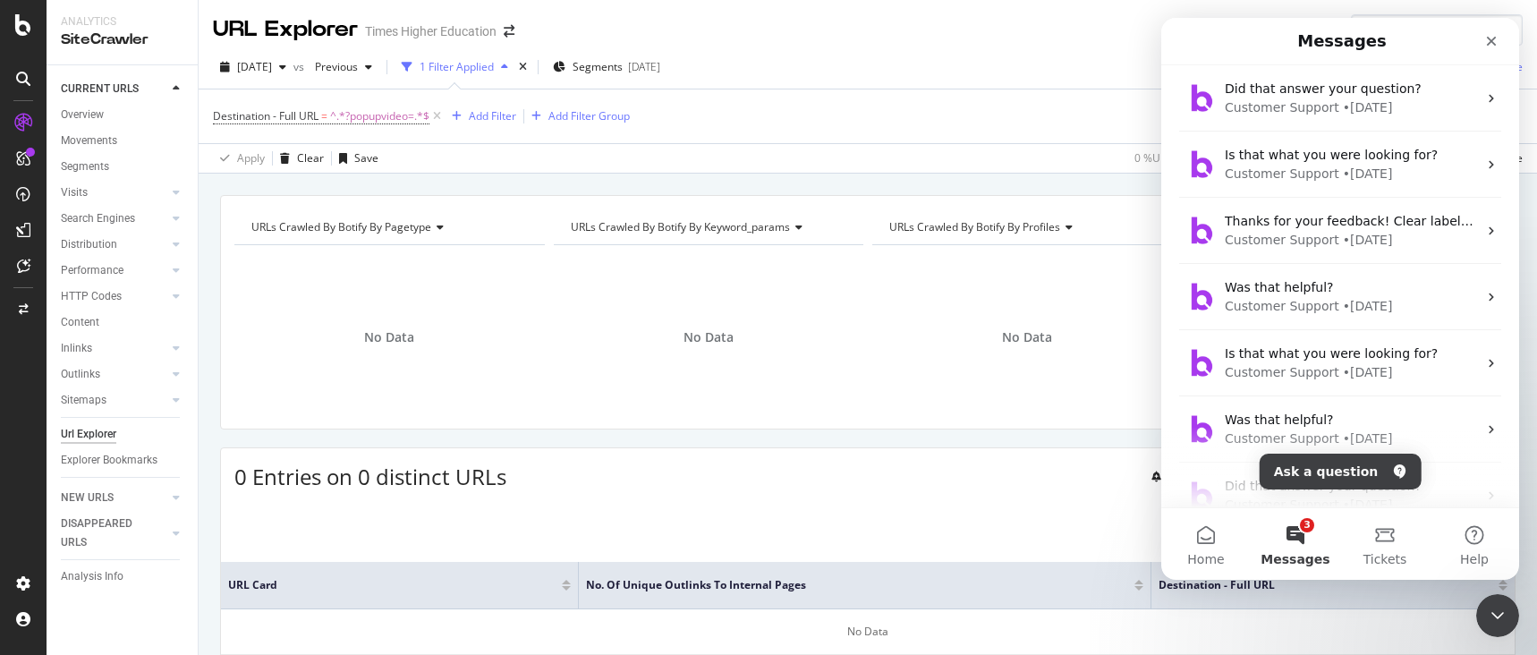
scroll to position [0, 0]
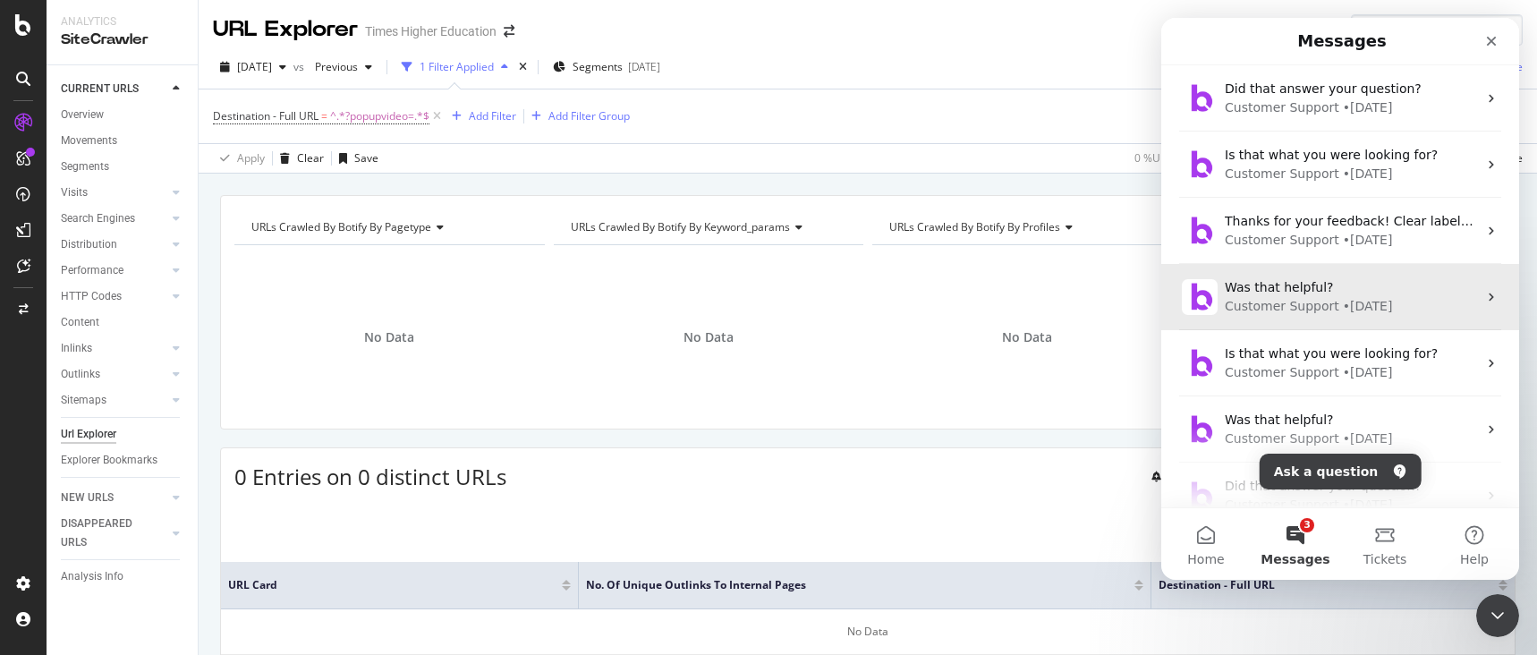
click at [1265, 289] on span "Was that helpful?" at bounding box center [1279, 287] width 109 height 14
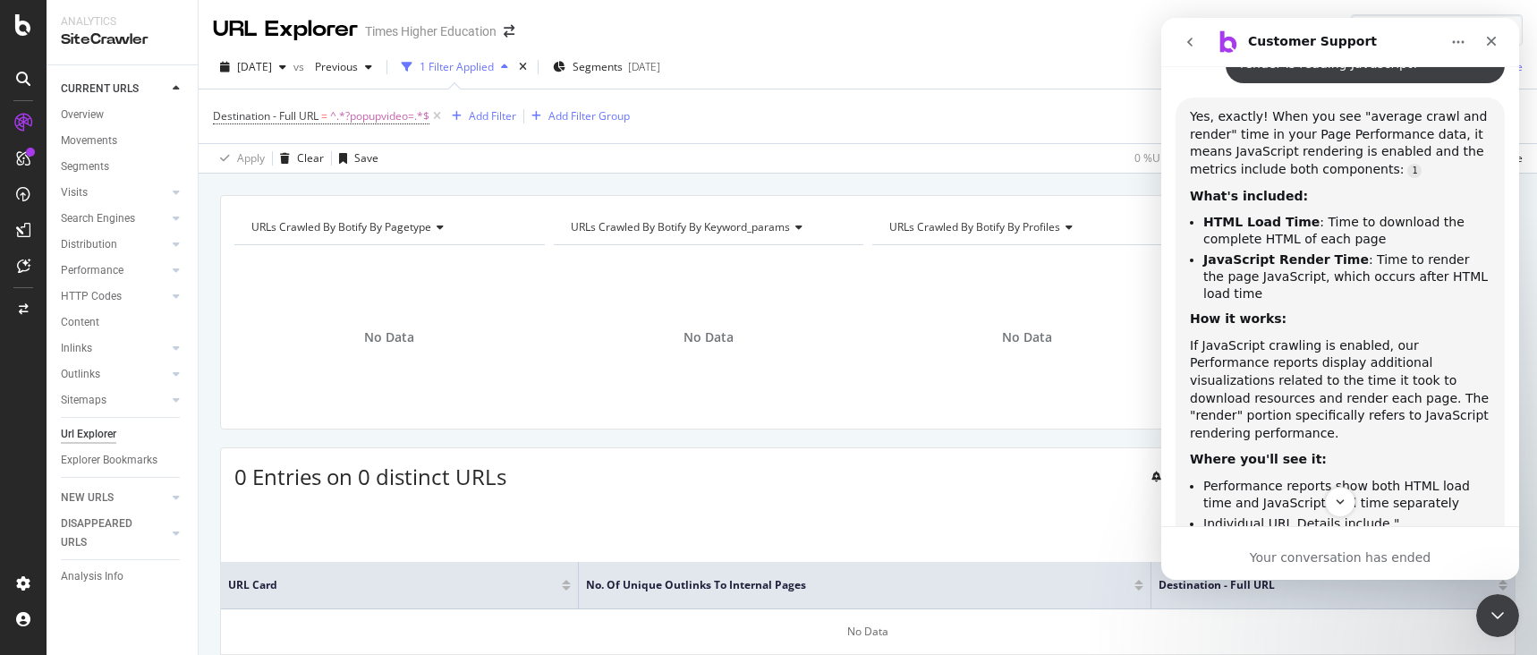
scroll to position [7339, 0]
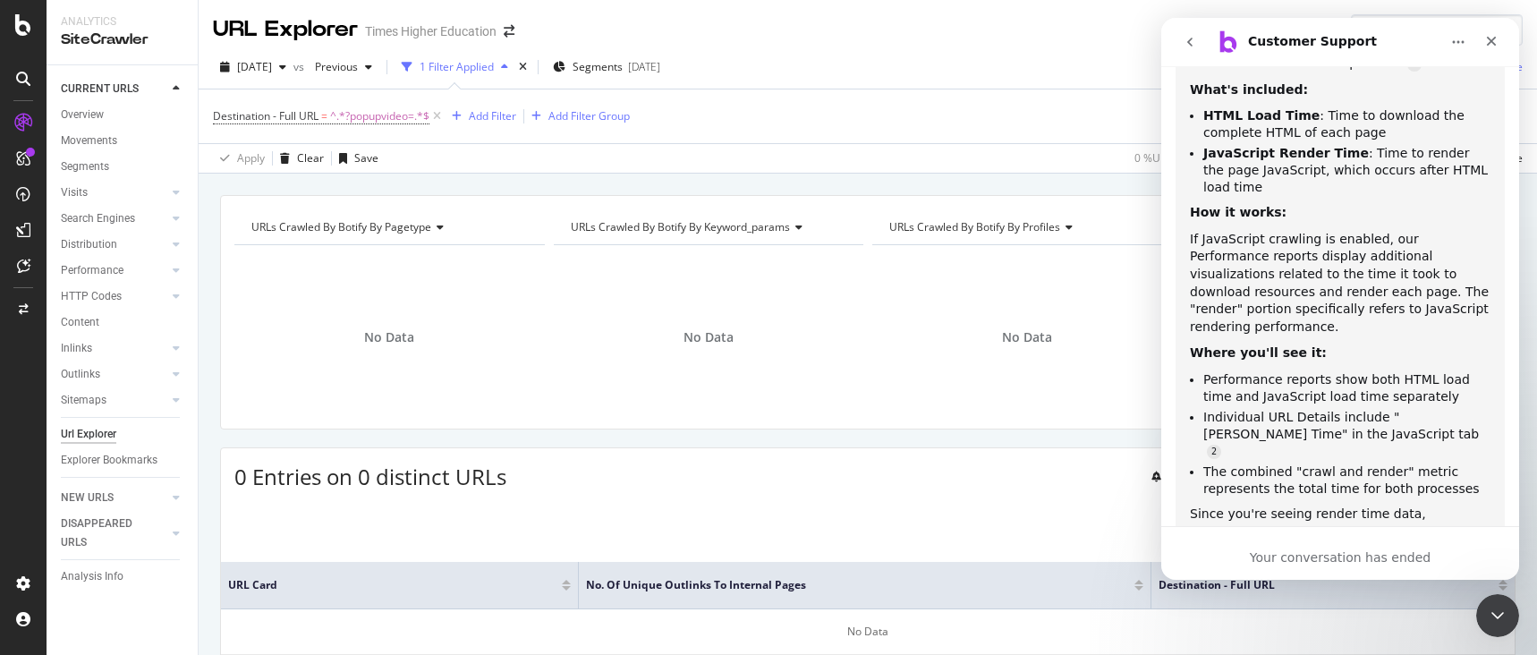
click at [1190, 49] on button "go back" at bounding box center [1190, 42] width 34 height 34
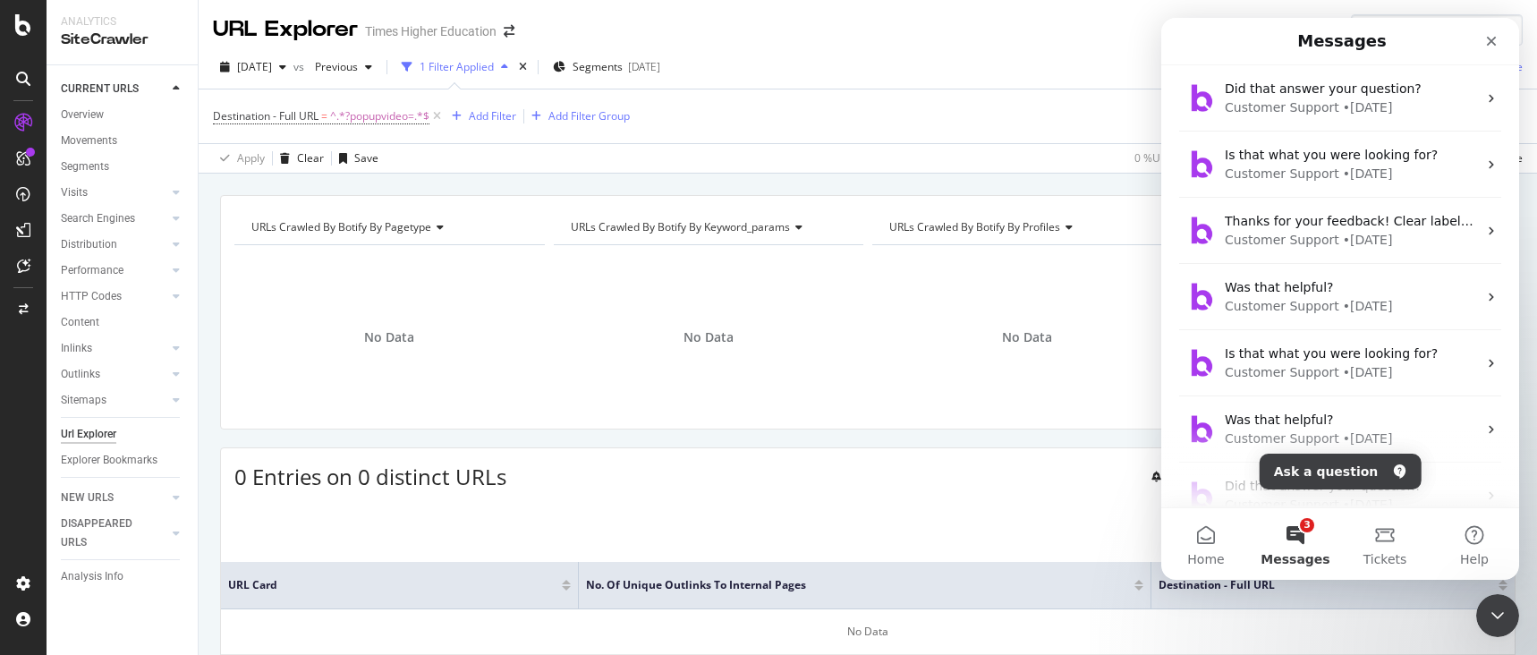
scroll to position [0, 0]
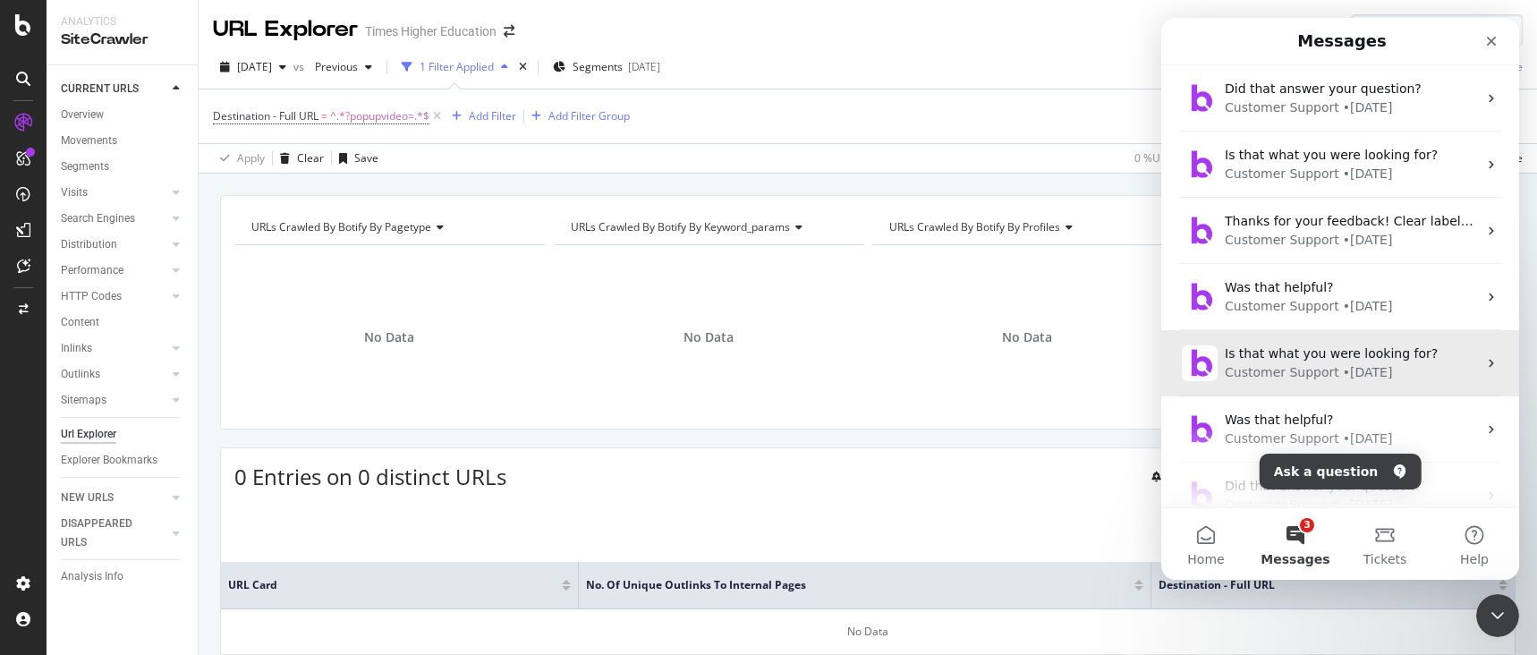
click at [1283, 360] on span "Is that what you were looking for?" at bounding box center [1331, 353] width 213 height 14
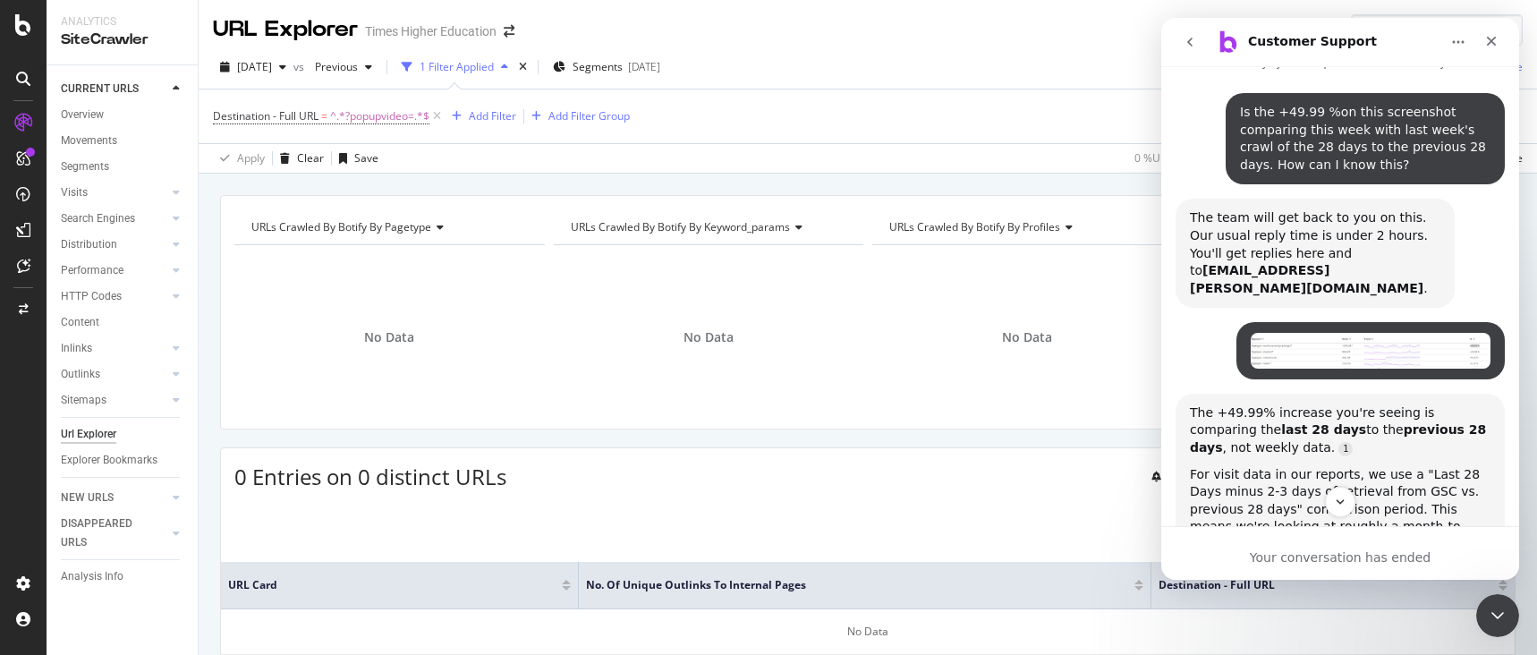
scroll to position [66, 0]
click at [1190, 41] on icon "go back" at bounding box center [1190, 42] width 14 height 14
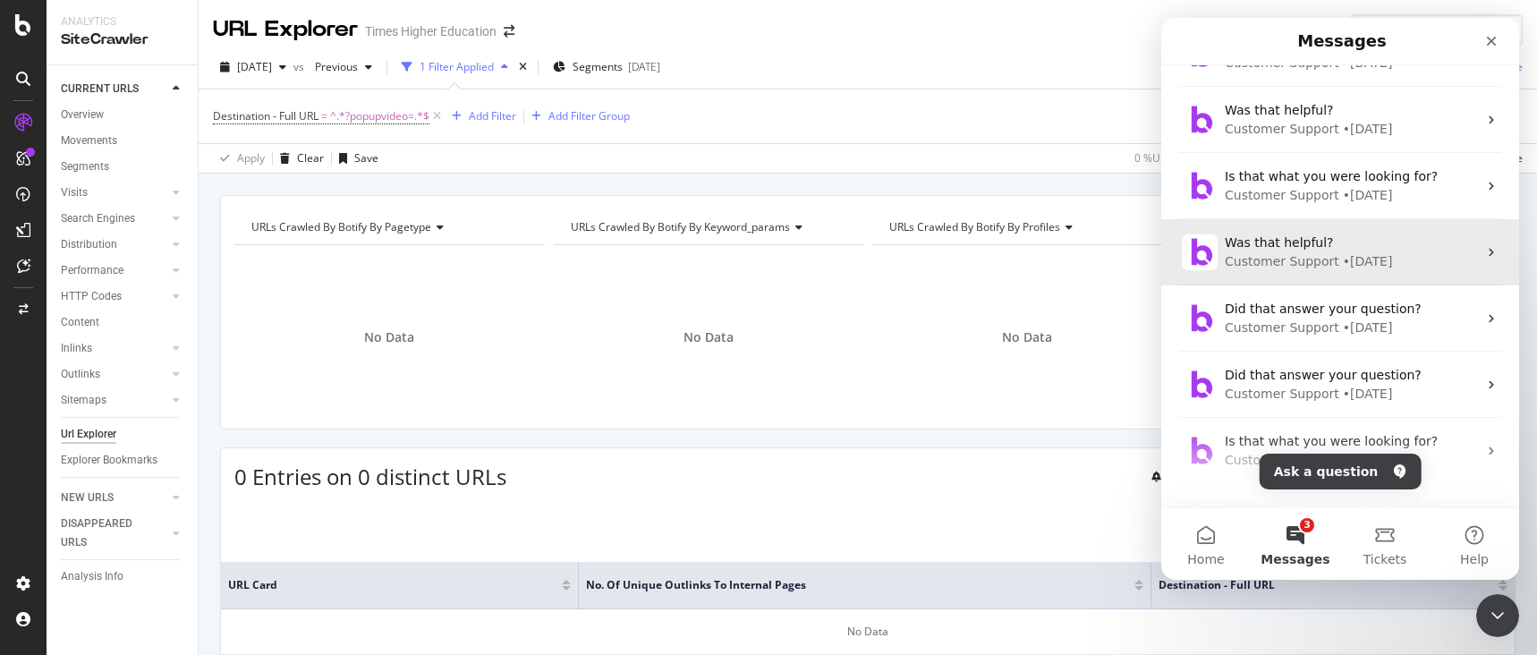
scroll to position [180, 0]
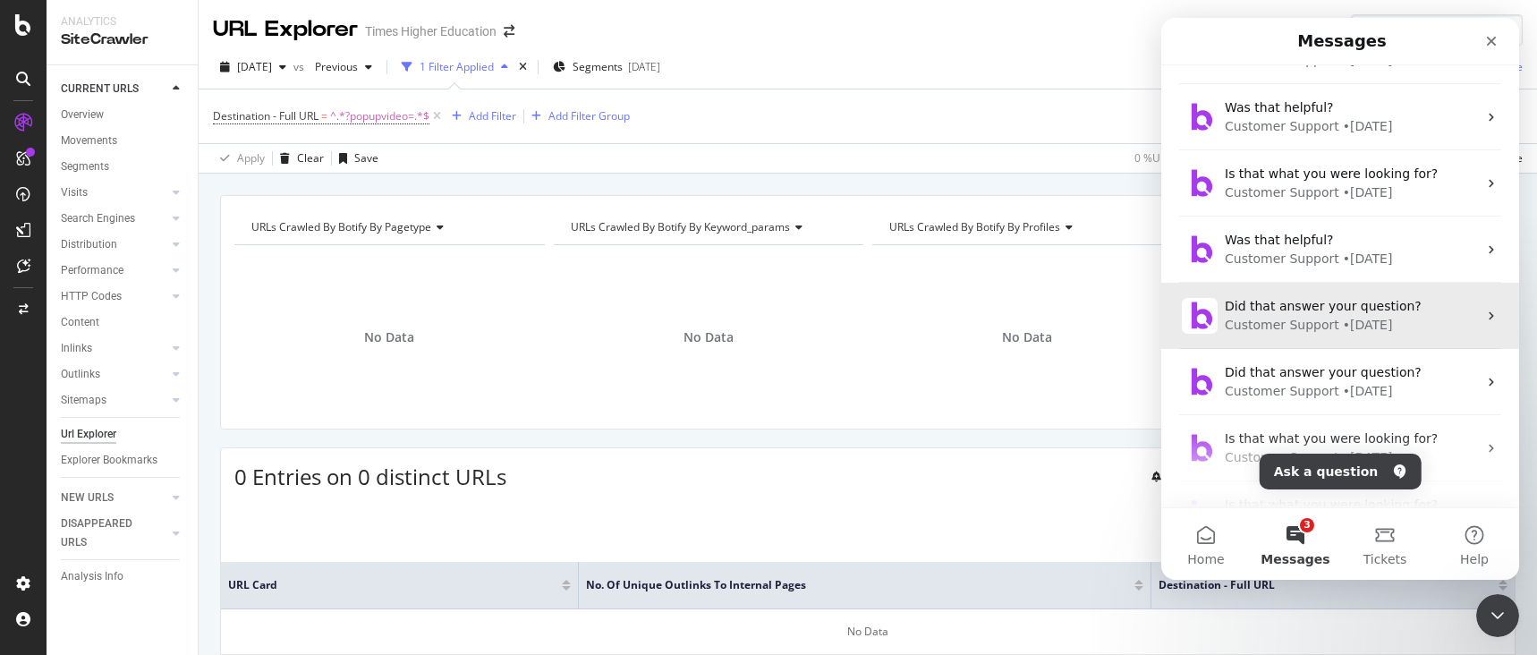
click at [1270, 324] on div "Customer Support" at bounding box center [1282, 325] width 115 height 19
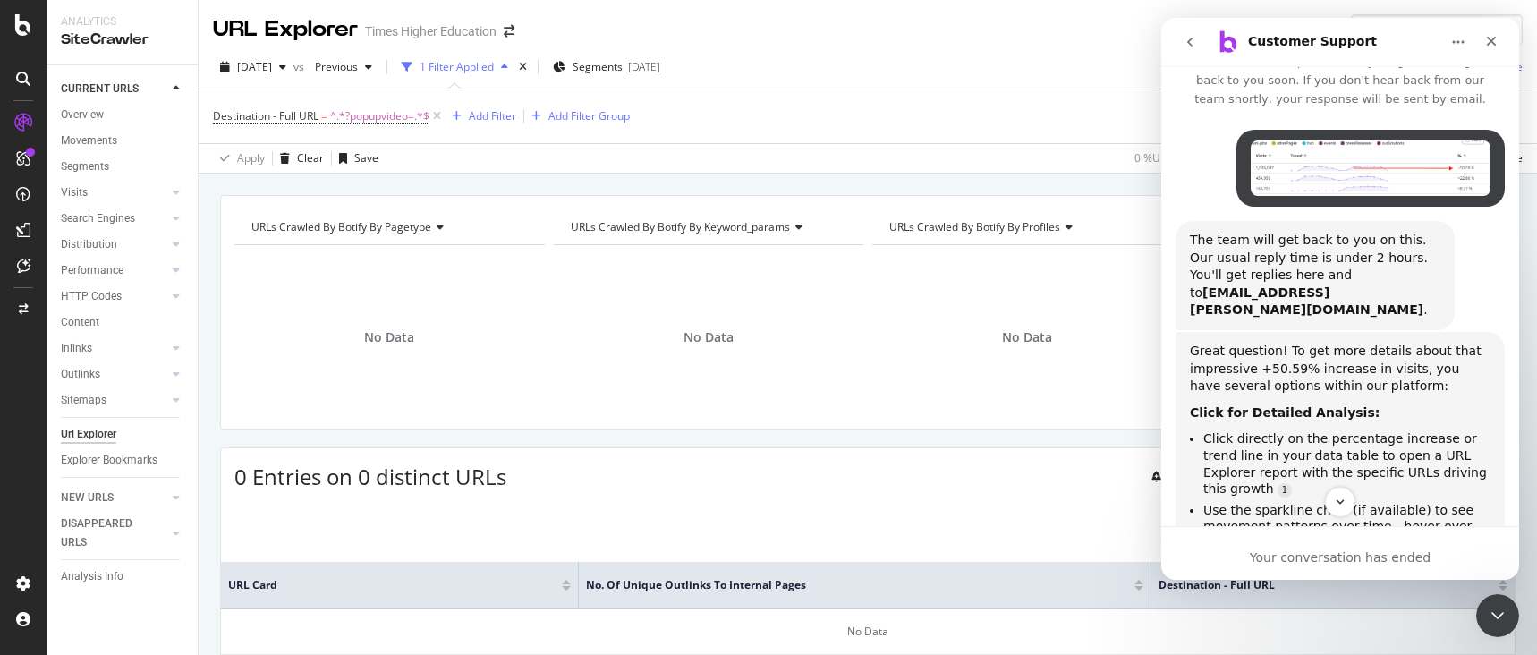
scroll to position [0, 0]
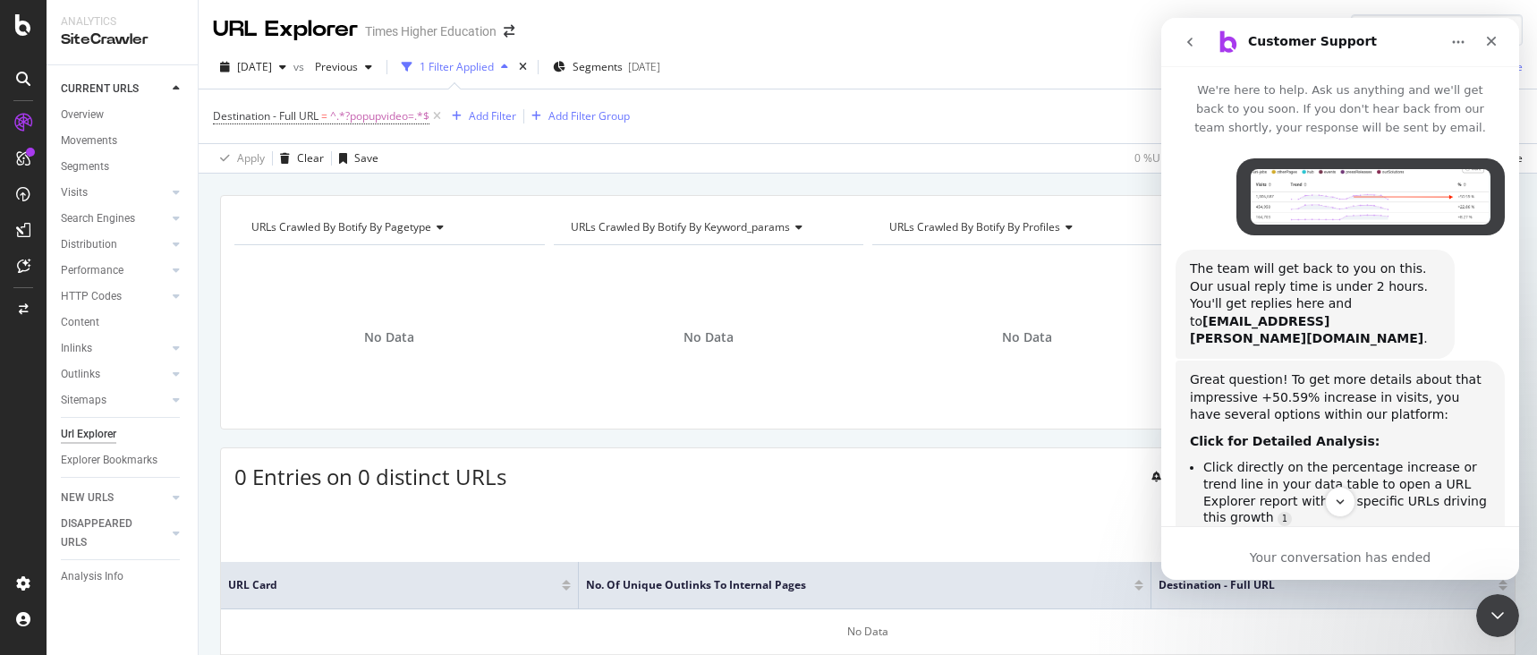
click at [1193, 42] on icon "go back" at bounding box center [1190, 42] width 14 height 14
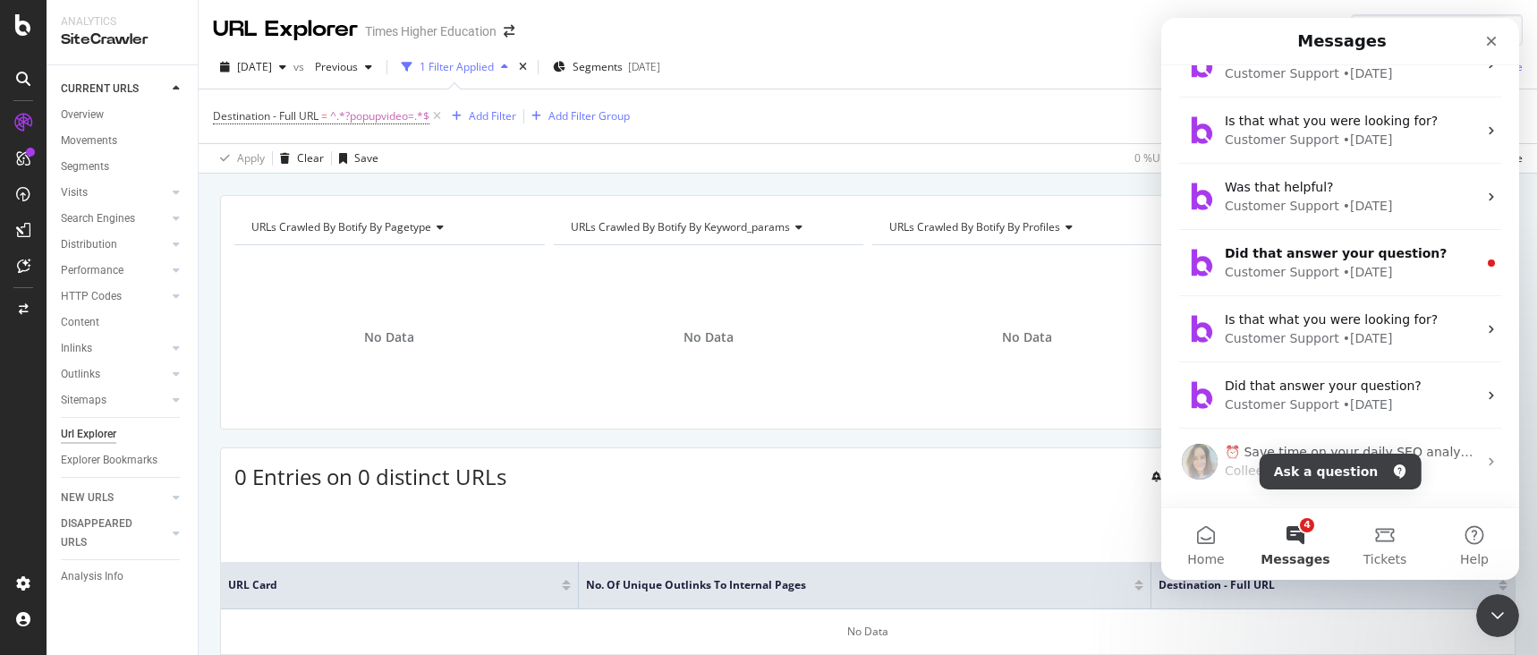
scroll to position [570, 0]
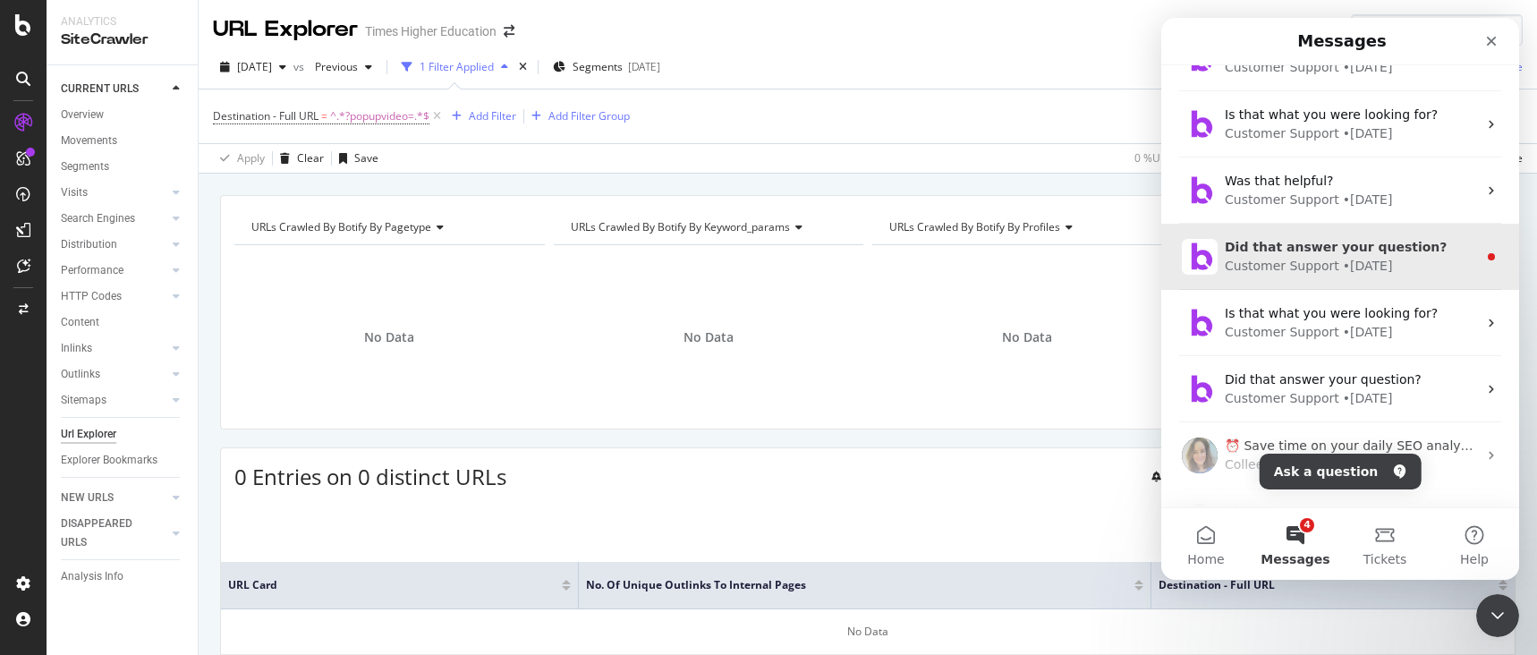
click at [1295, 258] on div "Customer Support" at bounding box center [1282, 266] width 115 height 19
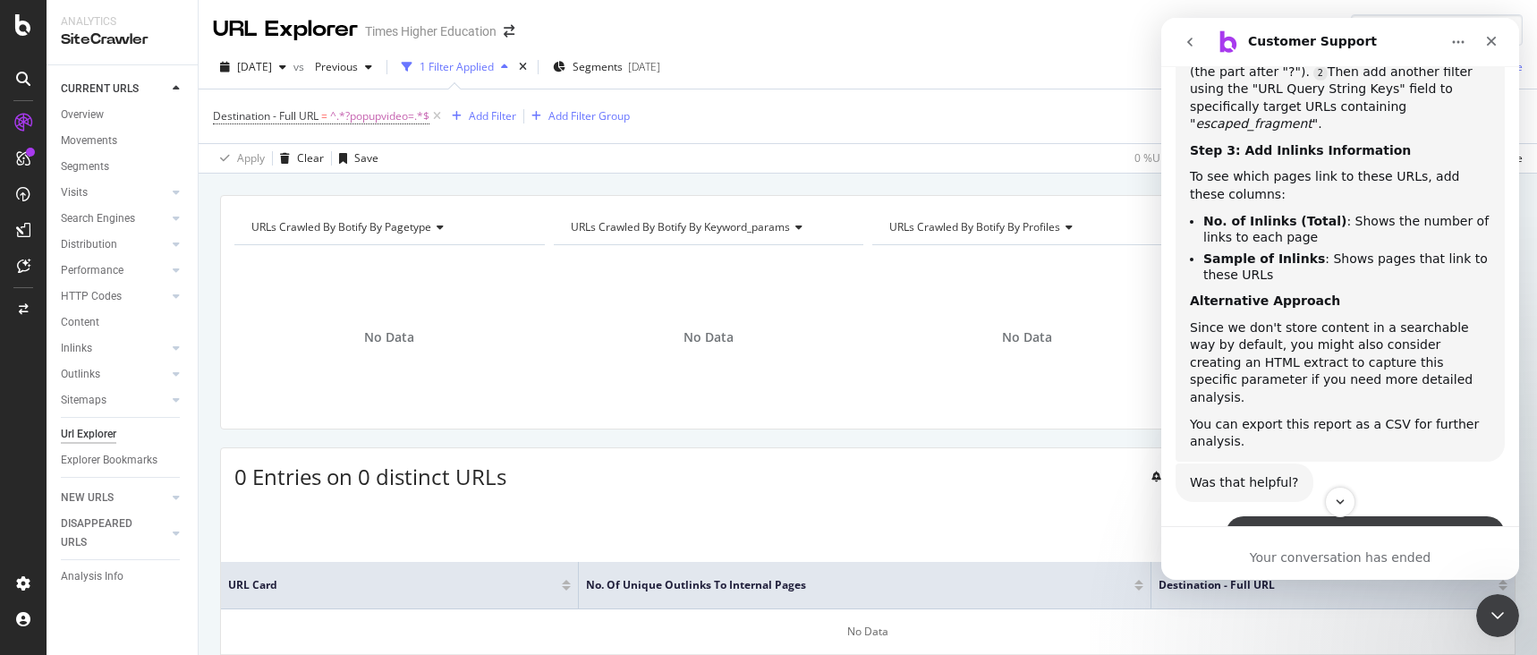
scroll to position [488, 0]
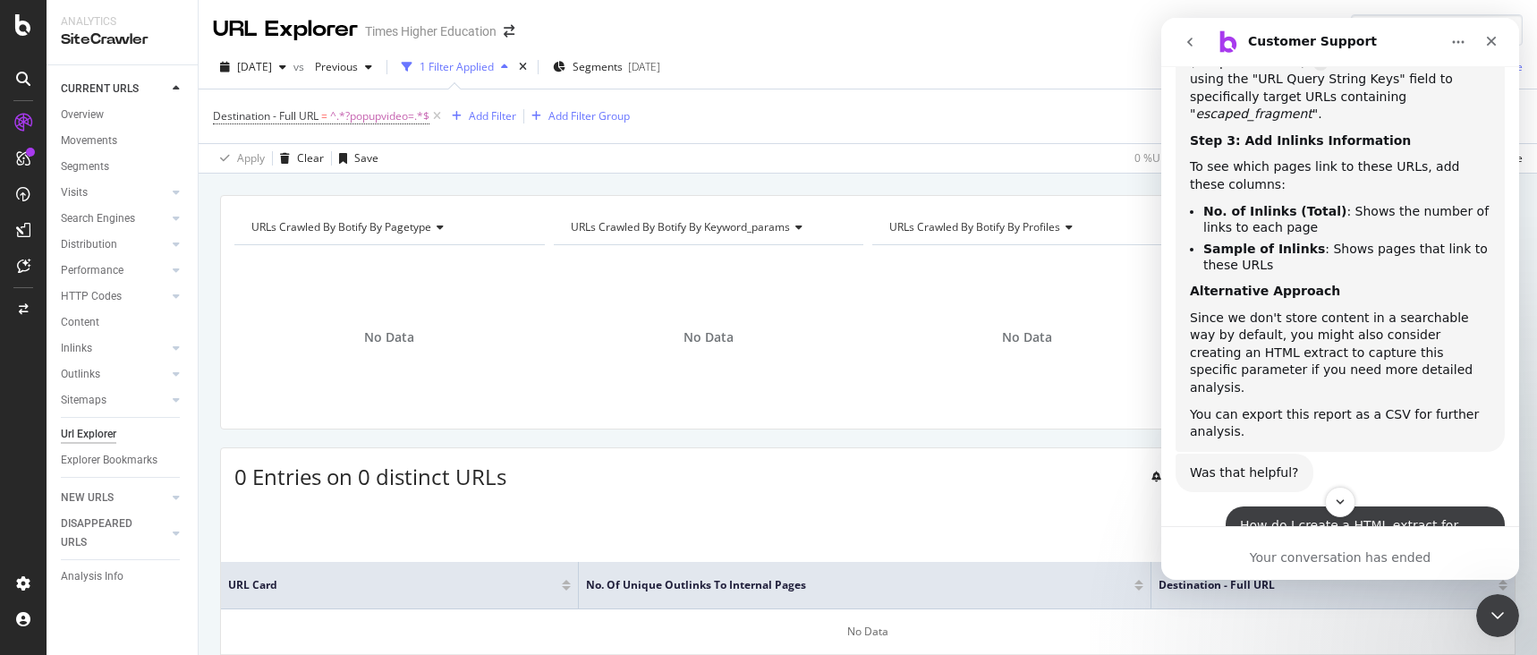
click at [868, 394] on div "URLs Crawled By Botify By profiles Chart (by Value) Table Expand Export as CSV …" at bounding box center [1027, 312] width 319 height 206
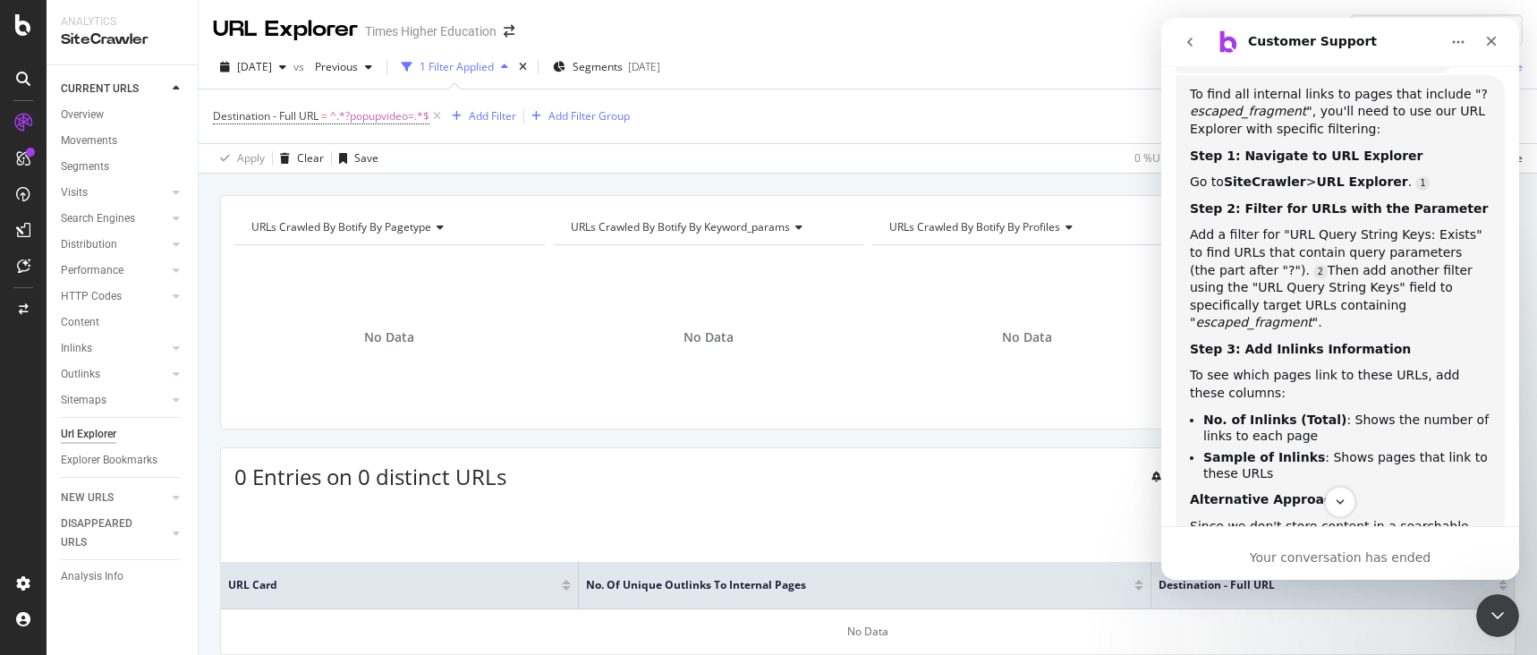
scroll to position [278, 0]
click at [302, 119] on span "Destination - Full URL" at bounding box center [266, 115] width 106 height 15
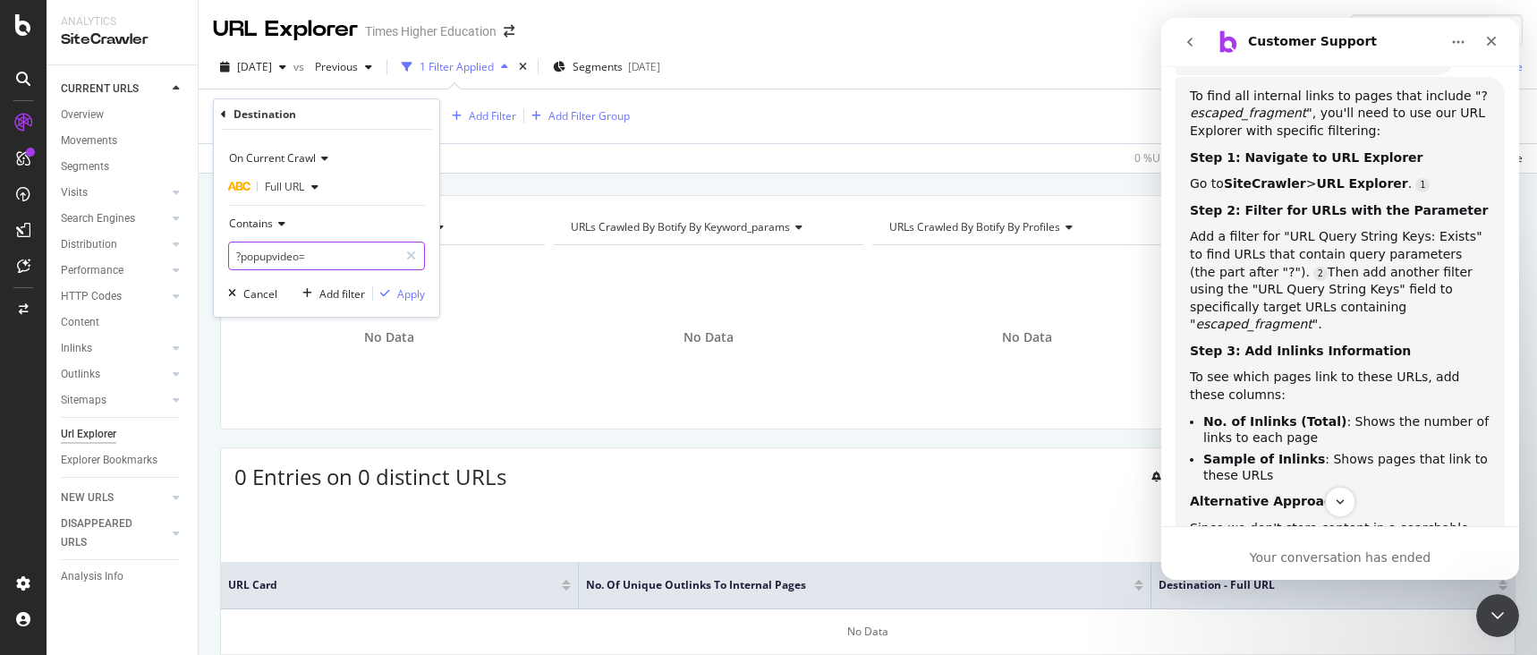
click at [308, 258] on input "?popupvideo=" at bounding box center [313, 256] width 169 height 29
click at [314, 259] on input "?popupvideo=" at bounding box center [313, 256] width 169 height 29
type input "?popupvideo"
click at [410, 298] on div "Apply" at bounding box center [411, 293] width 28 height 15
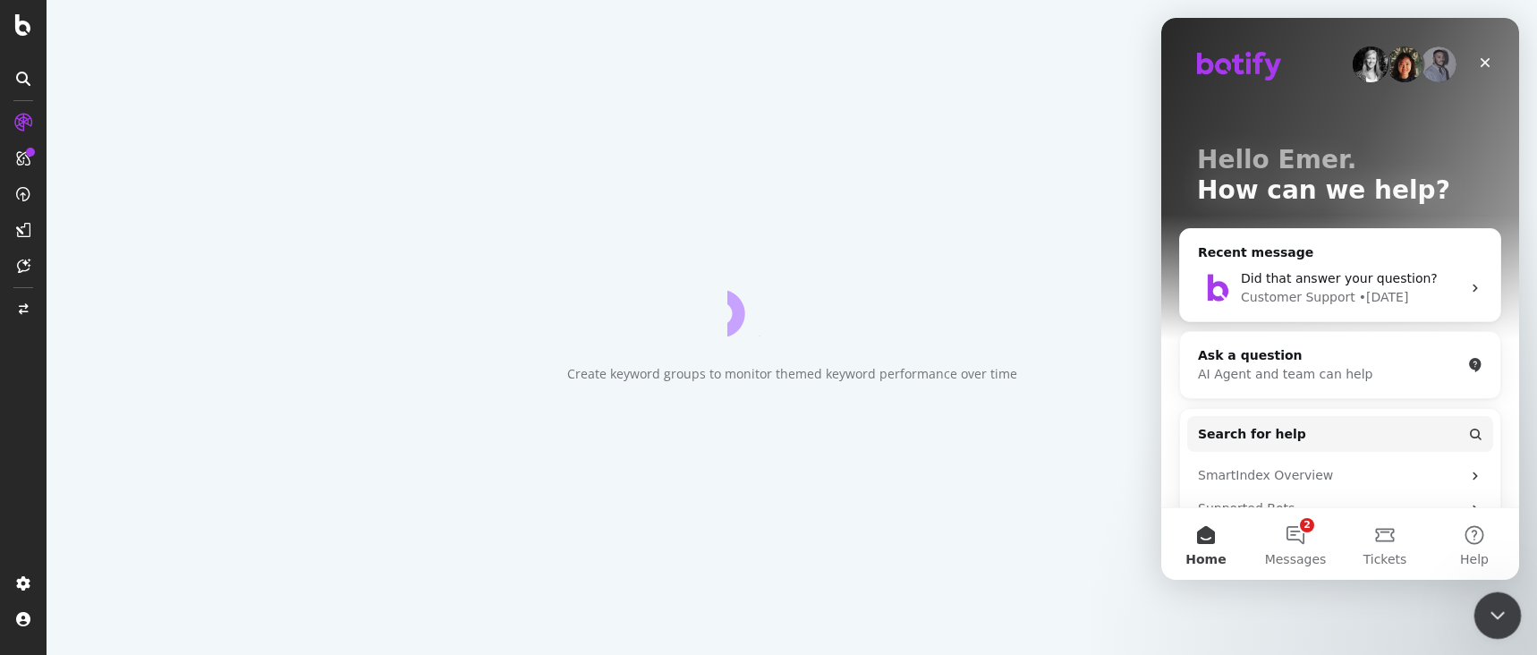
click at [1491, 607] on icon "Close Intercom Messenger" at bounding box center [1494, 612] width 21 height 21
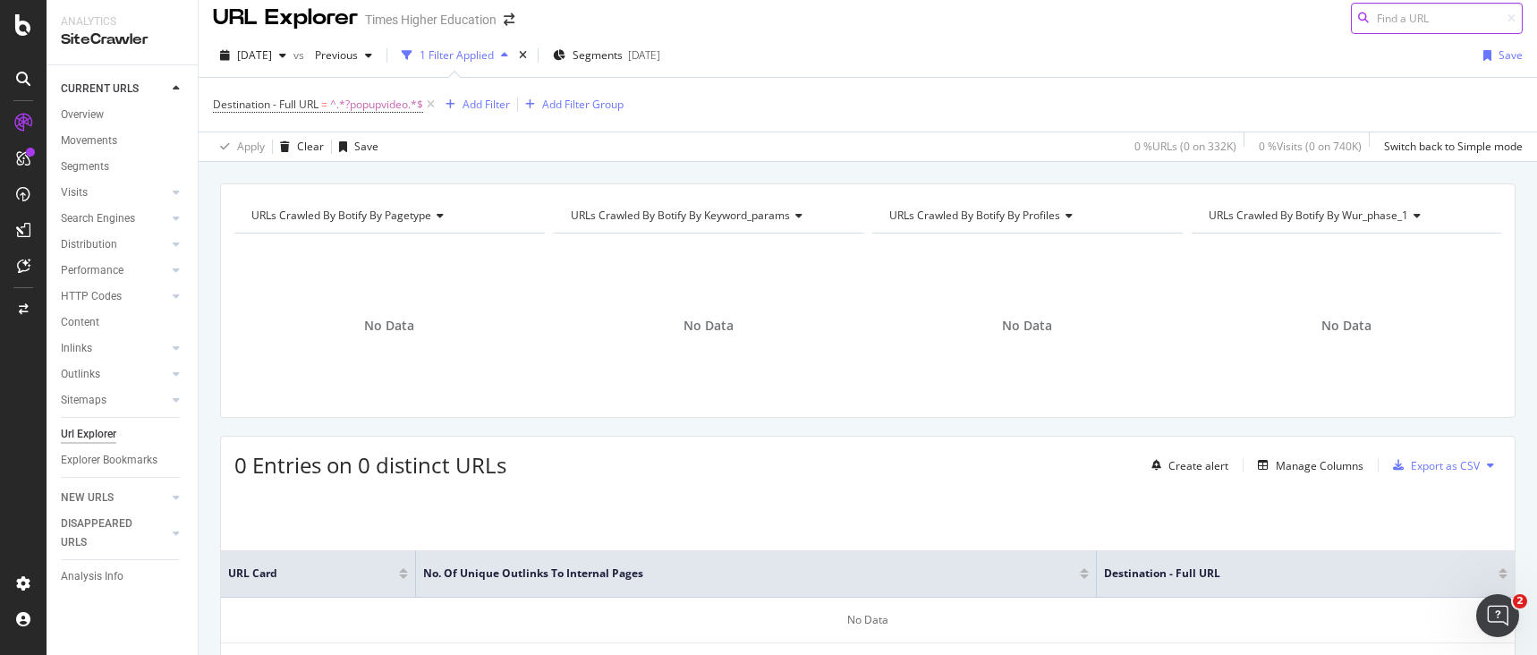
scroll to position [9, 0]
click at [431, 106] on icon at bounding box center [430, 107] width 15 height 18
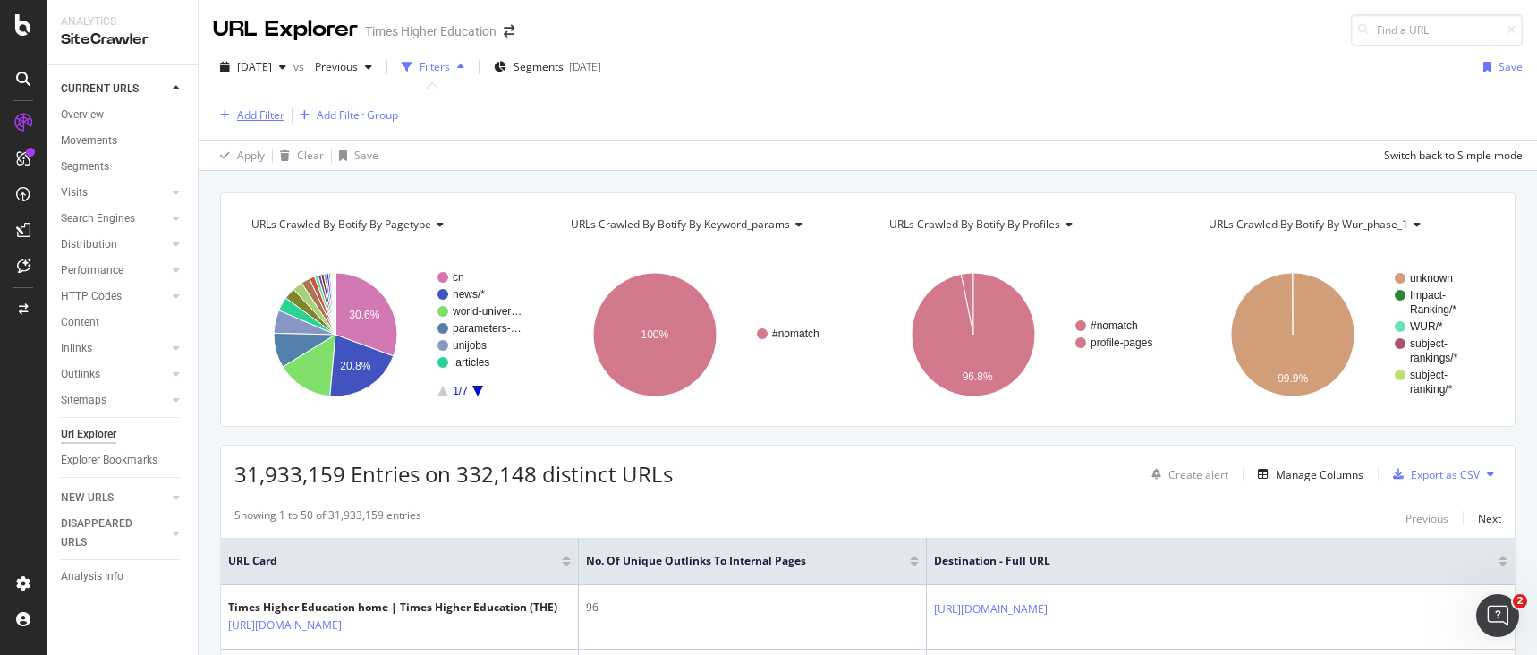
click at [268, 115] on div "Add Filter" at bounding box center [260, 114] width 47 height 15
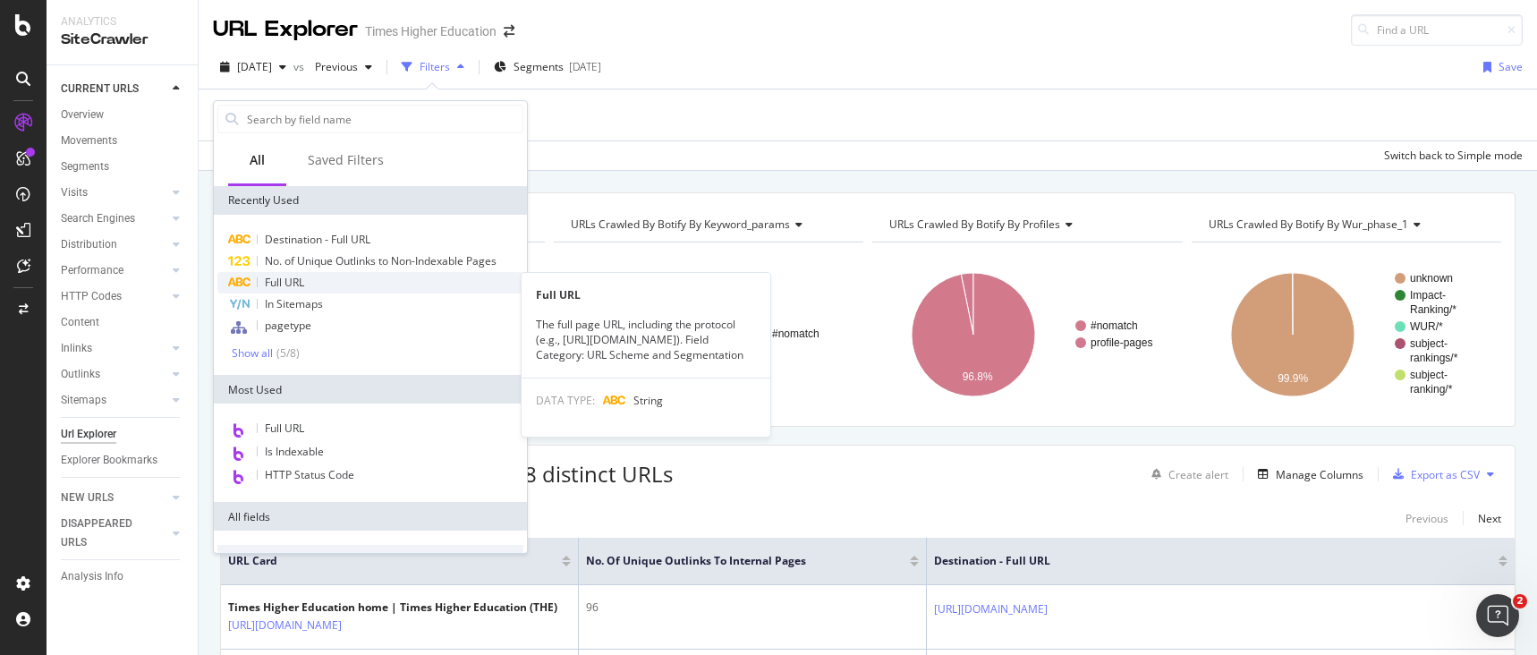
click at [293, 279] on span "Full URL" at bounding box center [284, 282] width 39 height 15
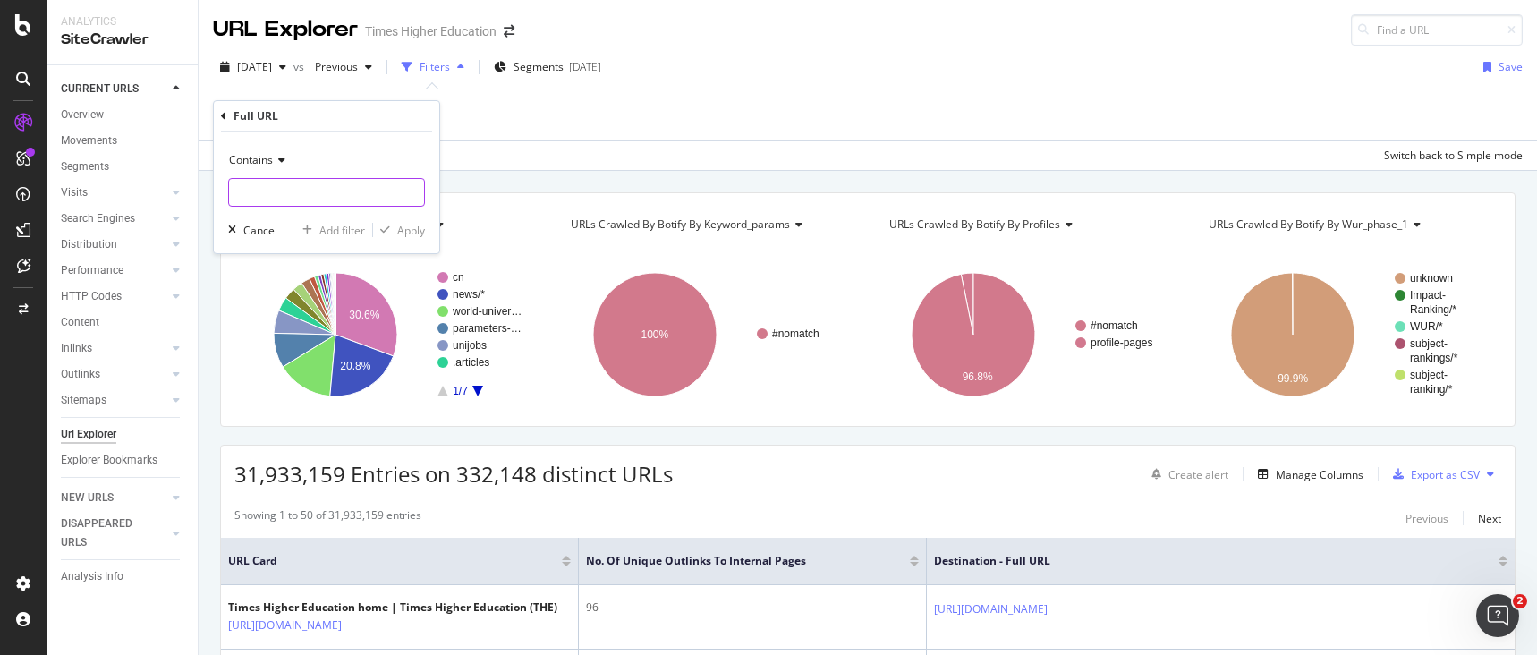
click at [266, 188] on input "text" at bounding box center [326, 192] width 195 height 29
type input "student/what-to-study/"
click at [432, 216] on div "Contains student/what-to-study/ Cancel Add filter Apply" at bounding box center [326, 193] width 225 height 122
click at [425, 227] on div "Contains student/what-to-study/ Cancel Add filter Apply" at bounding box center [326, 193] width 225 height 122
click at [418, 234] on div "Apply" at bounding box center [411, 230] width 28 height 15
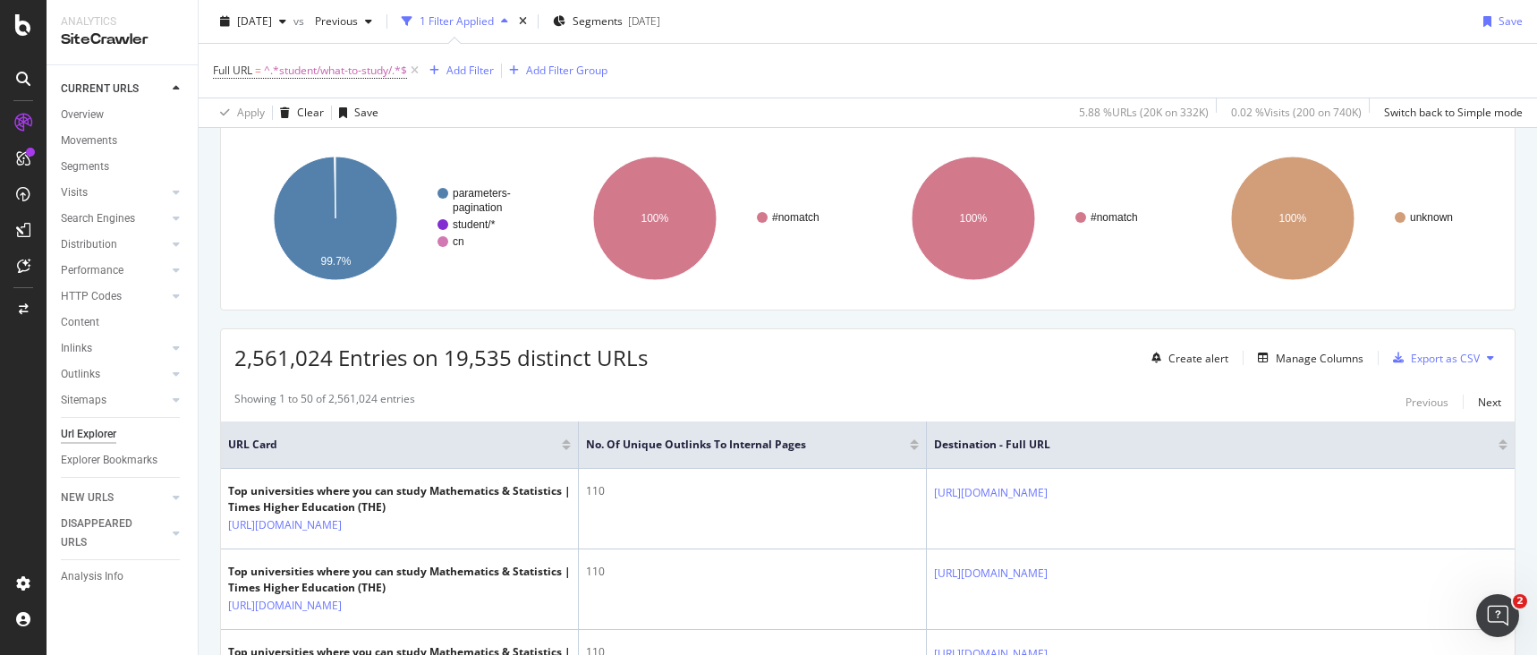
scroll to position [17, 0]
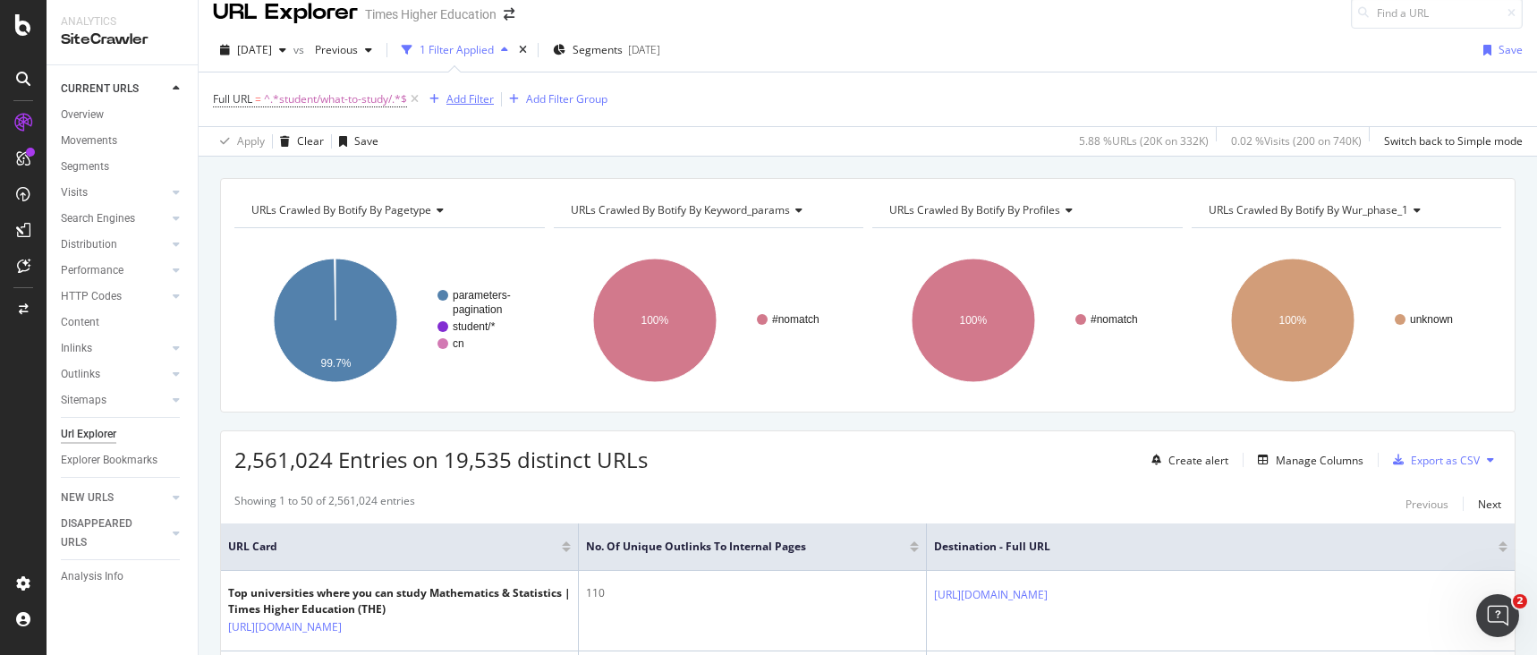
click at [463, 99] on div "Add Filter" at bounding box center [469, 98] width 47 height 15
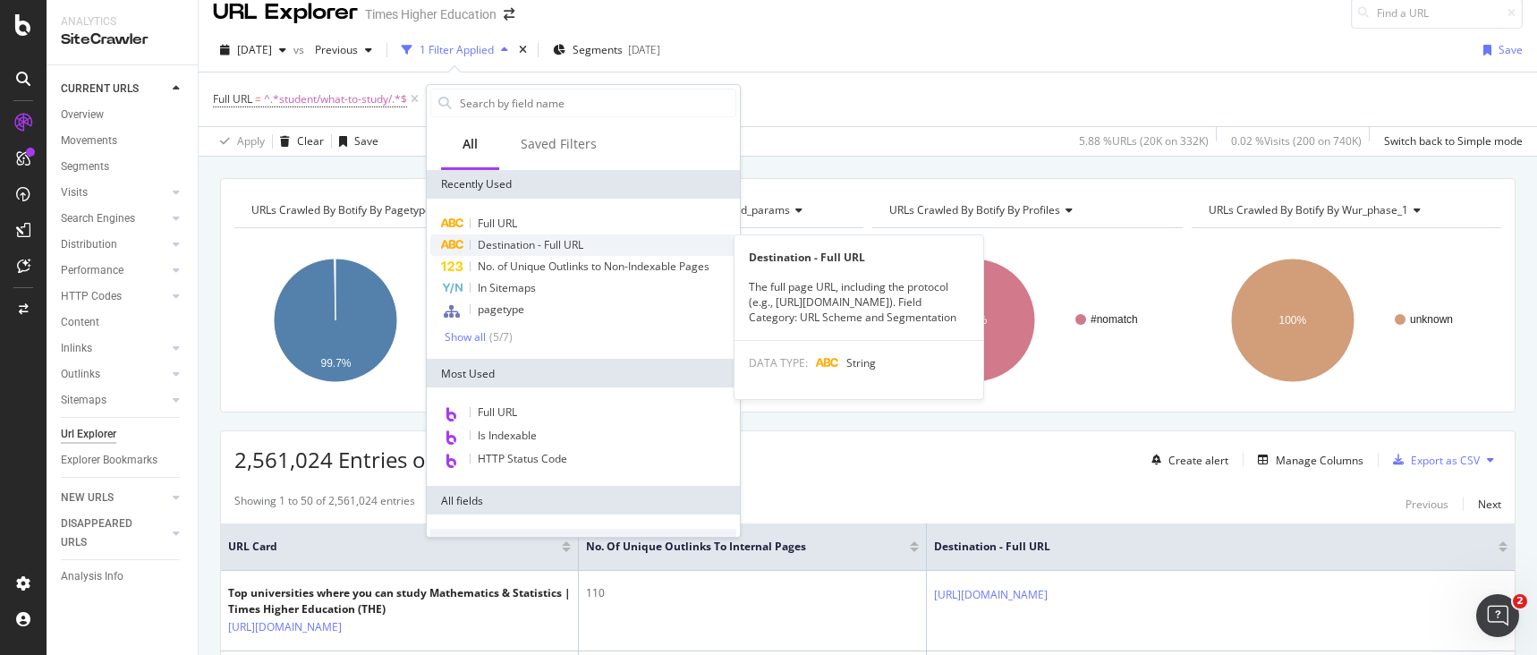
click at [503, 246] on span "Destination - Full URL" at bounding box center [531, 244] width 106 height 15
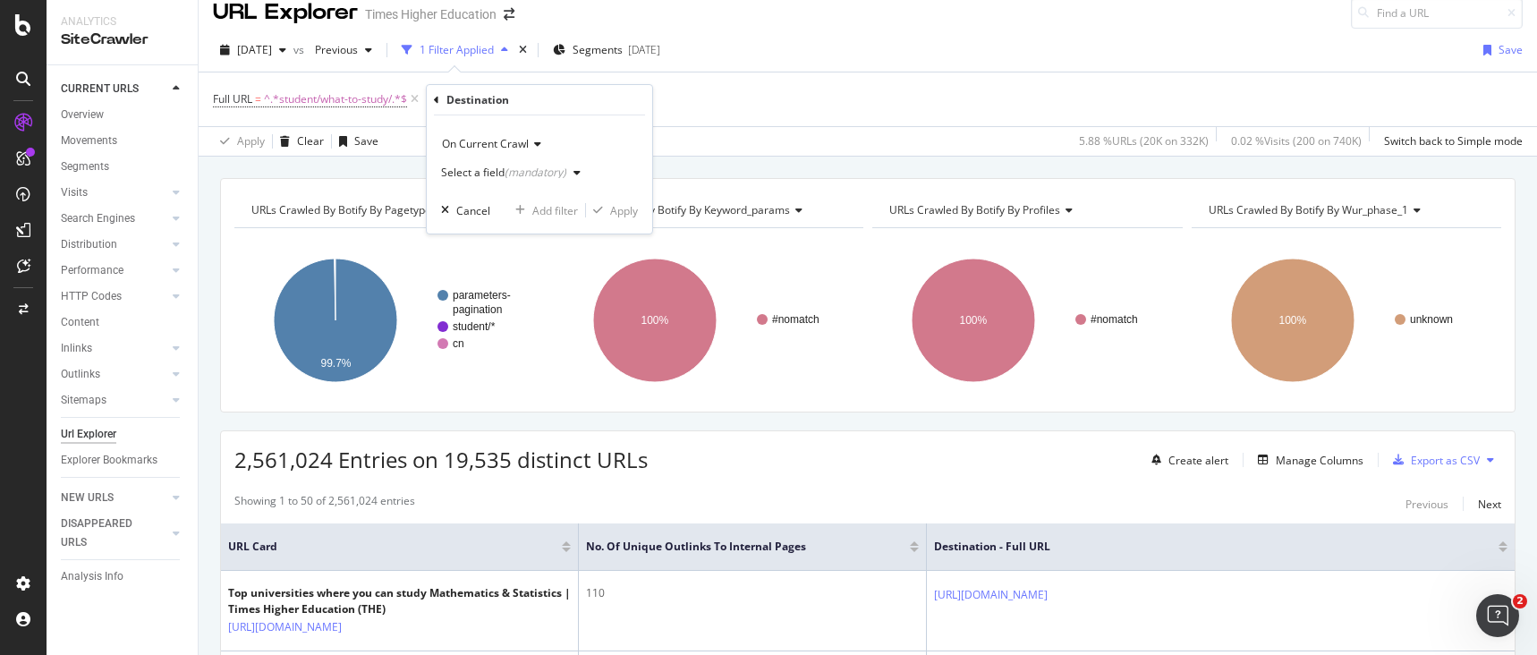
click at [479, 173] on div "Select a field (mandatory)" at bounding box center [503, 172] width 125 height 11
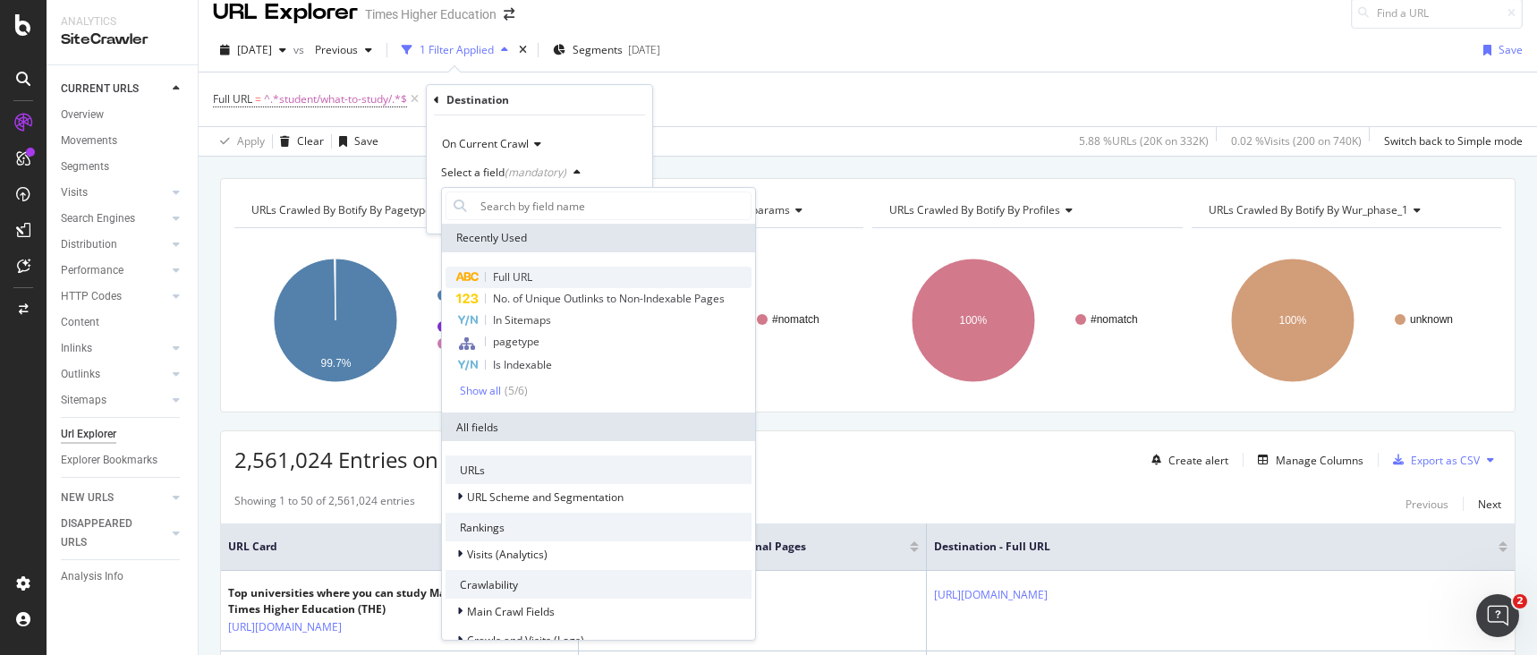
click at [511, 280] on span "Full URL" at bounding box center [512, 276] width 39 height 15
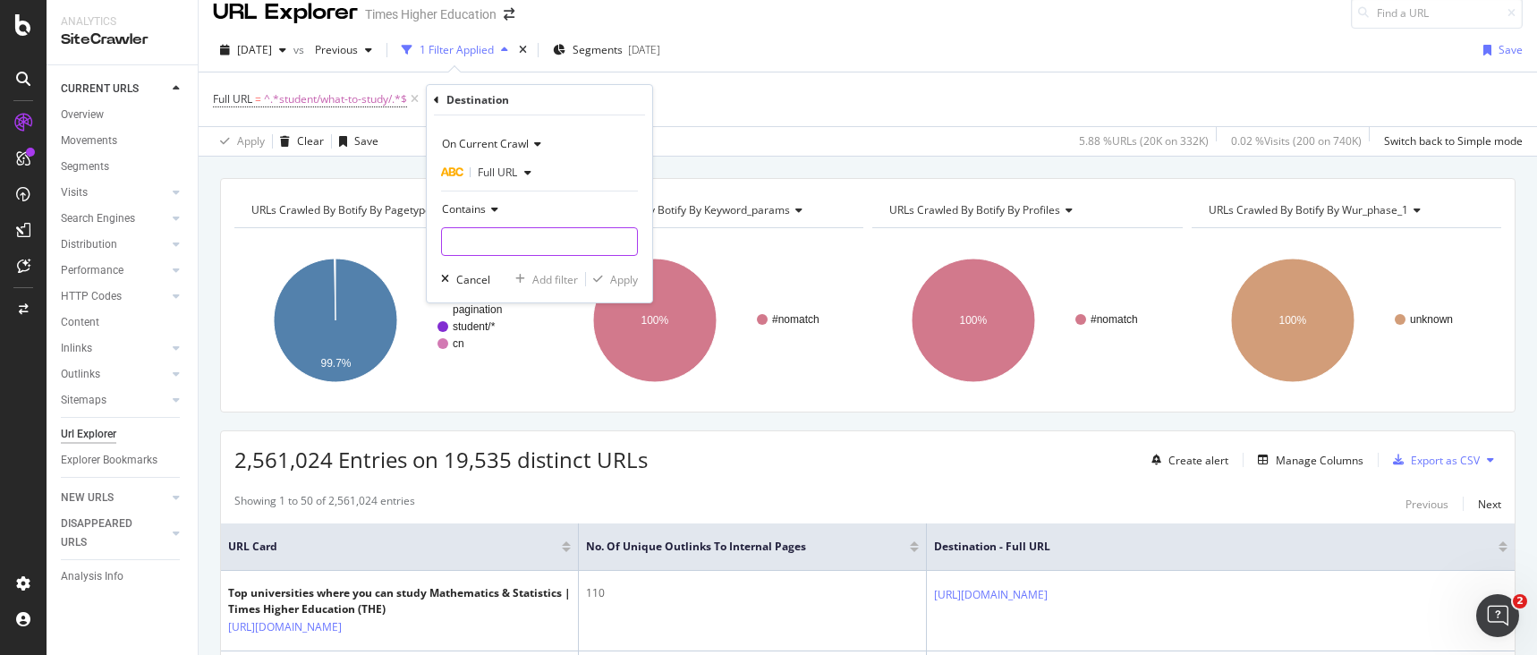
click at [474, 234] on input "text" at bounding box center [539, 241] width 195 height 29
paste input "popupvideo="
type input "popupvideo="
click at [617, 281] on div "Apply" at bounding box center [624, 279] width 28 height 15
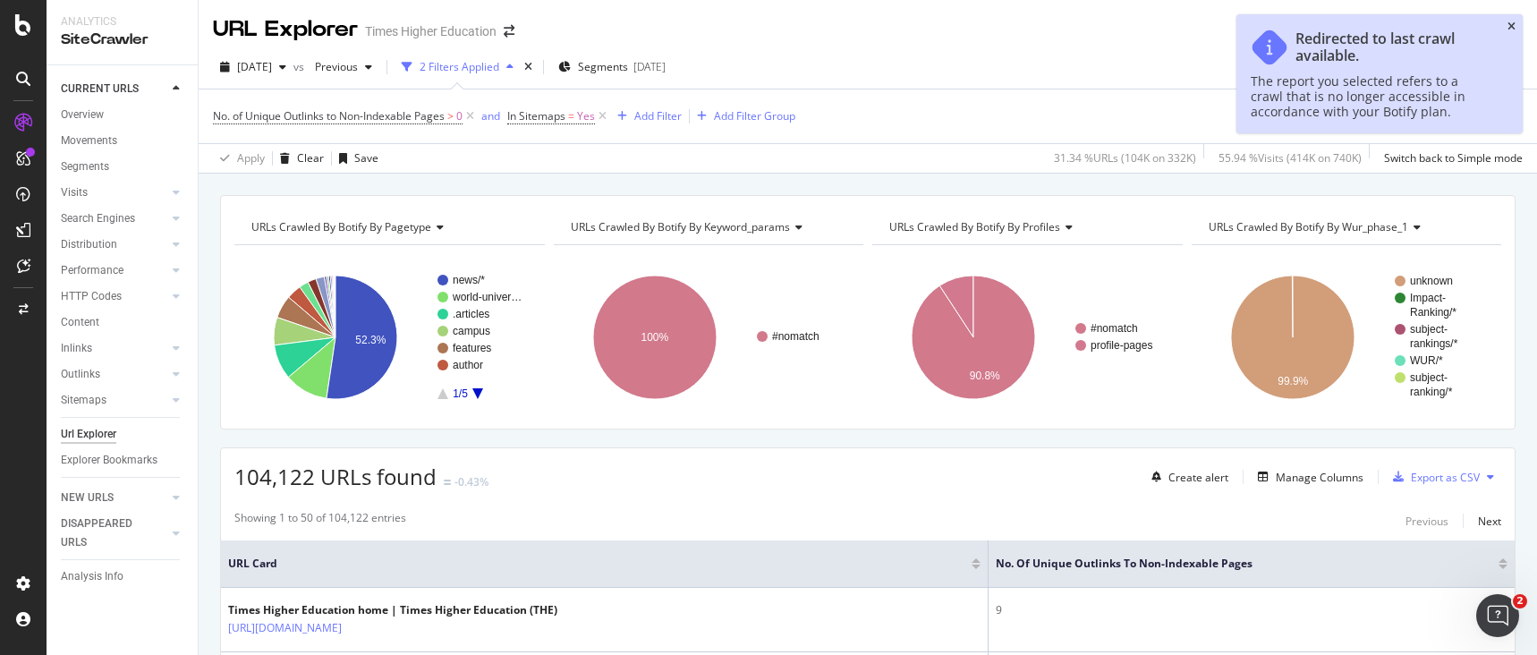
click at [1510, 24] on icon "close toast" at bounding box center [1512, 26] width 8 height 11
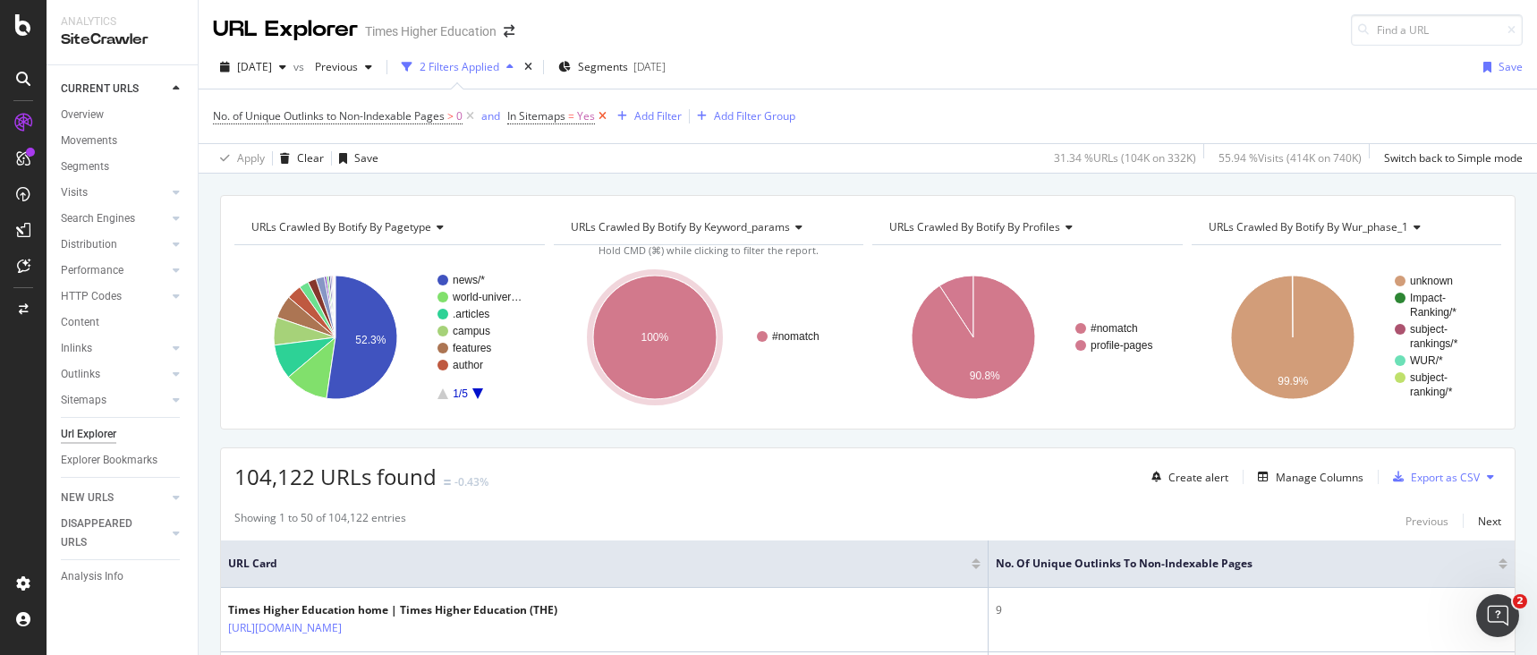
click at [607, 114] on icon at bounding box center [602, 116] width 15 height 18
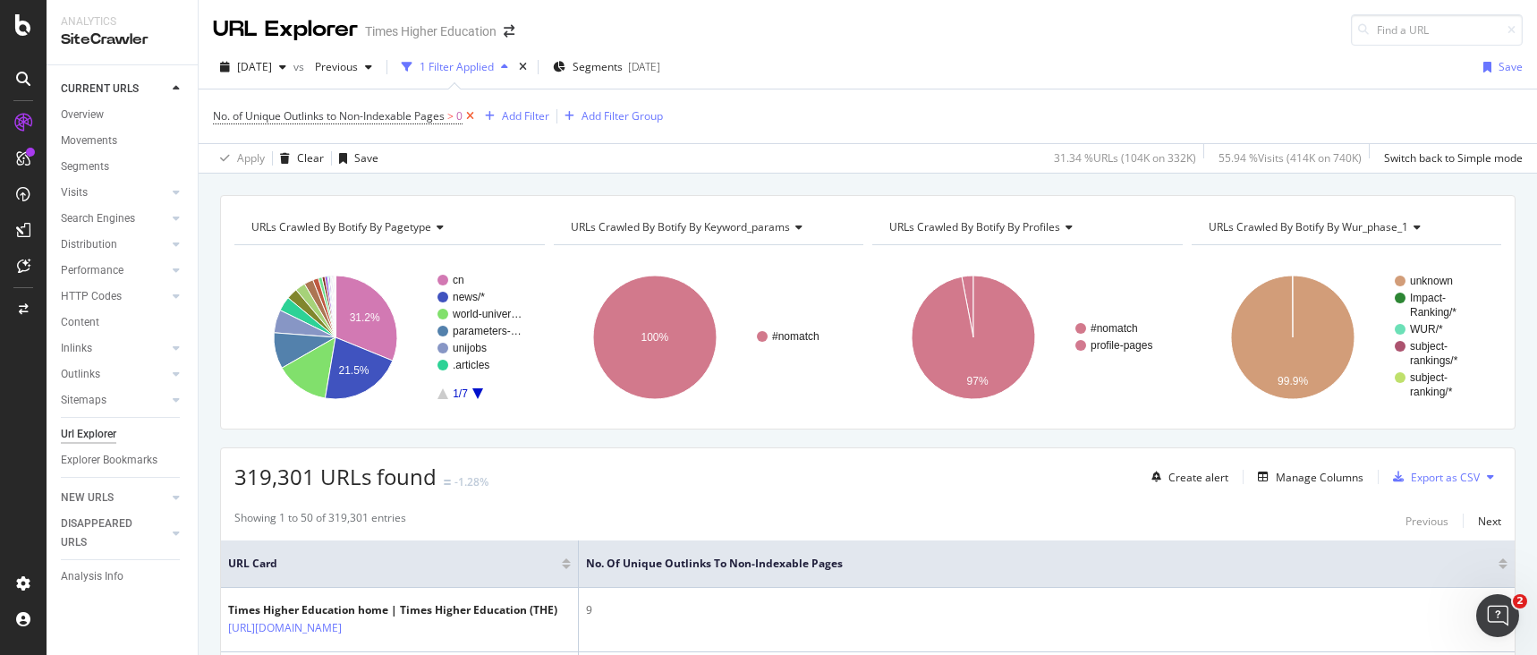
click at [474, 116] on icon at bounding box center [470, 116] width 15 height 18
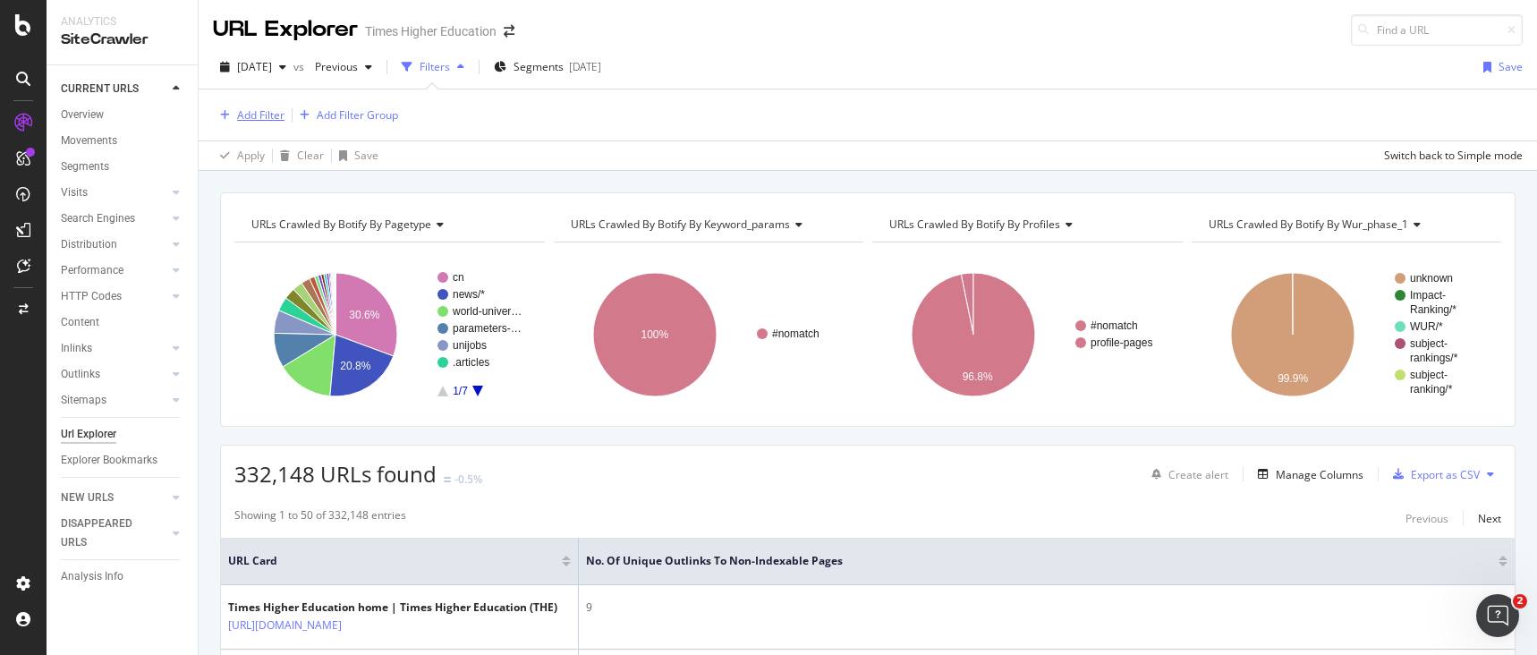
click at [256, 118] on div "Add Filter" at bounding box center [260, 114] width 47 height 15
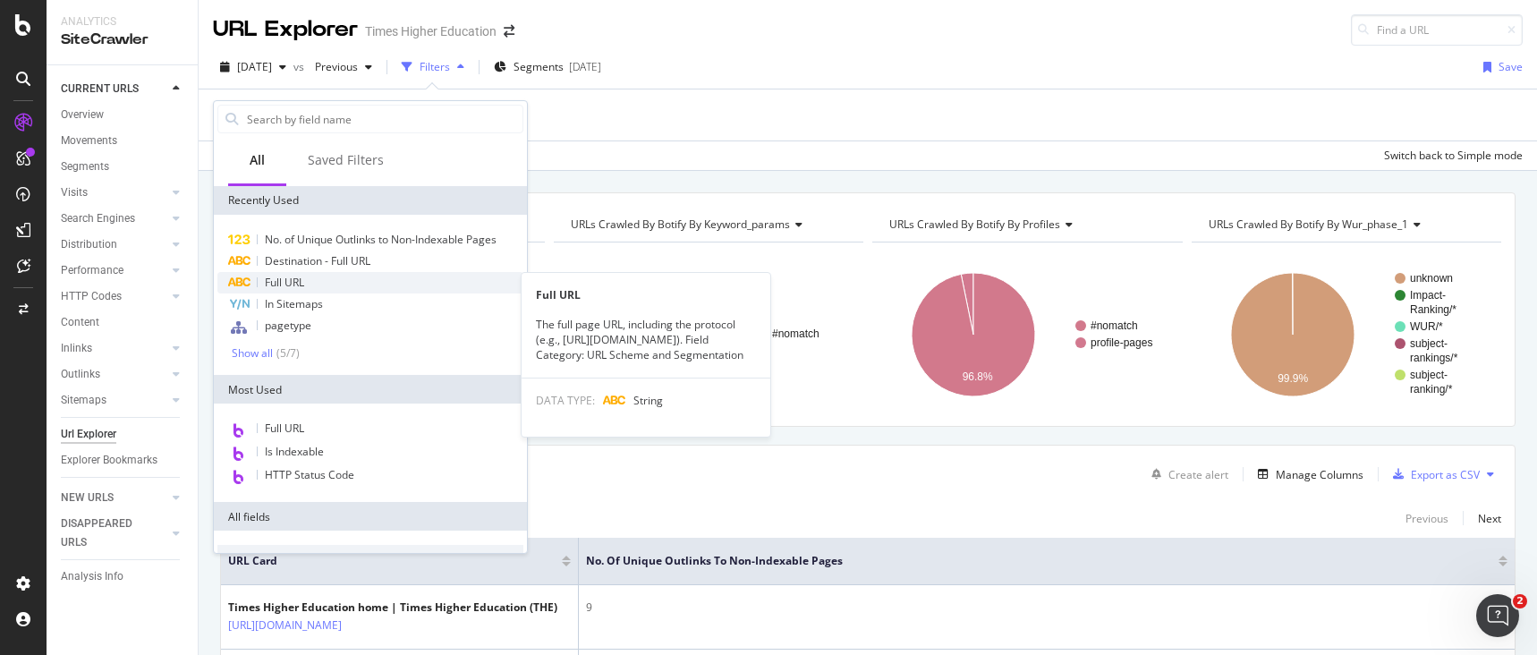
click at [277, 286] on span "Full URL" at bounding box center [284, 282] width 39 height 15
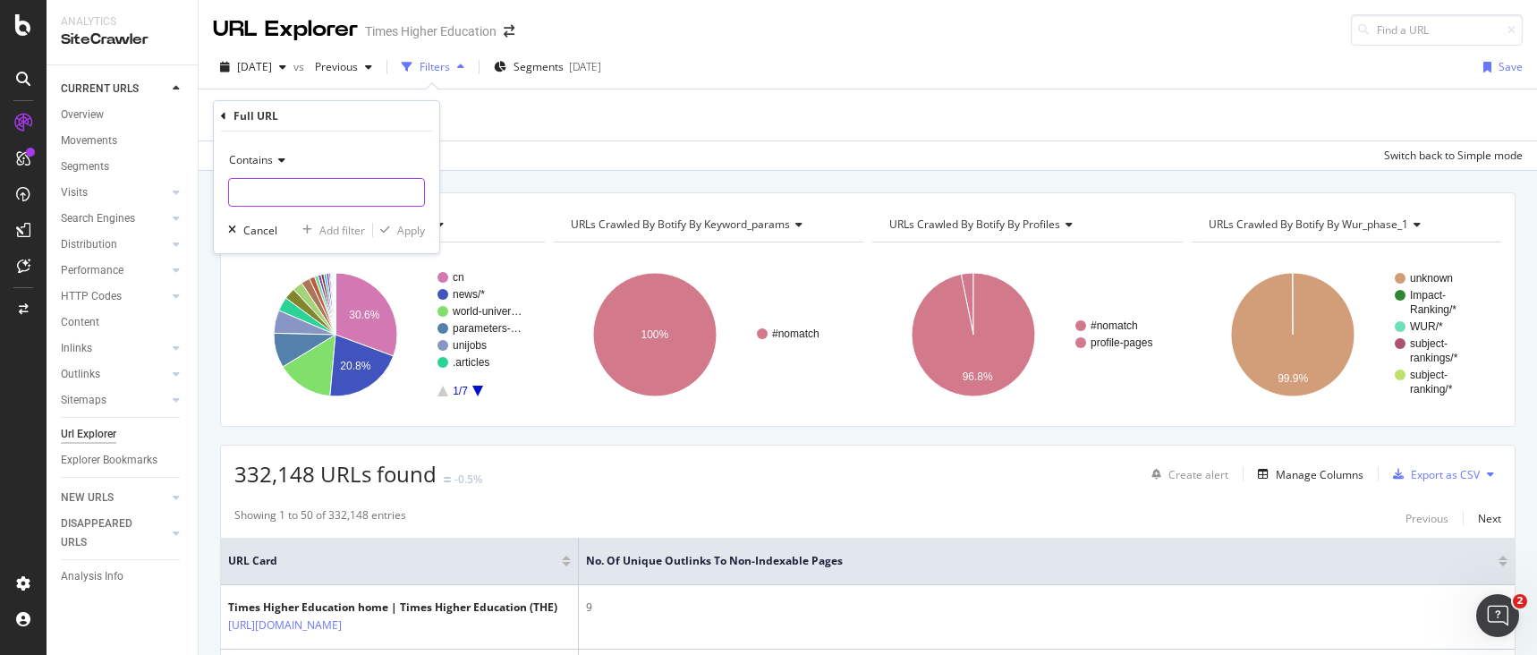
click at [251, 198] on input "text" at bounding box center [326, 192] width 195 height 29
type input "/student/what-to-study"
click at [401, 233] on div "Apply" at bounding box center [411, 230] width 28 height 15
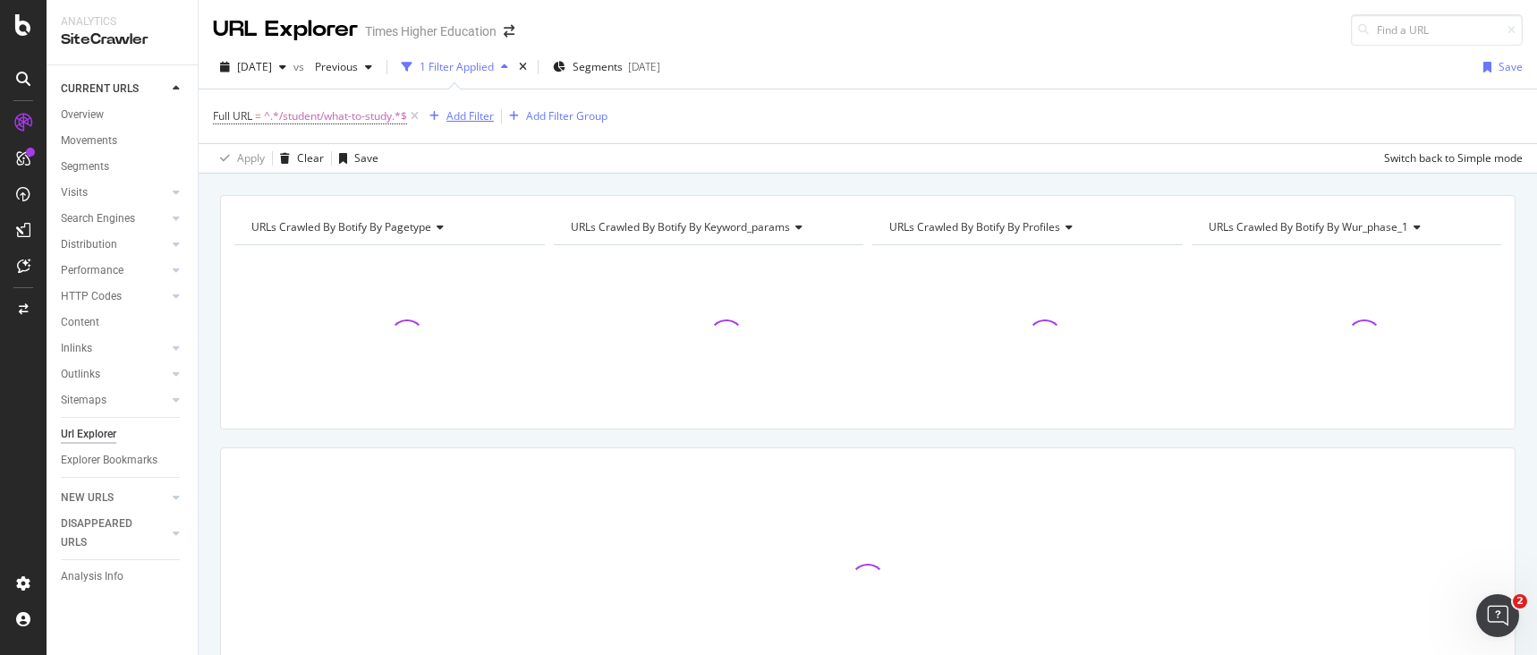
click at [465, 122] on div "Add Filter" at bounding box center [469, 115] width 47 height 15
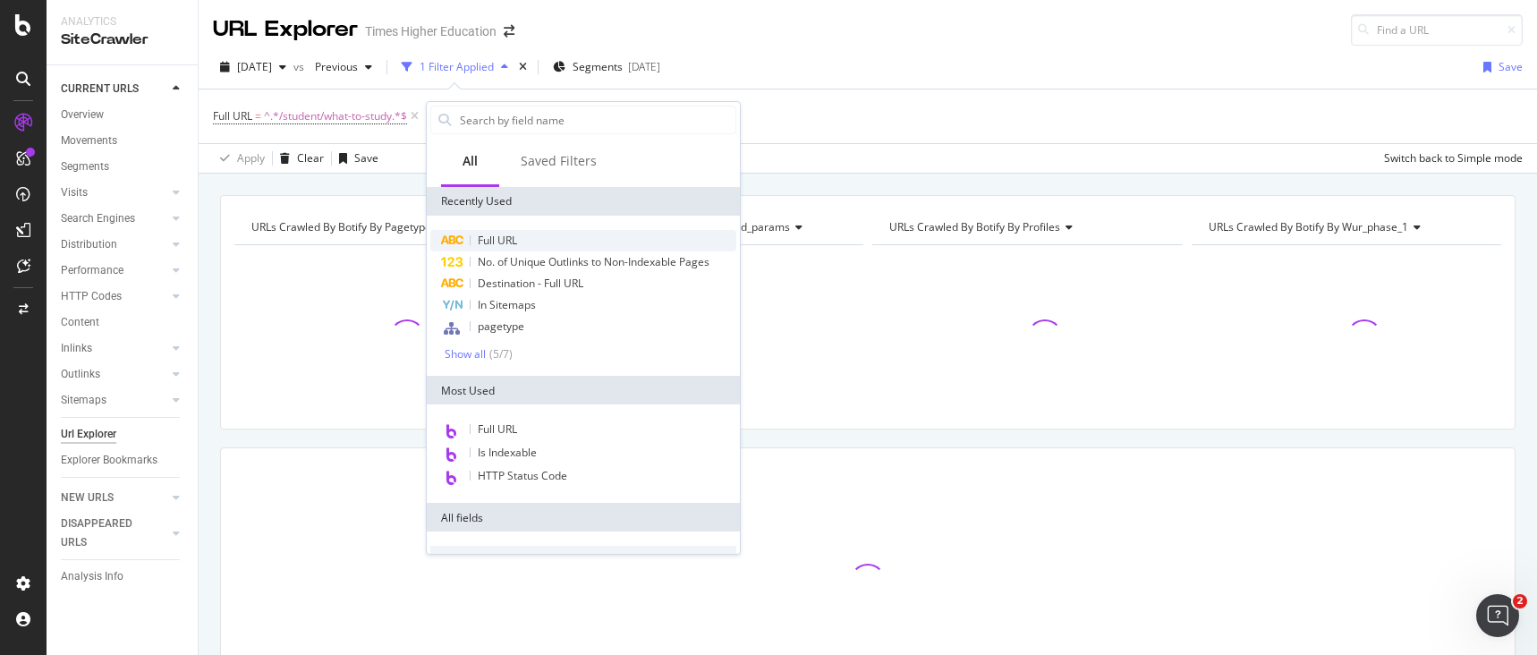
click at [479, 249] on div "Full URL" at bounding box center [583, 240] width 306 height 21
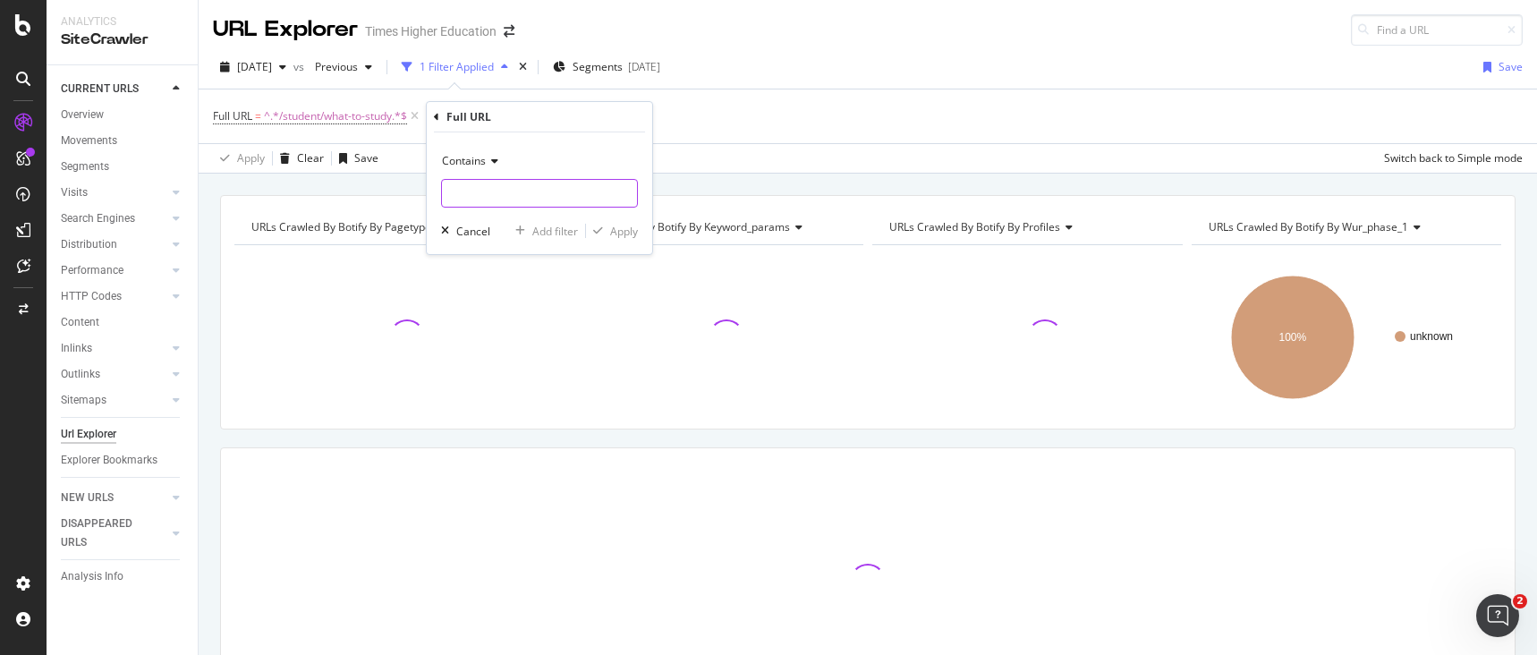
click at [464, 193] on input "text" at bounding box center [539, 193] width 195 height 29
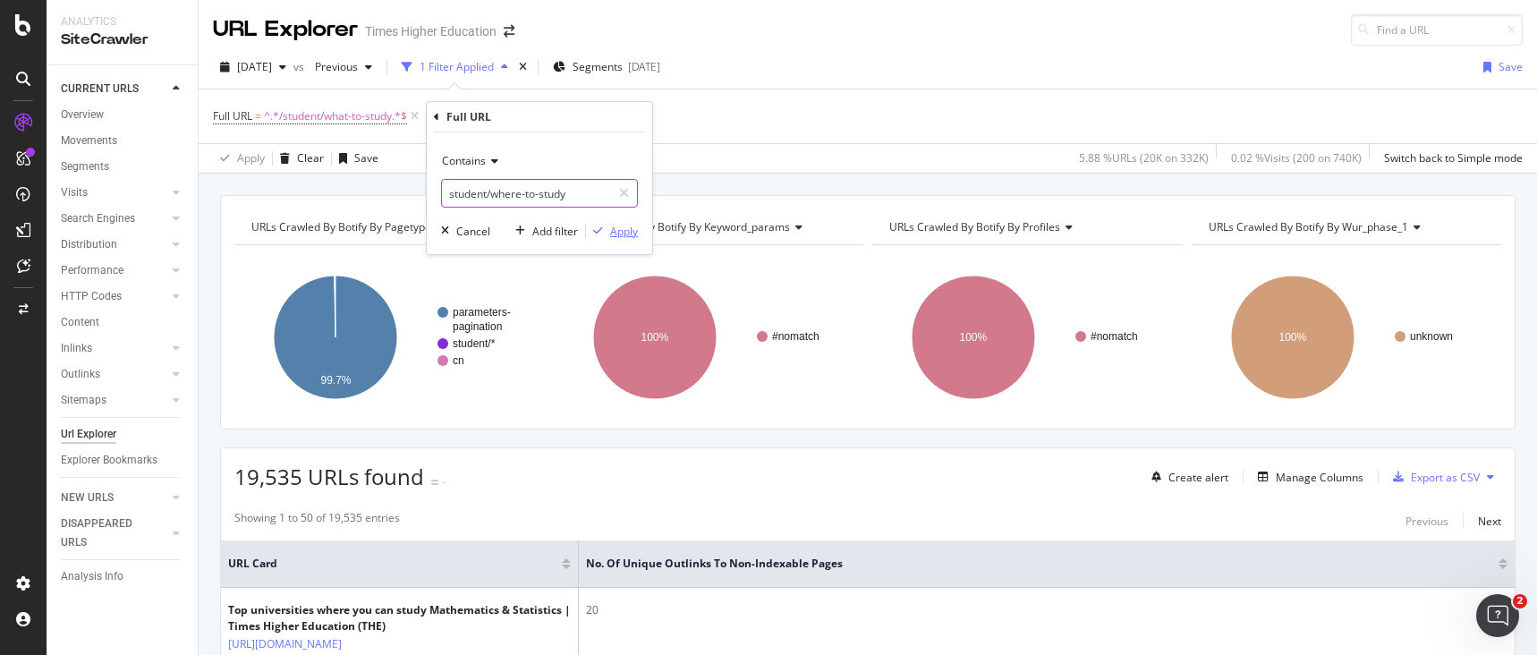
type input "student/where-to-study"
click at [616, 233] on div "Apply" at bounding box center [624, 231] width 28 height 15
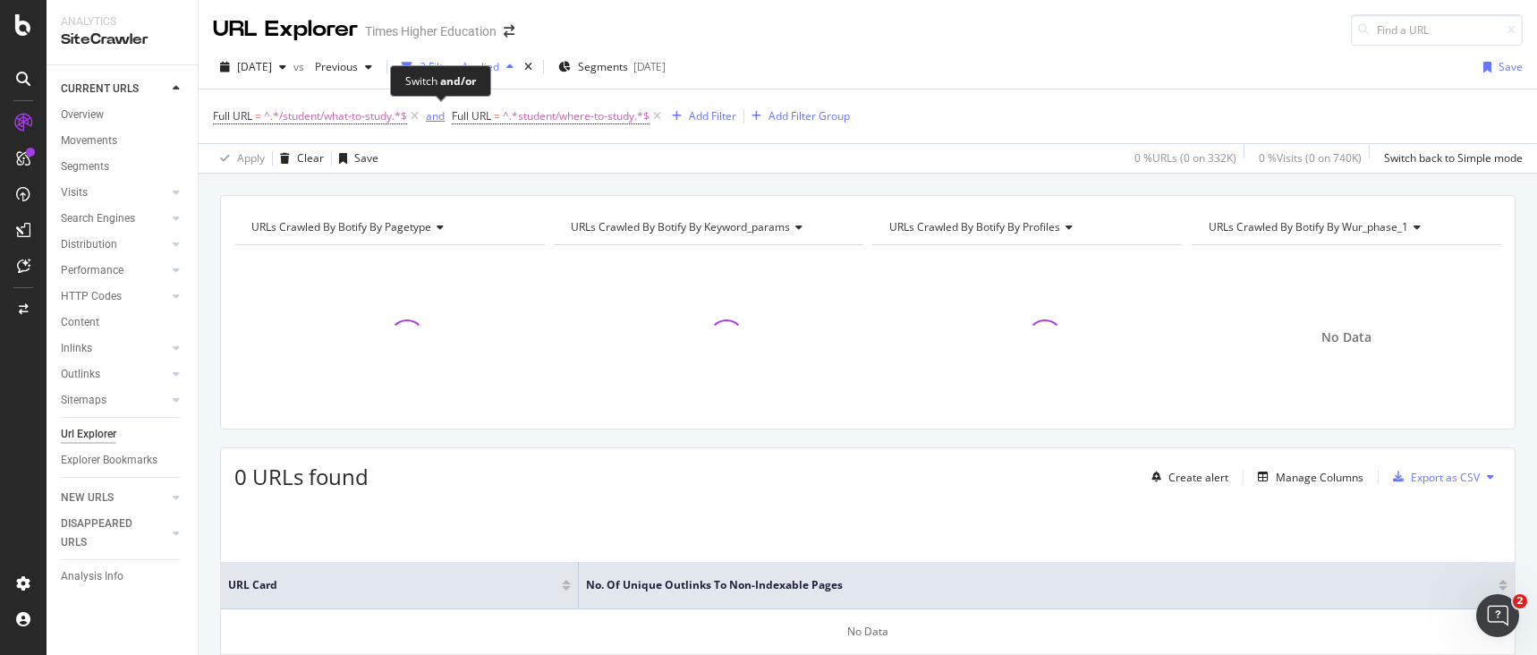
click at [438, 118] on div "and" at bounding box center [435, 115] width 19 height 15
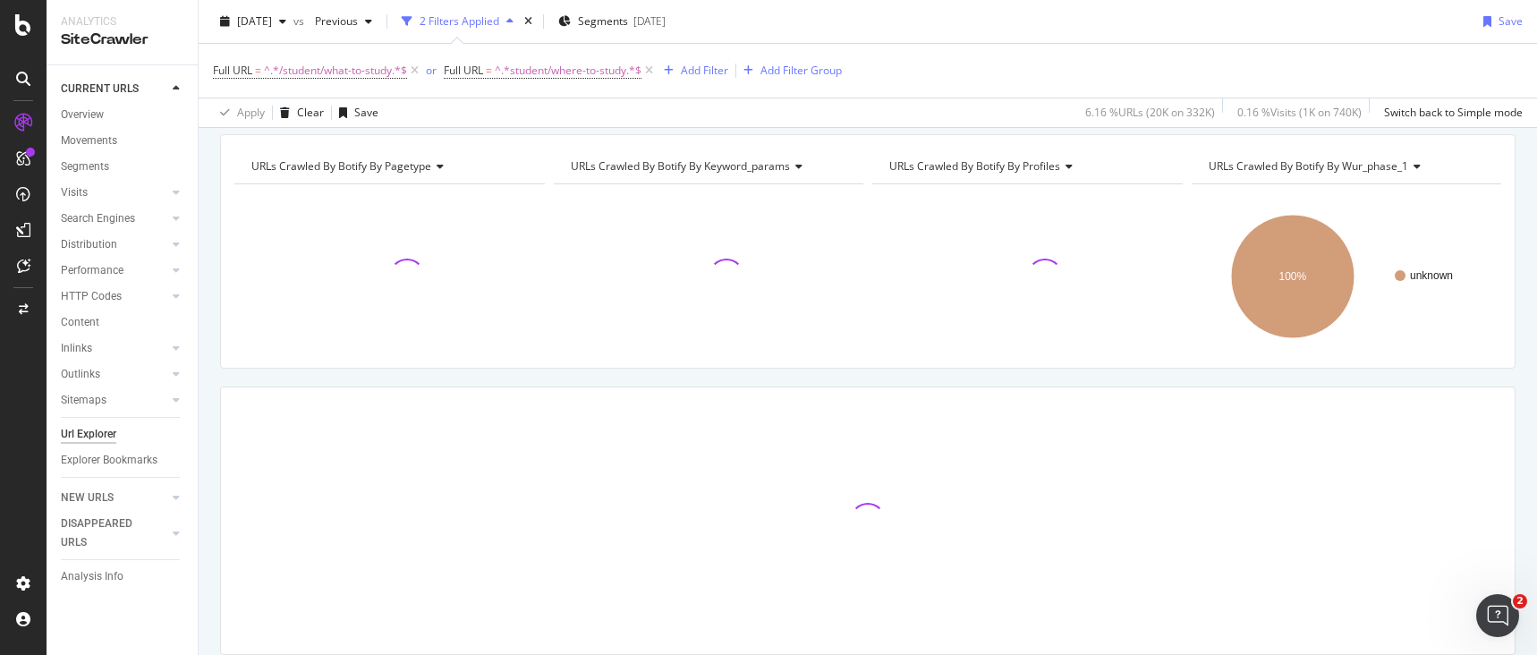
scroll to position [63, 0]
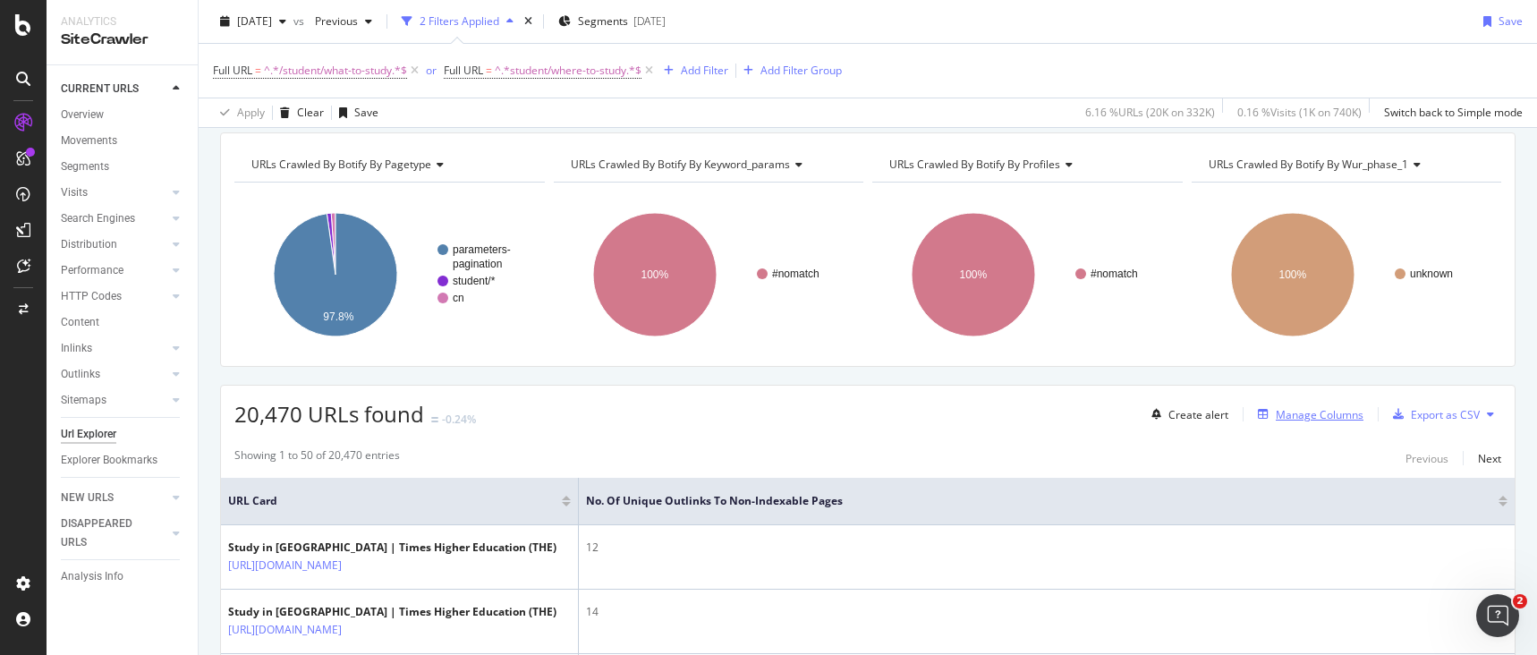
click at [1276, 418] on div "Manage Columns" at bounding box center [1320, 414] width 88 height 15
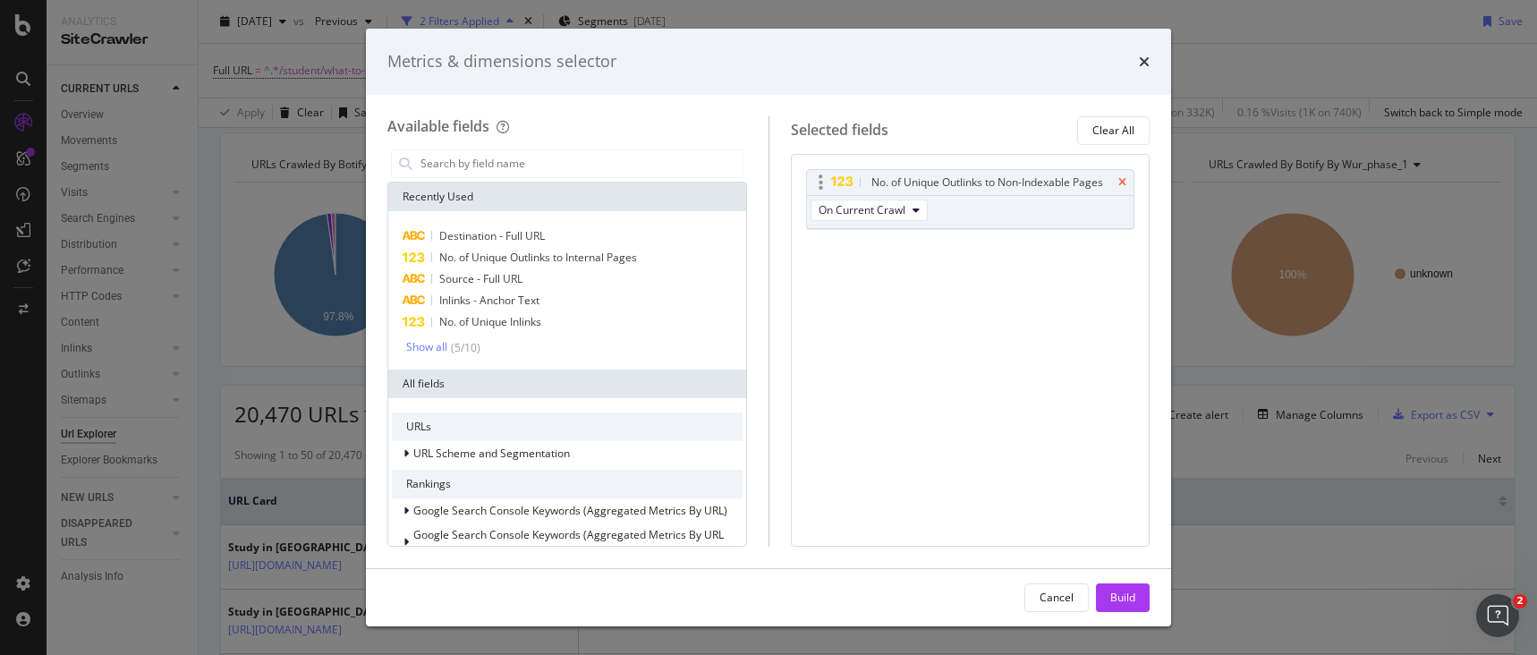
click at [1118, 180] on icon "times" at bounding box center [1122, 182] width 8 height 11
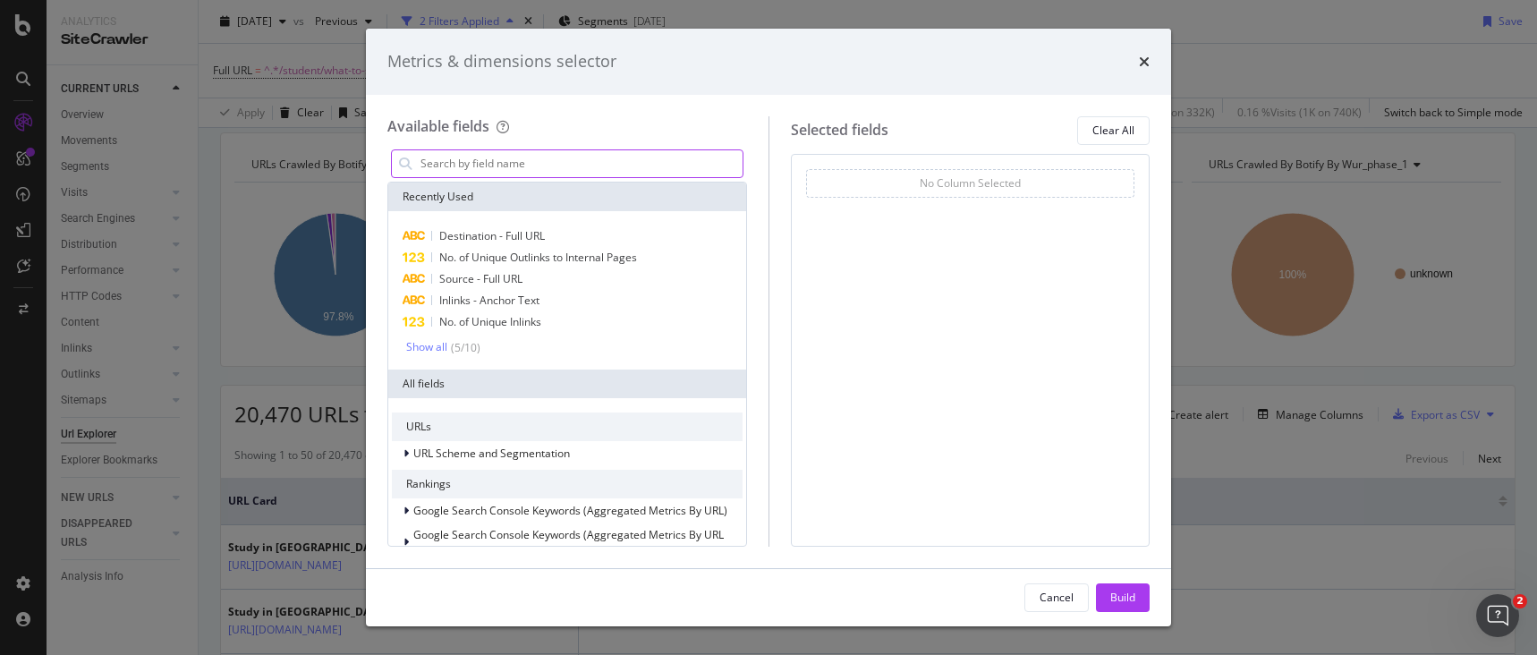
click at [539, 168] on input "modal" at bounding box center [581, 163] width 324 height 27
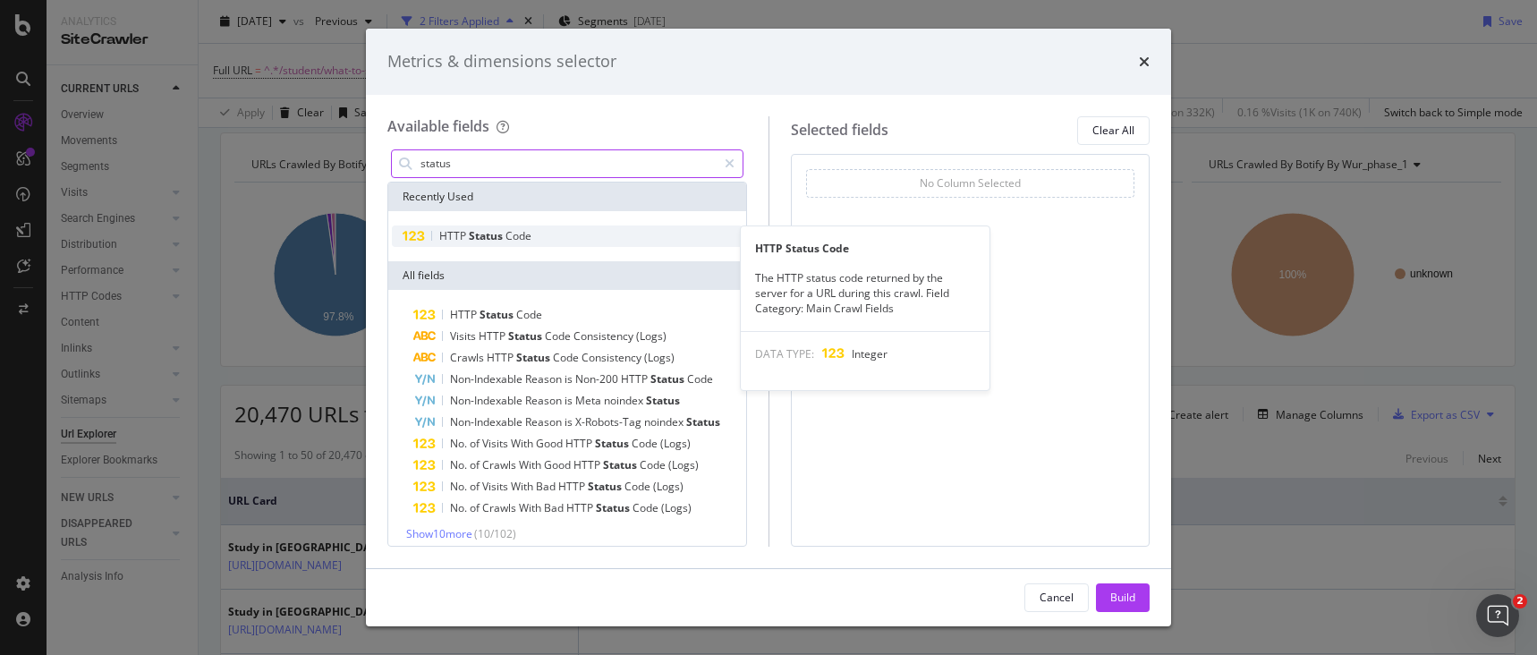
type input "status"
click at [528, 242] on span "Code" at bounding box center [518, 235] width 26 height 15
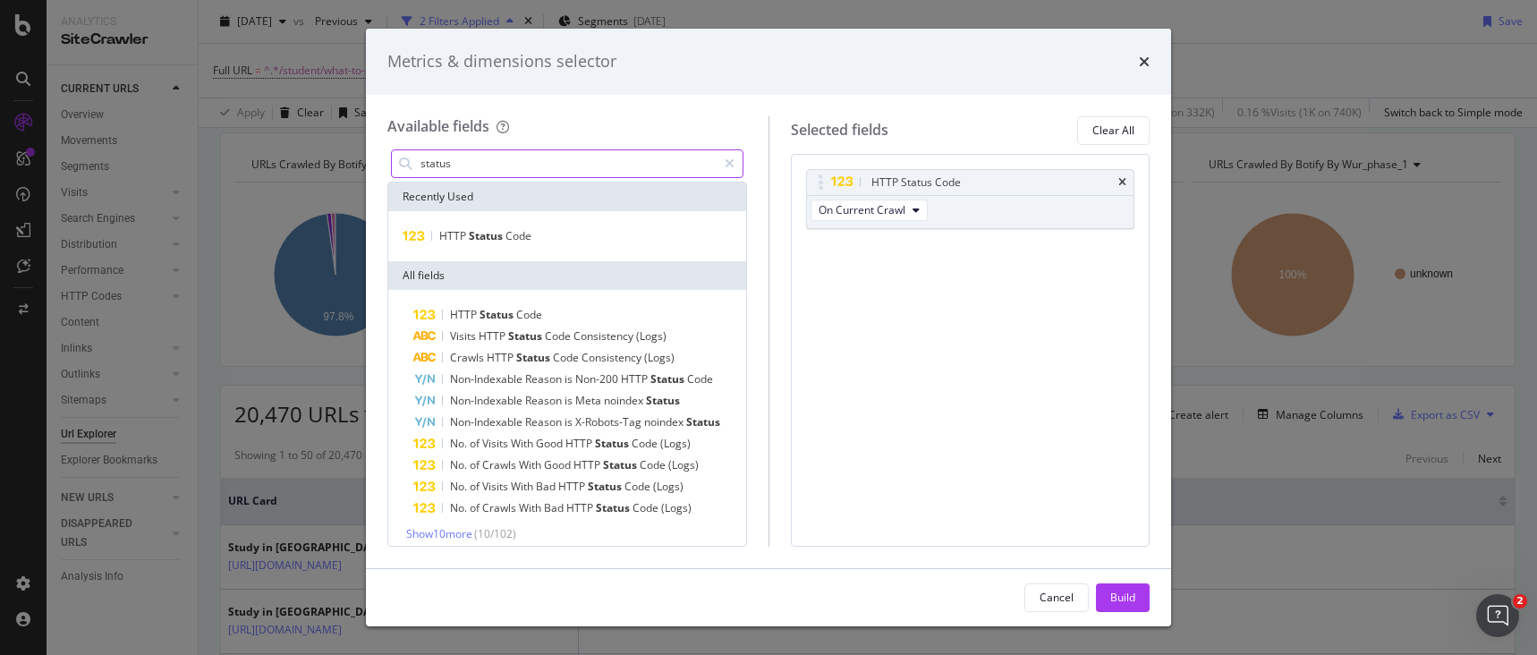
click at [484, 164] on input "status" at bounding box center [568, 163] width 298 height 27
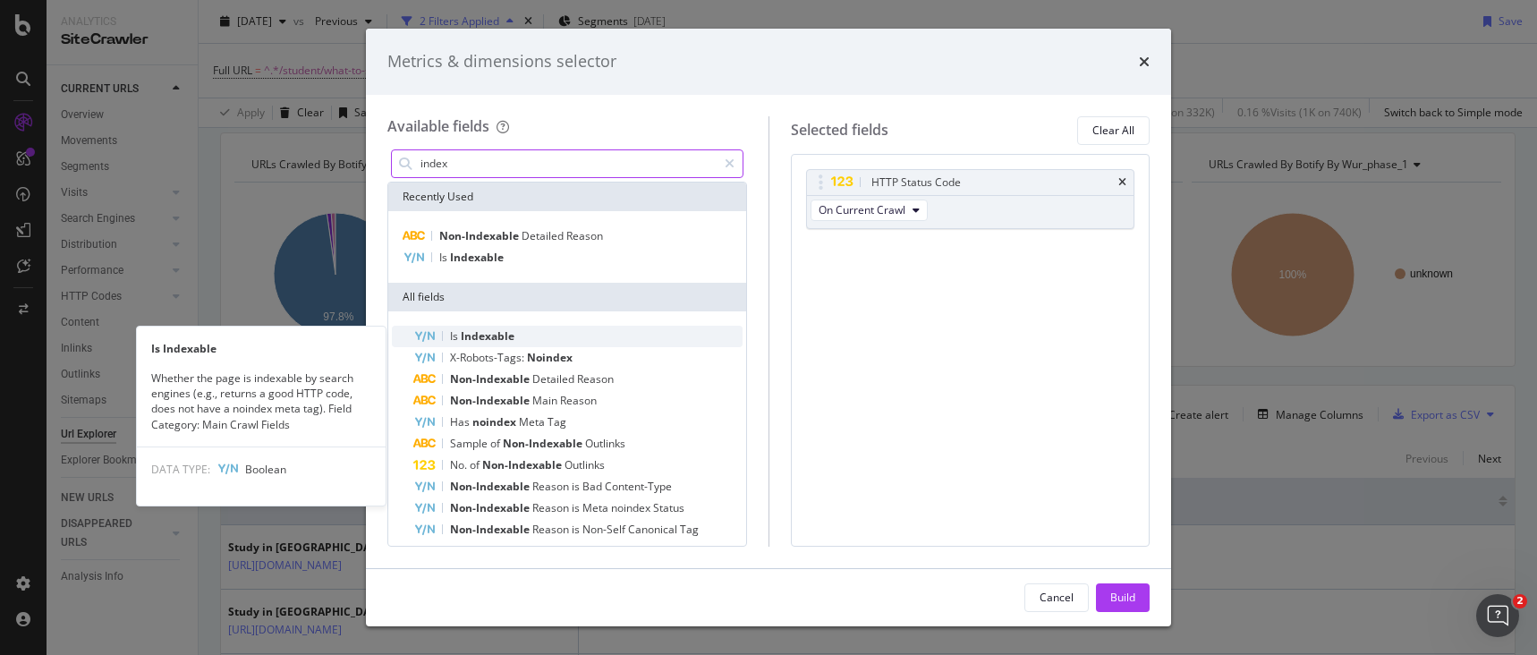
type input "index"
click at [483, 335] on span "Indexable" at bounding box center [488, 335] width 54 height 15
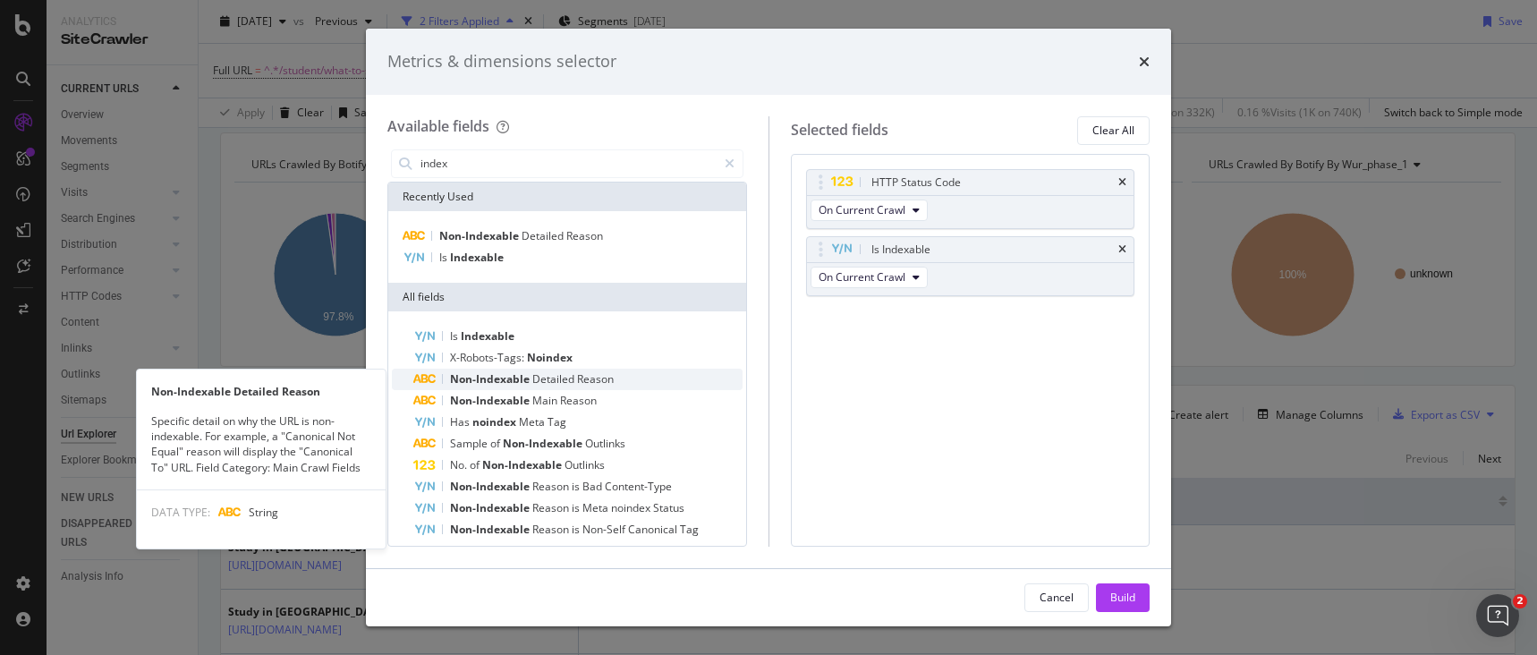
click at [556, 379] on span "Detailed" at bounding box center [554, 378] width 45 height 15
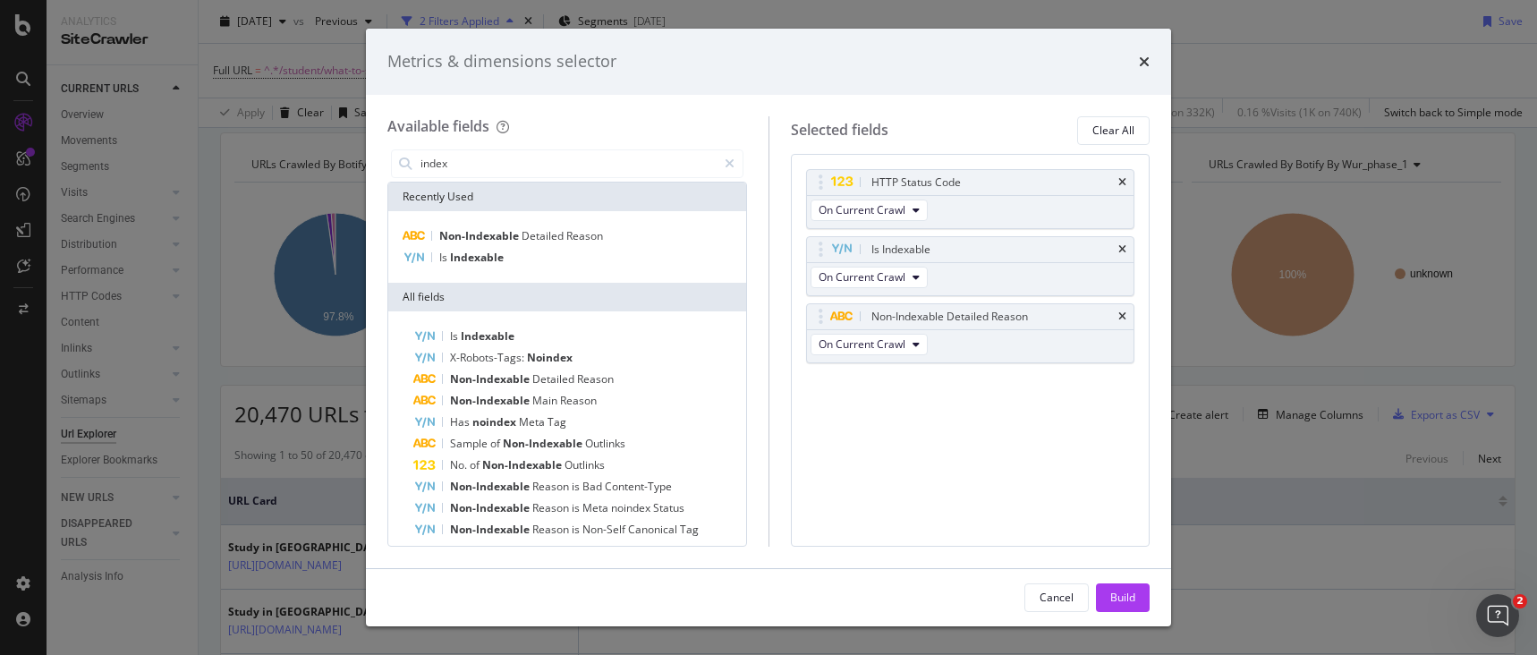
click at [1120, 593] on div "Build" at bounding box center [1122, 597] width 25 height 15
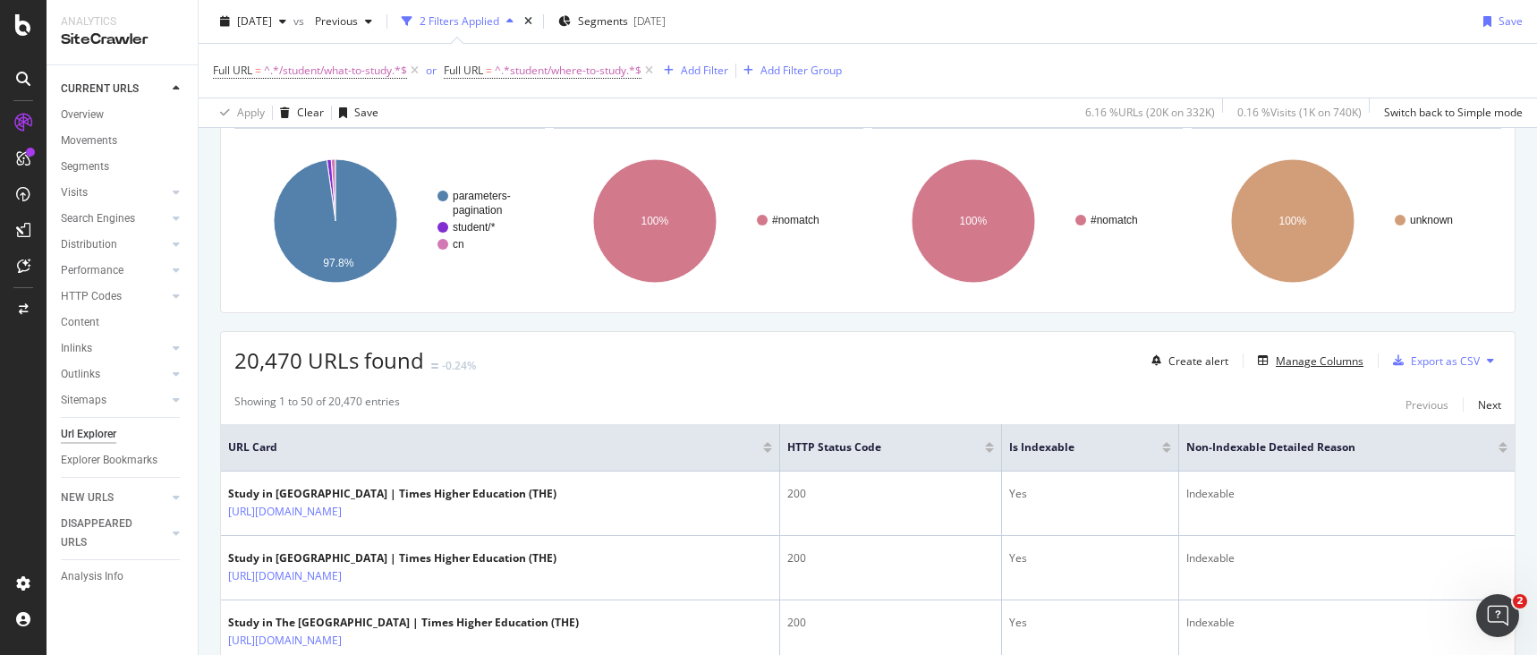
scroll to position [44, 0]
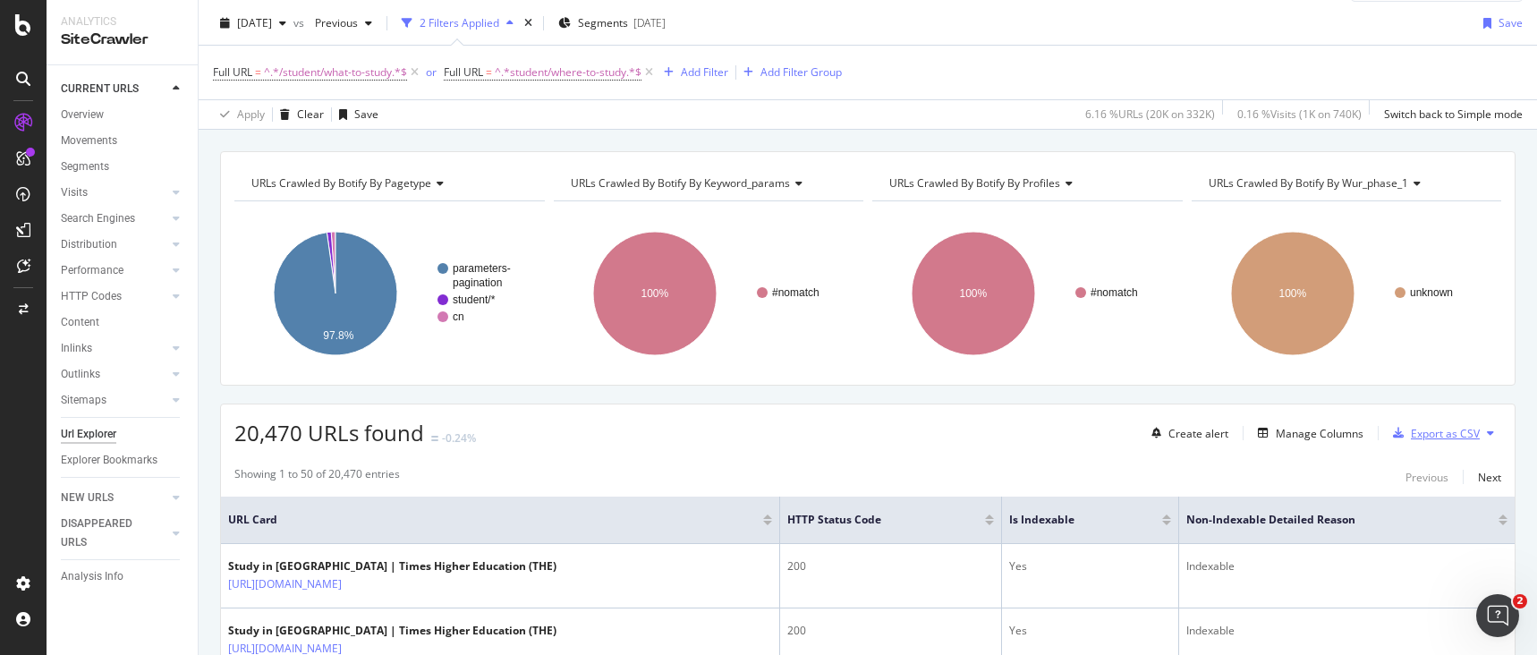
click at [1439, 435] on div "Export as CSV" at bounding box center [1445, 433] width 69 height 15
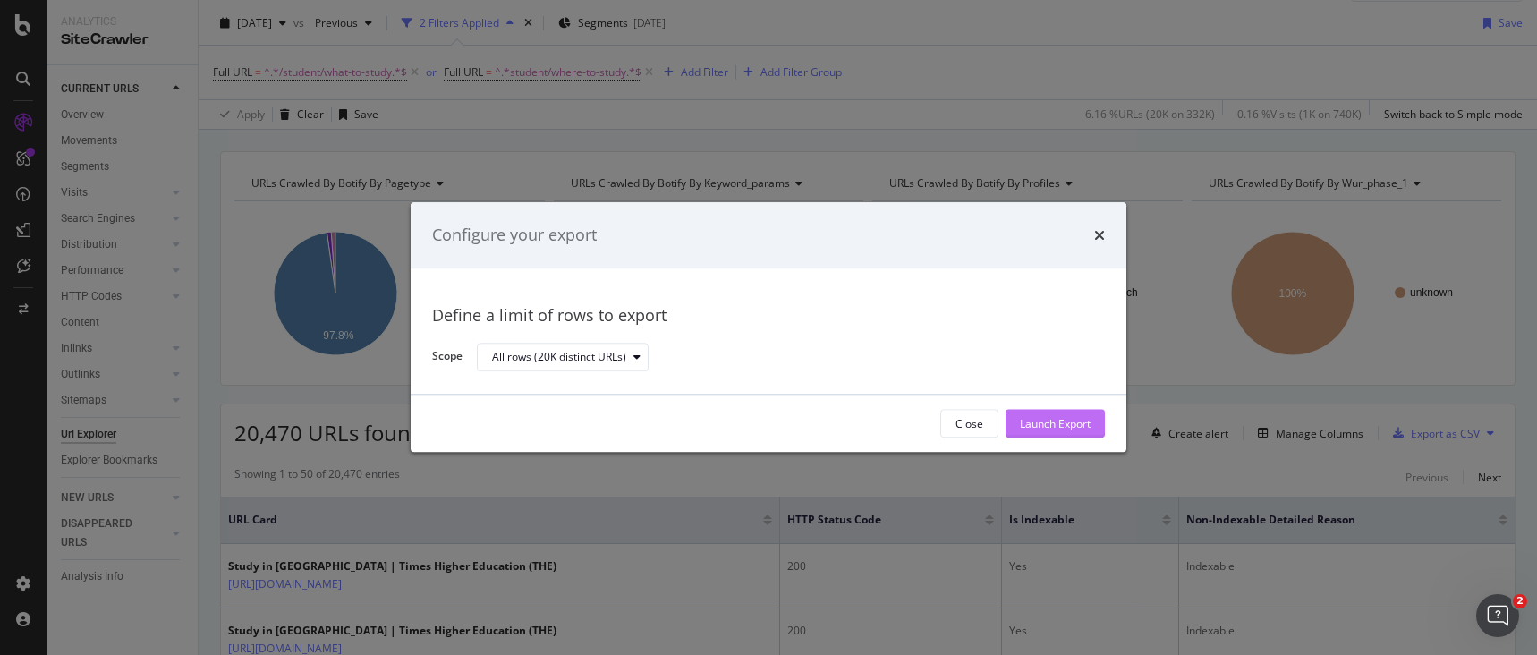
click at [1079, 424] on div "Launch Export" at bounding box center [1055, 423] width 71 height 15
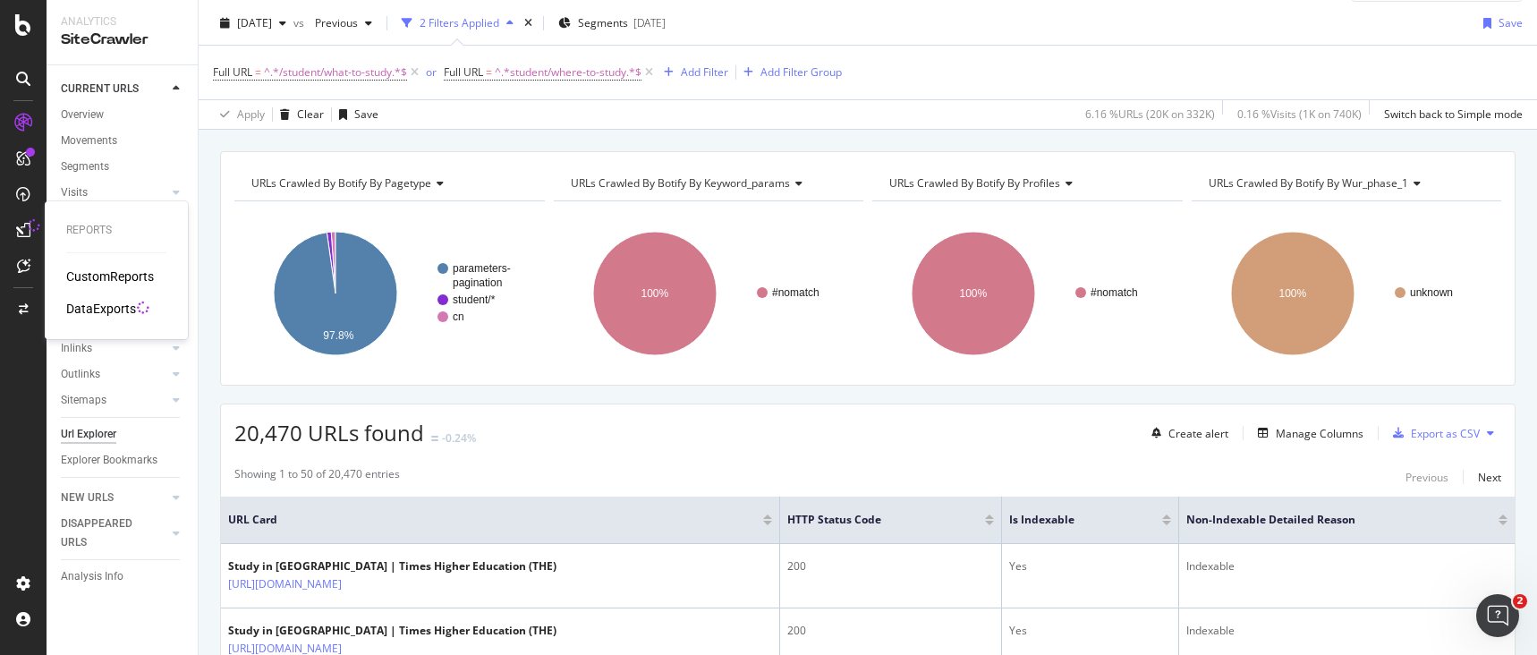
click at [86, 303] on div "DataExports" at bounding box center [101, 309] width 70 height 18
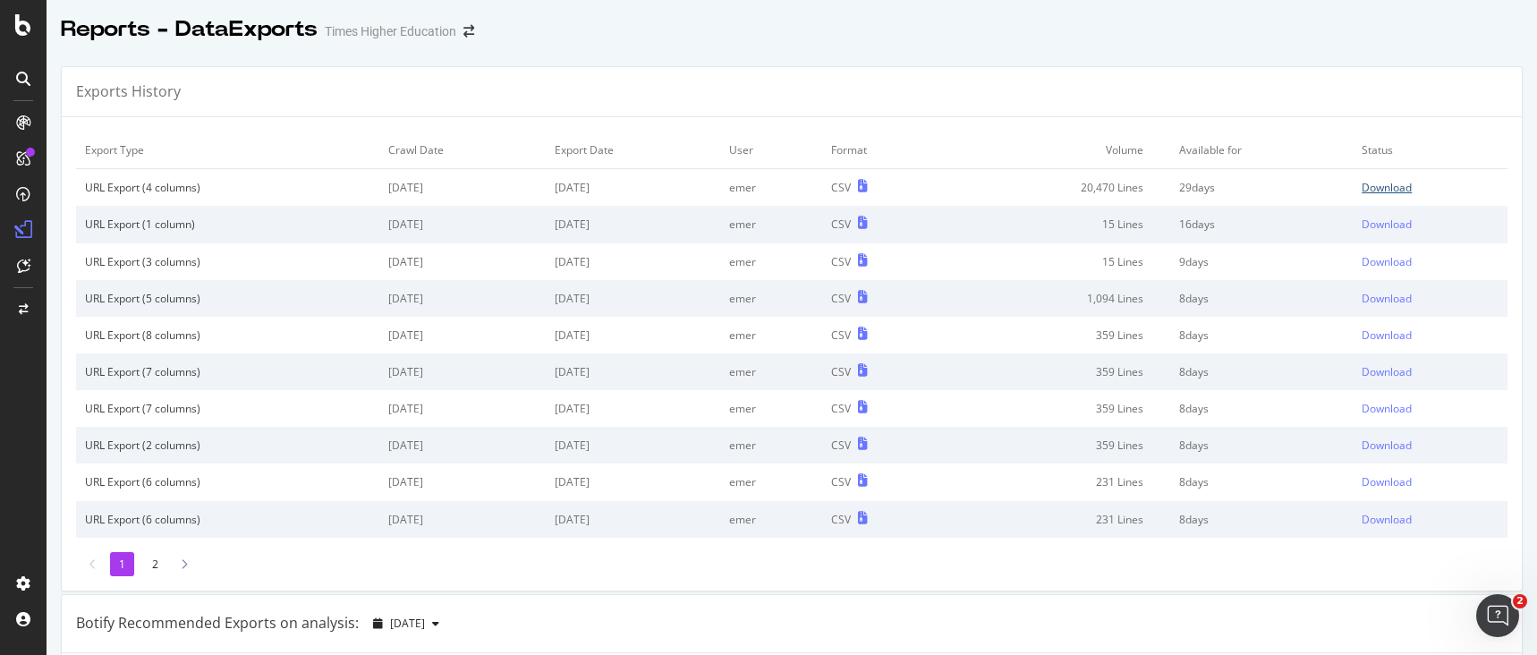
click at [1362, 190] on div "Download" at bounding box center [1387, 187] width 50 height 15
